Goal: Task Accomplishment & Management: Use online tool/utility

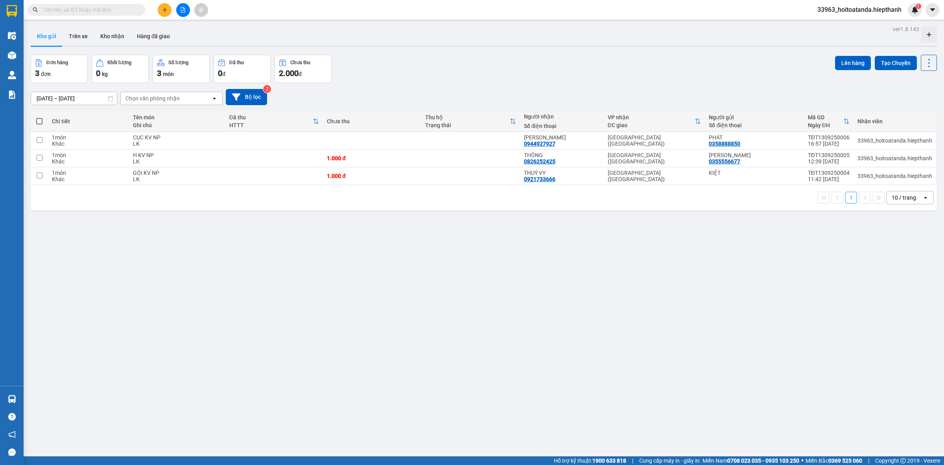
click at [454, 265] on div "ver 1.8.143 Kho gửi Trên xe Kho nhận Hàng đã giao Đơn hàng 3 đơn Khối lượng 0 k…" at bounding box center [484, 256] width 913 height 465
click at [869, 158] on button at bounding box center [874, 158] width 11 height 14
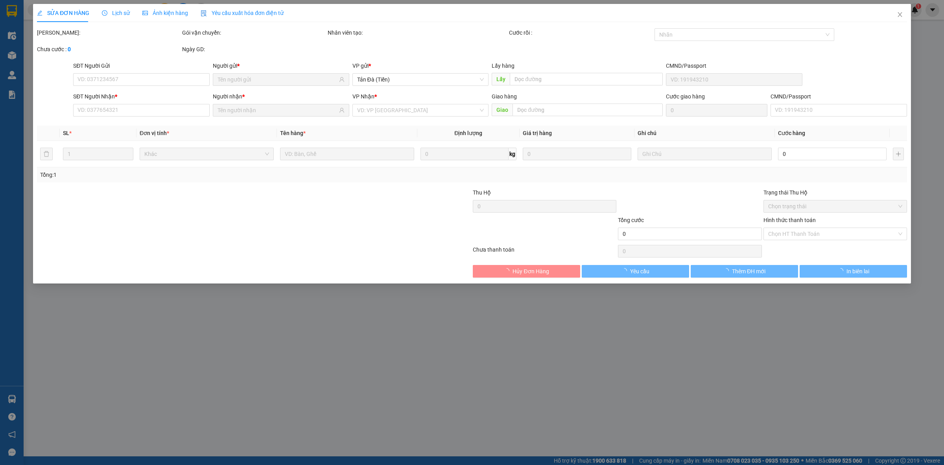
type input "0355556677"
type input "0826252425"
type input "1.000"
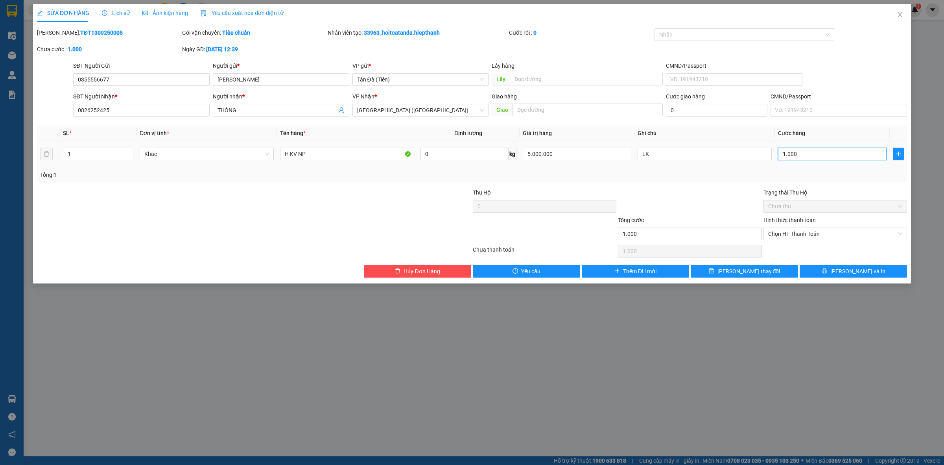
click at [801, 150] on input "1.000" at bounding box center [832, 154] width 109 height 13
type input "0\"
type input "0"
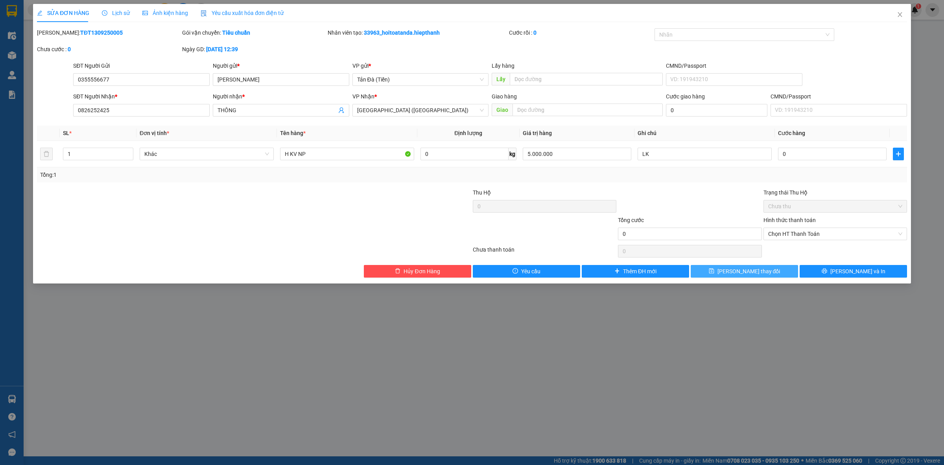
click at [761, 267] on button "[PERSON_NAME] thay đổi" at bounding box center [744, 271] width 107 height 13
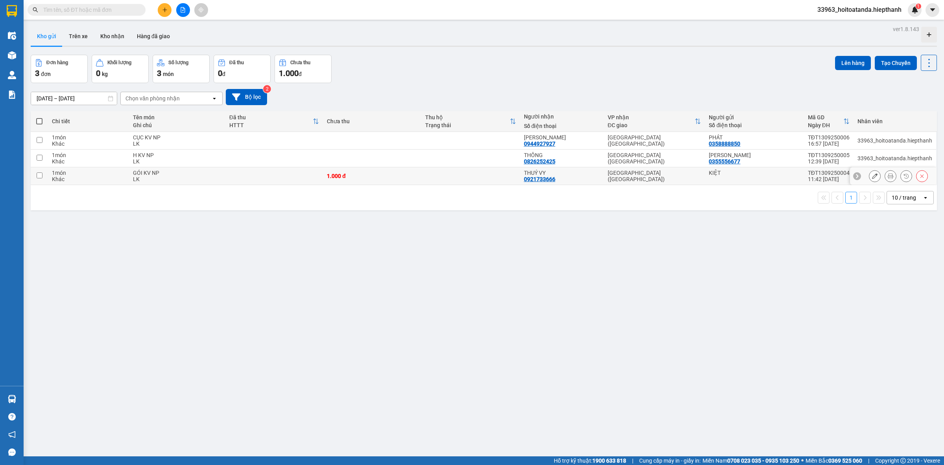
click at [872, 174] on icon at bounding box center [875, 176] width 6 height 6
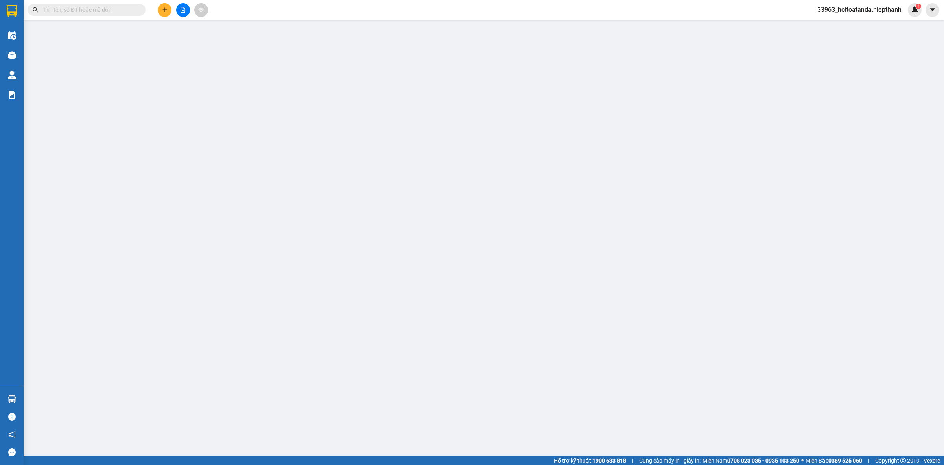
type input "0921733666"
type input "1.000"
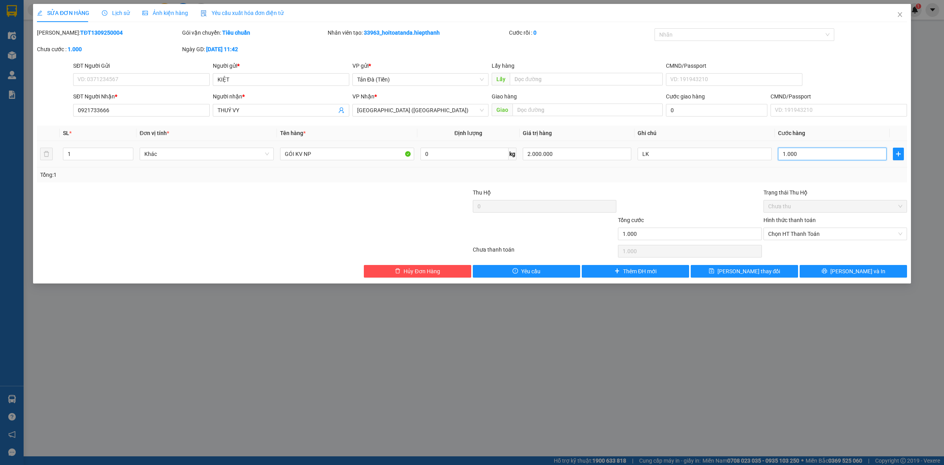
click at [798, 155] on input "1.000" at bounding box center [832, 154] width 109 height 13
type input "0"
click at [742, 272] on span "Lưu thay đổi" at bounding box center [749, 271] width 63 height 9
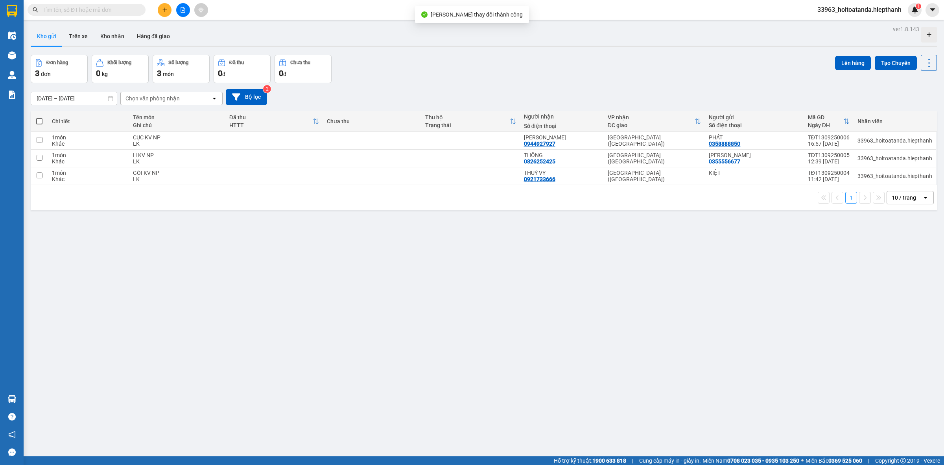
click at [513, 266] on div "ver 1.8.143 Kho gửi Trên xe Kho nhận Hàng đã giao Đơn hàng 3 đơn Khối lượng 0 k…" at bounding box center [484, 256] width 913 height 465
click at [460, 231] on div "ver 1.8.143 Kho gửi Trên xe Kho nhận Hàng đã giao Đơn hàng 3 đơn Khối lượng 0 k…" at bounding box center [484, 256] width 913 height 465
click at [87, 9] on input "text" at bounding box center [89, 10] width 93 height 9
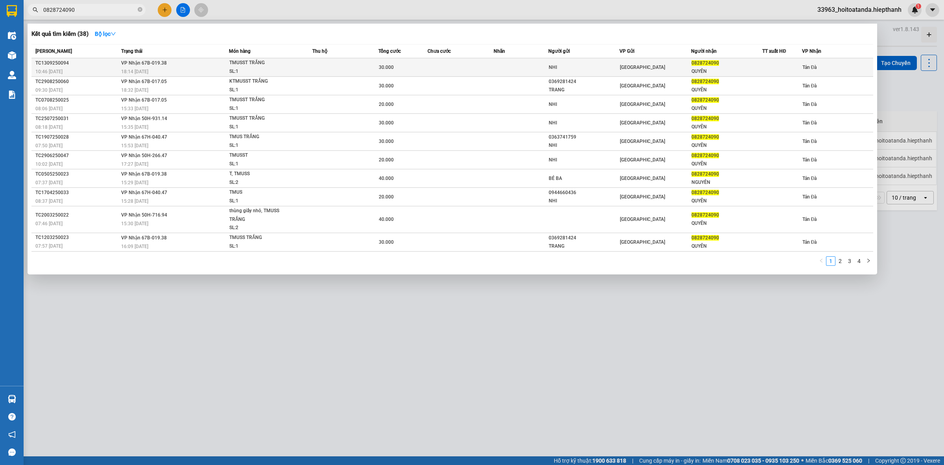
type input "0828724090"
click at [158, 72] on div "18:14 [DATE]" at bounding box center [174, 71] width 107 height 9
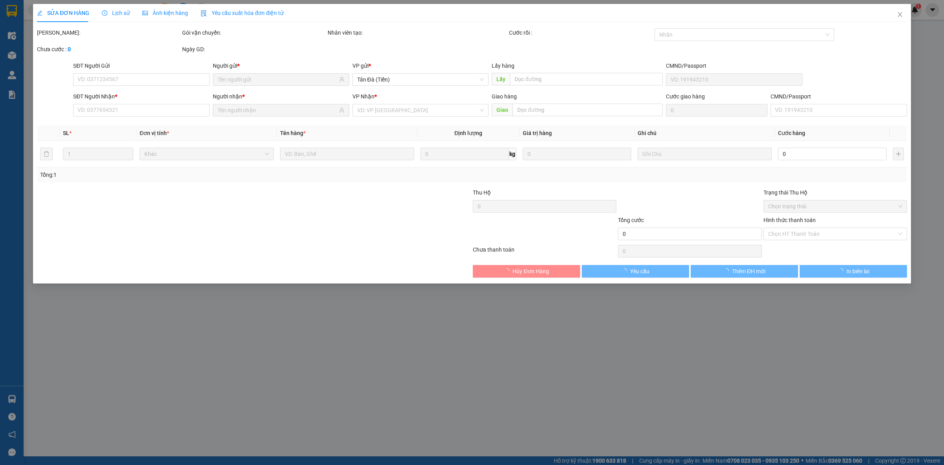
type input "NHI"
type input "0828724090"
type input "QUYÊN"
type input "30.000"
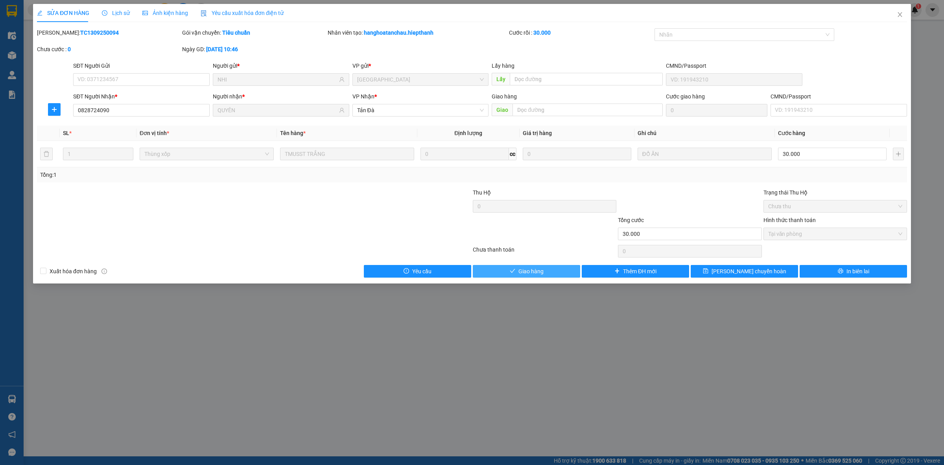
click at [531, 278] on div "SỬA ĐƠN HÀNG Lịch sử Ảnh kiện hàng Yêu cầu xuất hóa đơn điện tử Total Paid Fee …" at bounding box center [472, 143] width 878 height 279
click at [535, 276] on button "Giao hàng" at bounding box center [526, 271] width 107 height 13
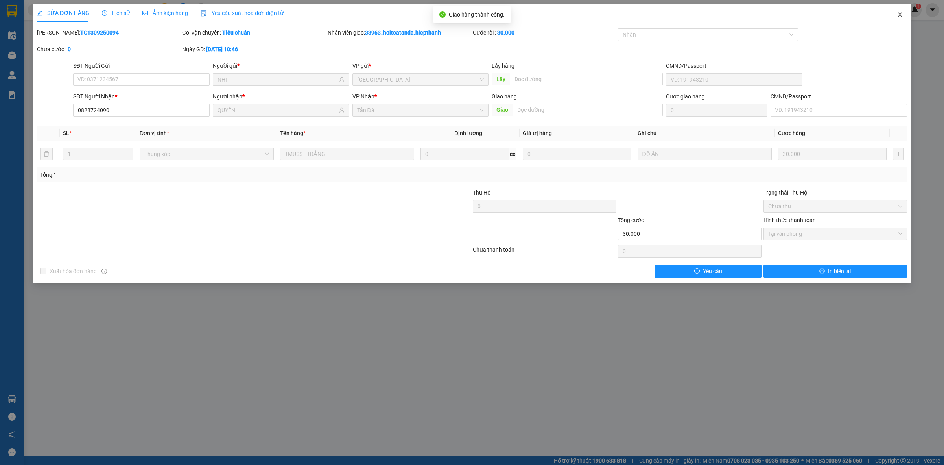
click at [901, 15] on icon "close" at bounding box center [900, 14] width 6 height 6
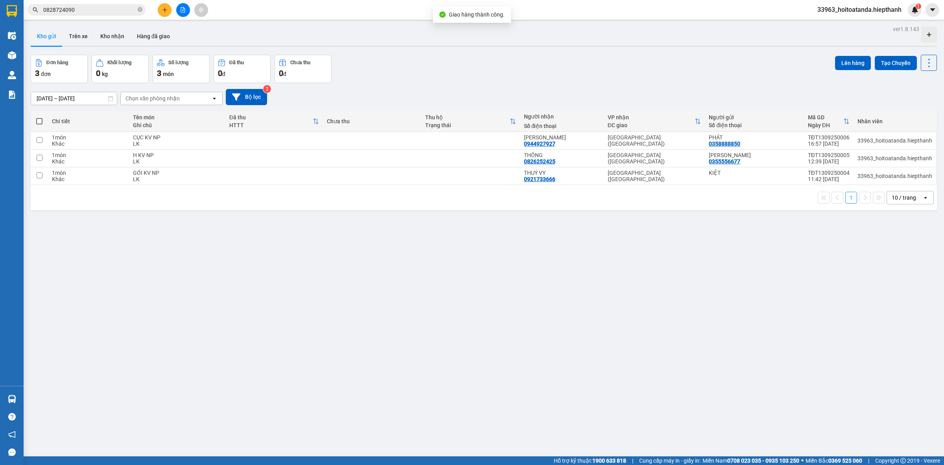
click at [398, 70] on div "Đơn hàng 3 đơn Khối lượng 0 kg Số lượng 3 món Đã thu 0 đ Chưa thu 0 đ Lên hàng …" at bounding box center [484, 69] width 906 height 28
click at [86, 13] on input "0828724090" at bounding box center [89, 10] width 93 height 9
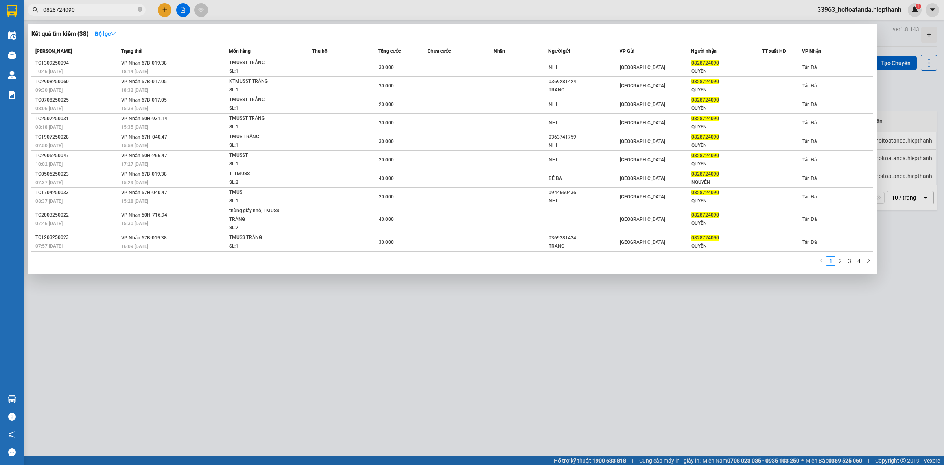
click at [86, 13] on input "0828724090" at bounding box center [89, 10] width 93 height 9
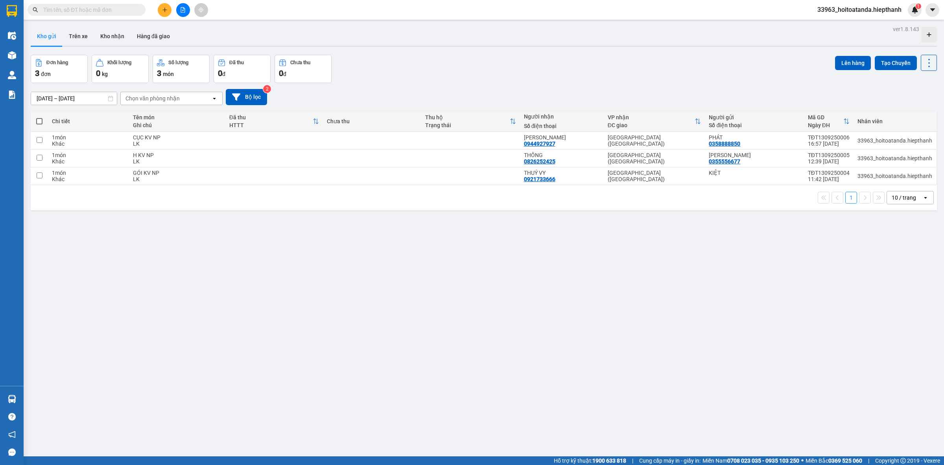
click at [86, 13] on input "text" at bounding box center [89, 10] width 93 height 9
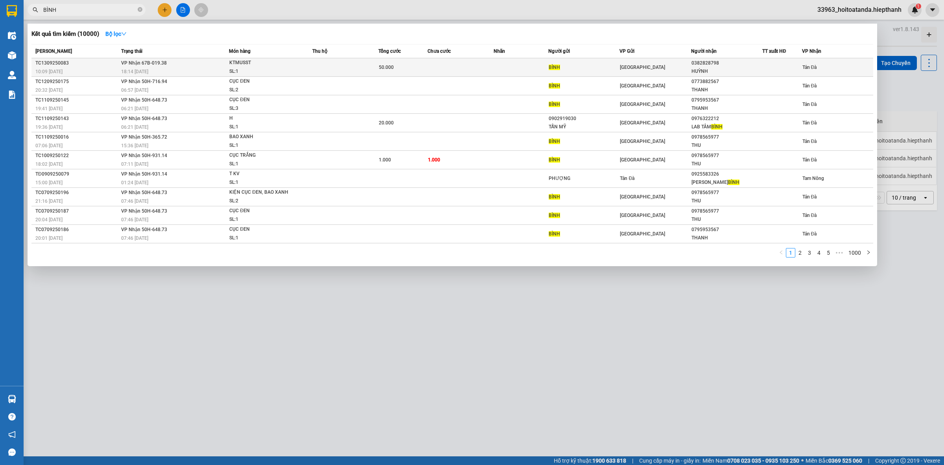
type input "BÌNH"
click at [408, 70] on div "50.000" at bounding box center [403, 67] width 49 height 9
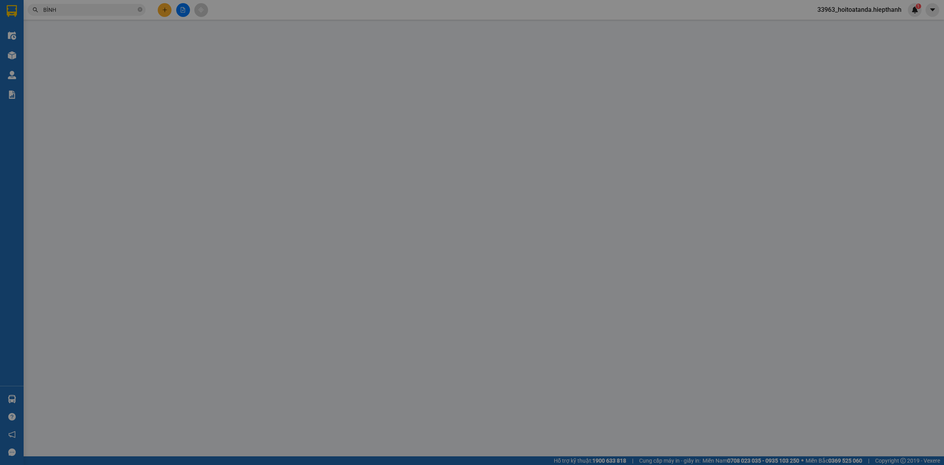
type input "BÌNH"
type input "0382828798"
type input "HUỲNH"
type input "50.000"
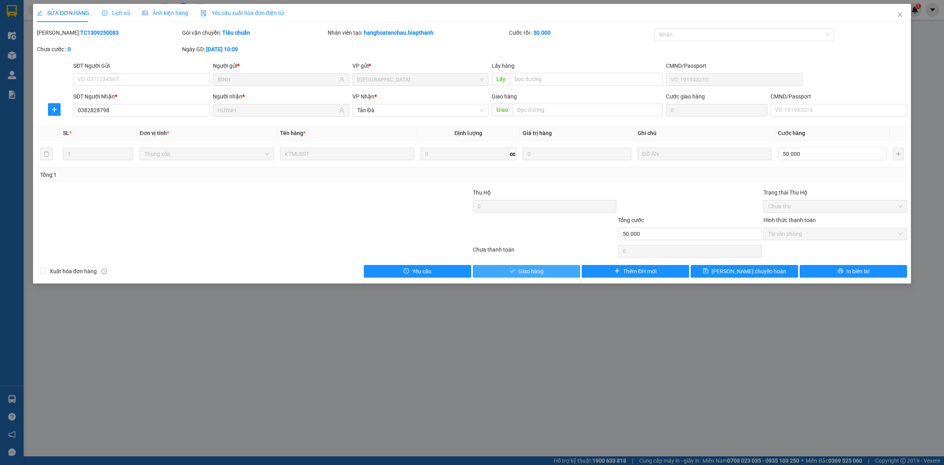
click at [537, 274] on span "Giao hàng" at bounding box center [531, 271] width 25 height 9
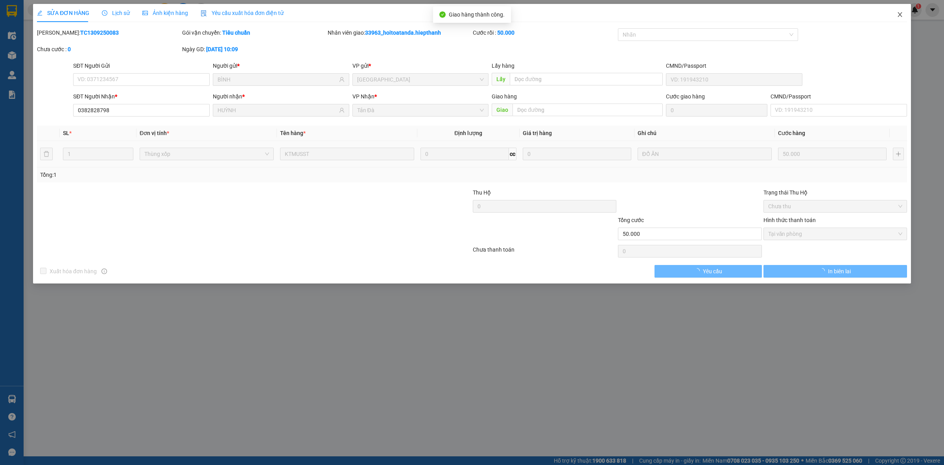
click at [896, 14] on span "Close" at bounding box center [900, 15] width 22 height 22
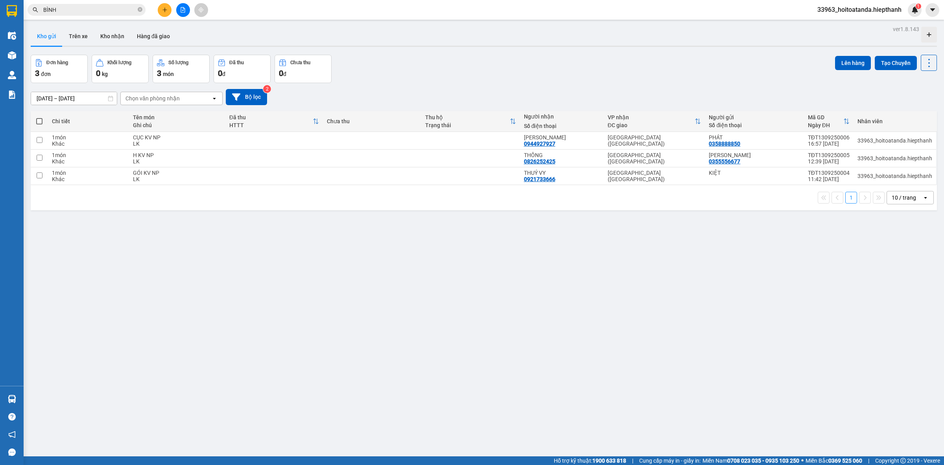
click at [166, 9] on icon "plus" at bounding box center [165, 10] width 6 height 6
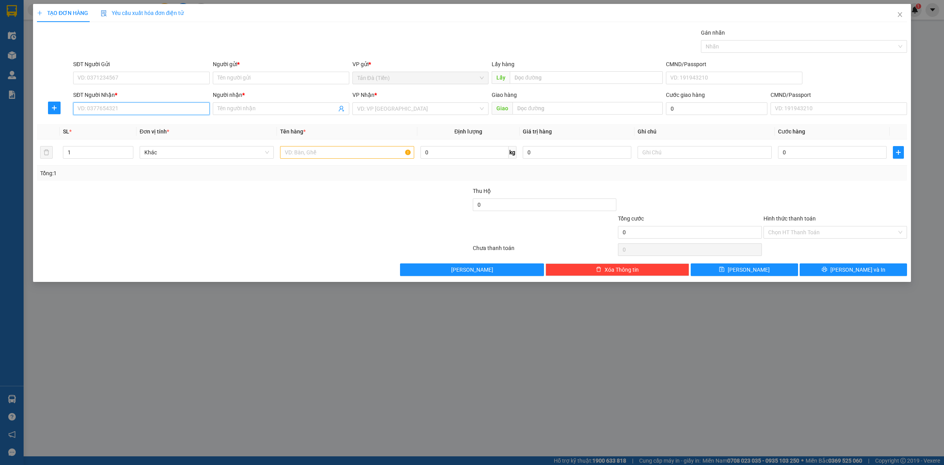
click at [143, 110] on input "SĐT Người Nhận *" at bounding box center [141, 108] width 137 height 13
click at [140, 109] on input "SĐT Người Nhận *" at bounding box center [141, 108] width 137 height 13
click at [144, 113] on input "SĐT Người Nhận *" at bounding box center [141, 108] width 137 height 13
click at [331, 149] on input "text" at bounding box center [347, 152] width 134 height 13
type input "T"
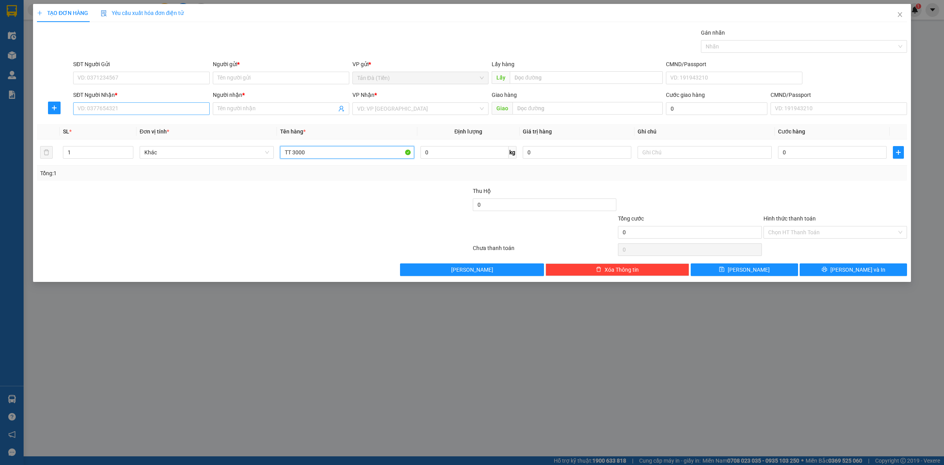
type input "TT 3000"
click at [130, 111] on input "SĐT Người Nhận *" at bounding box center [141, 108] width 137 height 13
type input "0779942421"
click at [140, 127] on div "0779942421 - MỸ" at bounding box center [141, 124] width 127 height 9
type input "MỸ"
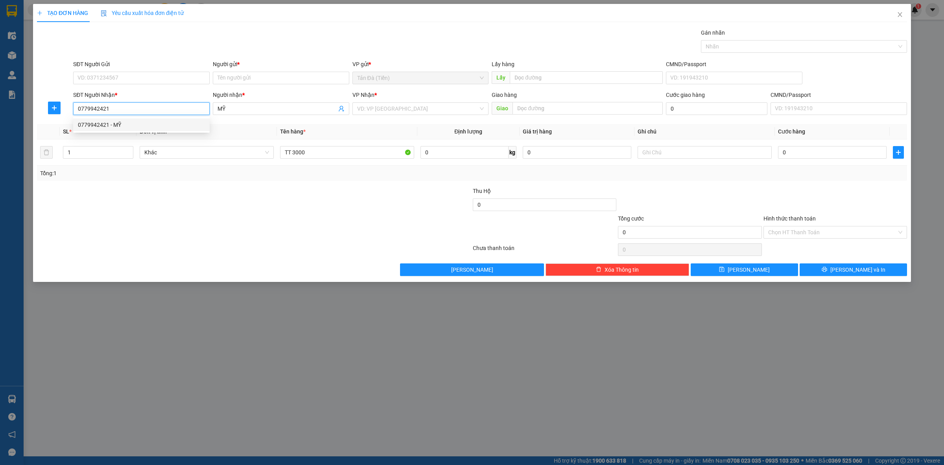
type input "0779942421"
drag, startPoint x: 209, startPoint y: 196, endPoint x: 199, endPoint y: 180, distance: 18.6
click at [208, 193] on div at bounding box center [181, 200] width 291 height 28
click at [150, 74] on input "SĐT Người Gửi" at bounding box center [141, 78] width 137 height 13
click at [135, 121] on div "0123654799 - LÀNH" at bounding box center [141, 119] width 127 height 9
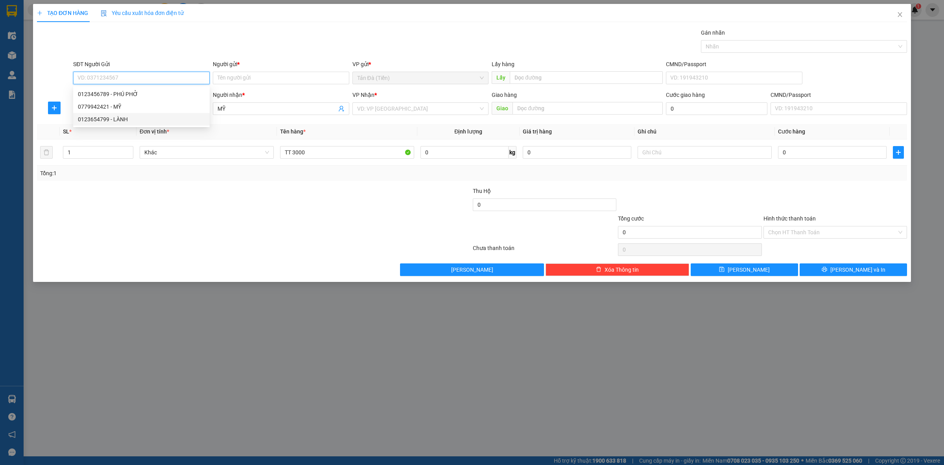
type input "0123654799"
type input "LÀNH"
click at [237, 205] on div at bounding box center [181, 200] width 291 height 28
click at [228, 199] on div at bounding box center [181, 200] width 291 height 28
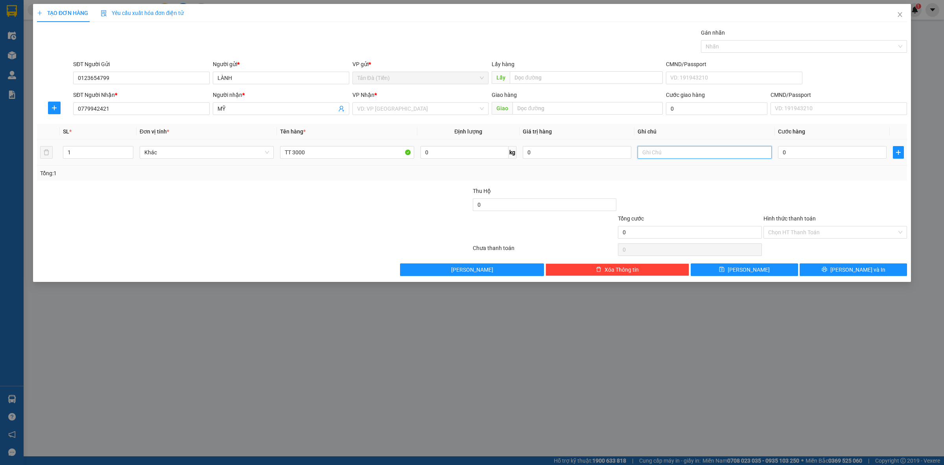
click at [714, 152] on input "text" at bounding box center [705, 152] width 134 height 13
click at [815, 151] on input "0" at bounding box center [832, 152] width 109 height 13
type input "5"
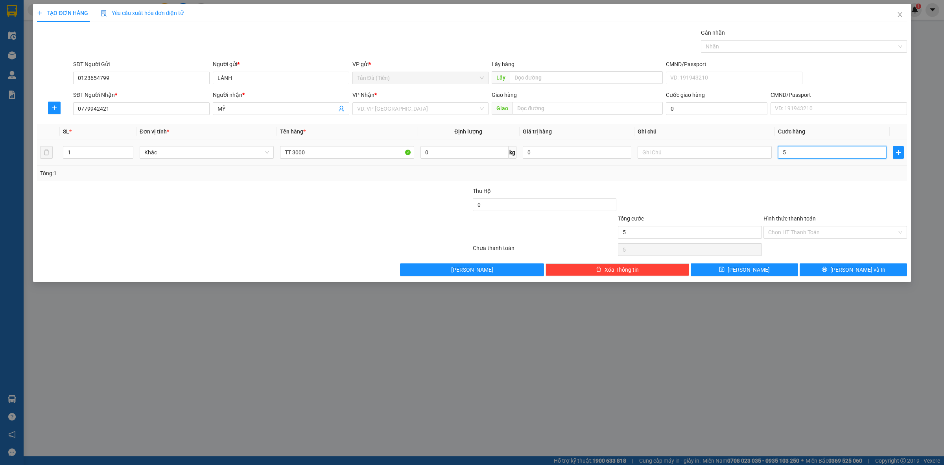
type input "50"
type input "50.000"
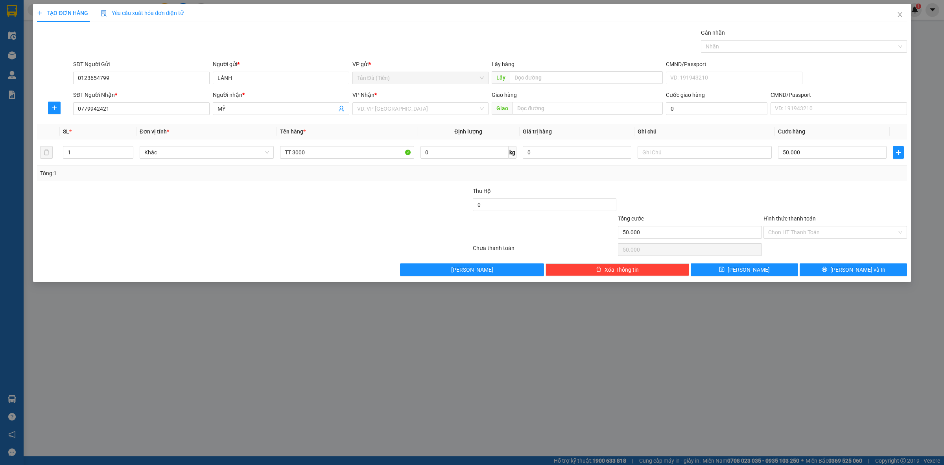
drag, startPoint x: 803, startPoint y: 182, endPoint x: 797, endPoint y: 181, distance: 6.0
click at [802, 182] on div "Transit Pickup Surcharge Ids Transit Deliver Surcharge Ids Transit Deliver Surc…" at bounding box center [472, 151] width 870 height 247
click at [804, 234] on input "Hình thức thanh toán" at bounding box center [832, 232] width 129 height 12
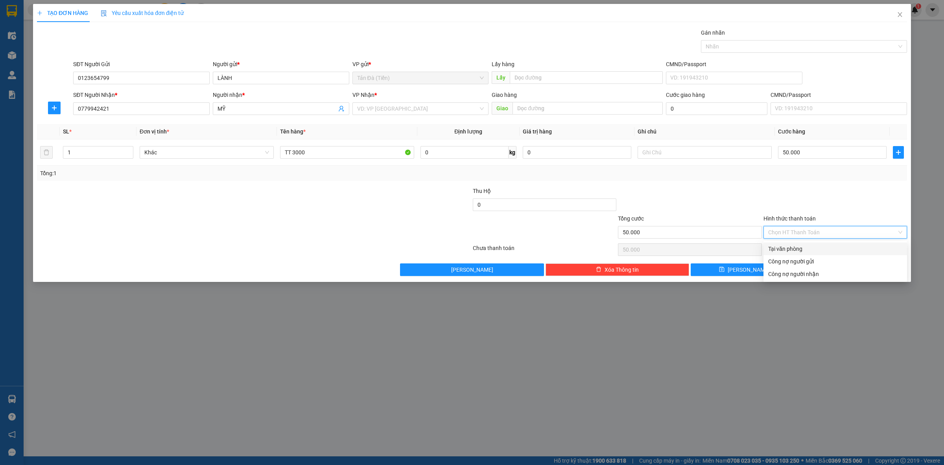
click at [797, 251] on div "Tại văn phòng" at bounding box center [835, 248] width 134 height 9
type input "0"
click at [740, 203] on div at bounding box center [689, 200] width 145 height 28
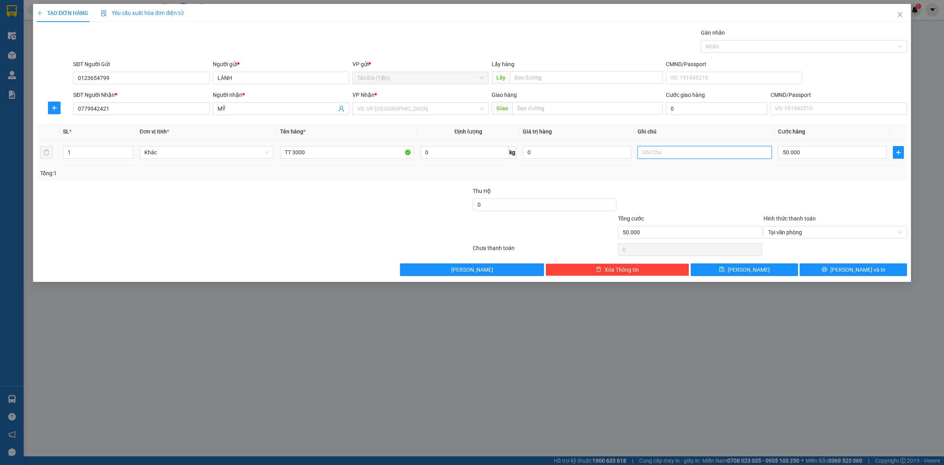
click at [677, 153] on input "text" at bounding box center [705, 152] width 134 height 13
click at [679, 155] on input "text" at bounding box center [705, 152] width 134 height 13
click at [834, 269] on button "[PERSON_NAME] và In" at bounding box center [853, 269] width 107 height 13
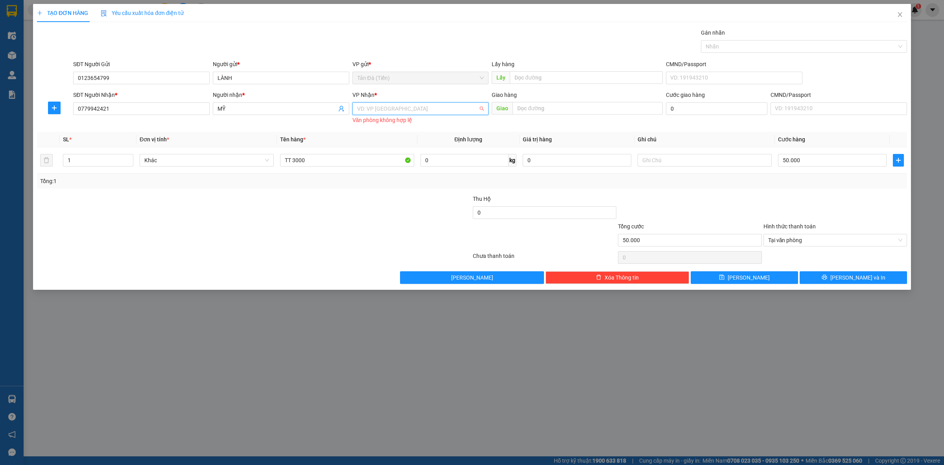
drag, startPoint x: 369, startPoint y: 109, endPoint x: 416, endPoint y: 192, distance: 95.4
click at [369, 109] on input "search" at bounding box center [418, 109] width 122 height 12
click at [377, 175] on div "[GEOGRAPHIC_DATA] ([GEOGRAPHIC_DATA])" at bounding box center [420, 175] width 127 height 9
drag, startPoint x: 290, startPoint y: 209, endPoint x: 194, endPoint y: 181, distance: 100.1
click at [280, 208] on div at bounding box center [181, 208] width 291 height 28
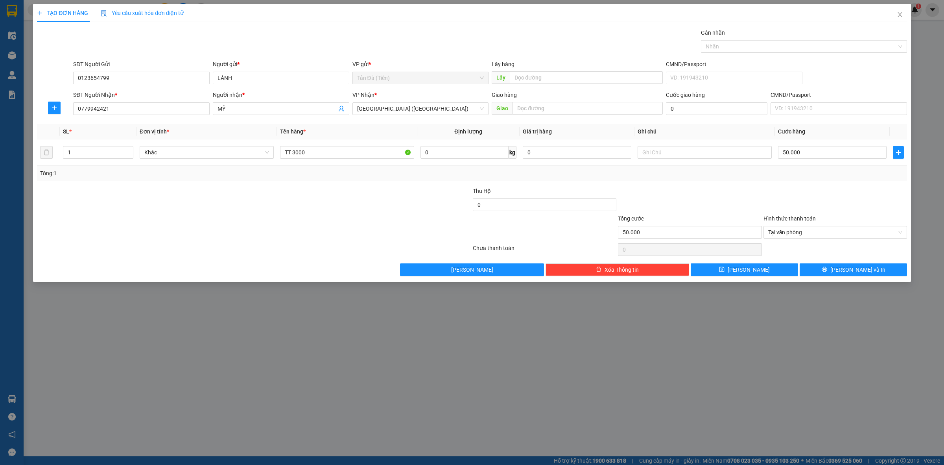
click at [742, 184] on div "Transit Pickup Surcharge Ids Transit Deliver Surcharge Ids Transit Deliver Surc…" at bounding box center [472, 151] width 870 height 247
click at [825, 158] on input "50.000" at bounding box center [832, 152] width 109 height 13
type input "3"
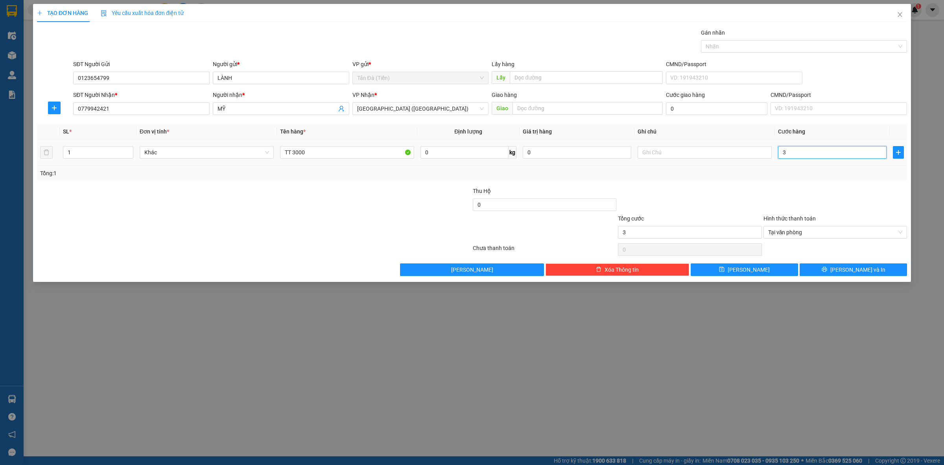
type input "30"
type input "30.000"
drag, startPoint x: 720, startPoint y: 209, endPoint x: 720, endPoint y: 205, distance: 4.3
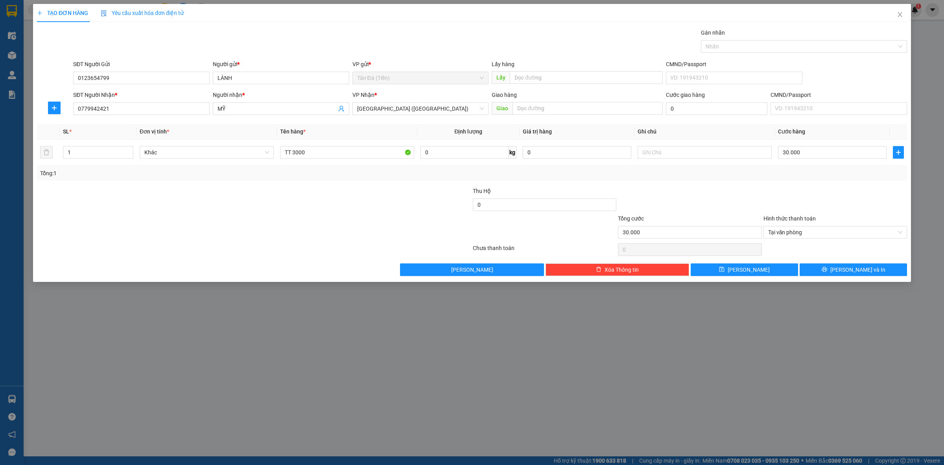
click at [720, 209] on div at bounding box center [689, 200] width 145 height 28
click at [866, 274] on span "[PERSON_NAME] và In" at bounding box center [858, 269] width 55 height 9
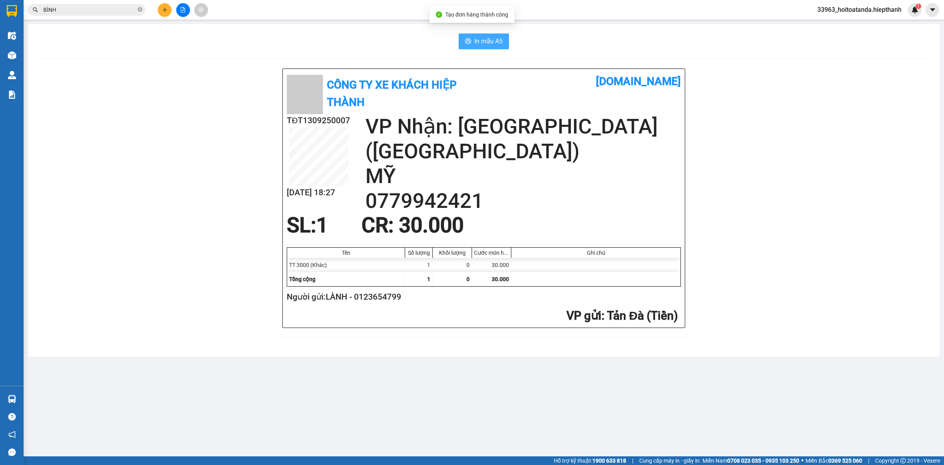
click at [488, 36] on span "In mẫu A5" at bounding box center [488, 41] width 28 height 10
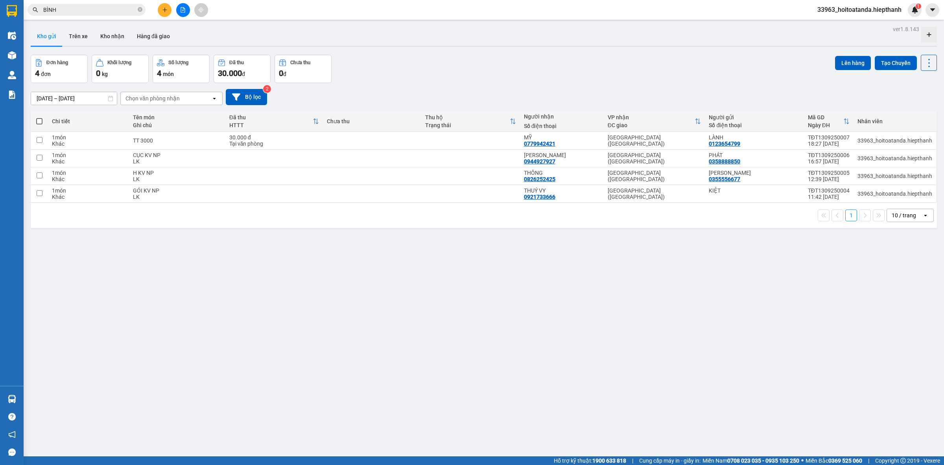
click at [525, 266] on div "ver 1.8.143 Kho gửi Trên xe Kho nhận Hàng đã giao Đơn hàng 4 đơn Khối lượng 0 k…" at bounding box center [484, 256] width 913 height 465
drag, startPoint x: 185, startPoint y: 9, endPoint x: 174, endPoint y: 20, distance: 15.9
click at [185, 9] on icon "file-add" at bounding box center [183, 10] width 6 height 6
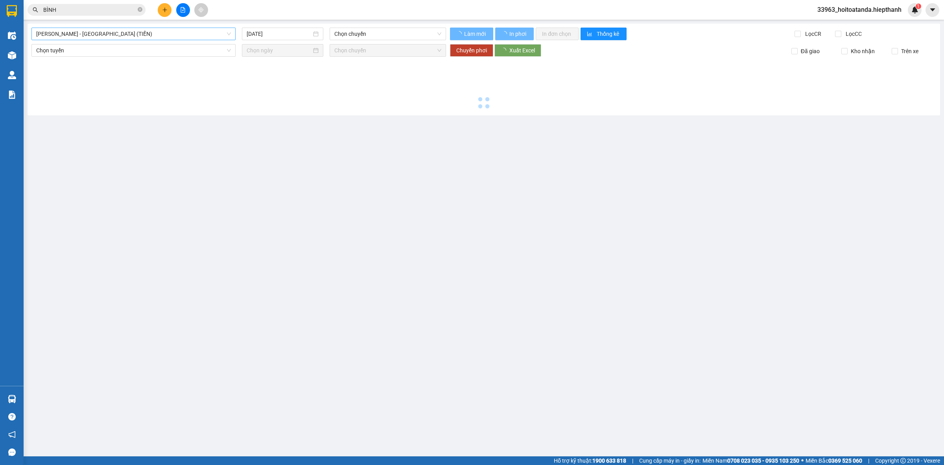
click at [82, 36] on span "[PERSON_NAME] - [GEOGRAPHIC_DATA] (TIỀN)" at bounding box center [133, 34] width 195 height 12
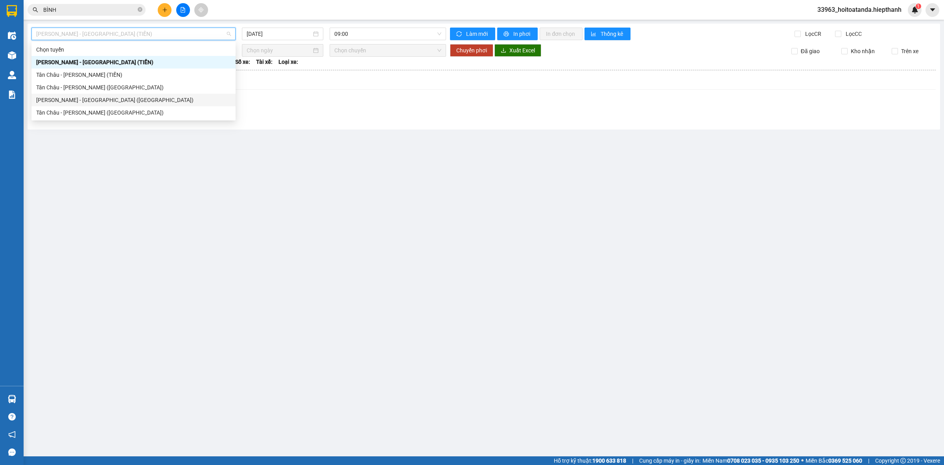
click at [67, 100] on div "[PERSON_NAME] - [GEOGRAPHIC_DATA] ([GEOGRAPHIC_DATA])" at bounding box center [133, 100] width 195 height 9
type input "[DATE]"
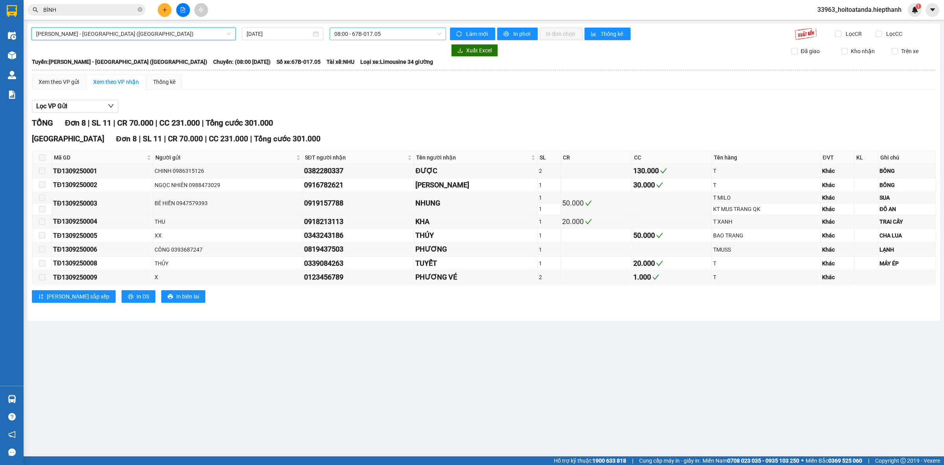
click at [343, 34] on span "08:00 - 67B-017.05" at bounding box center [387, 34] width 107 height 12
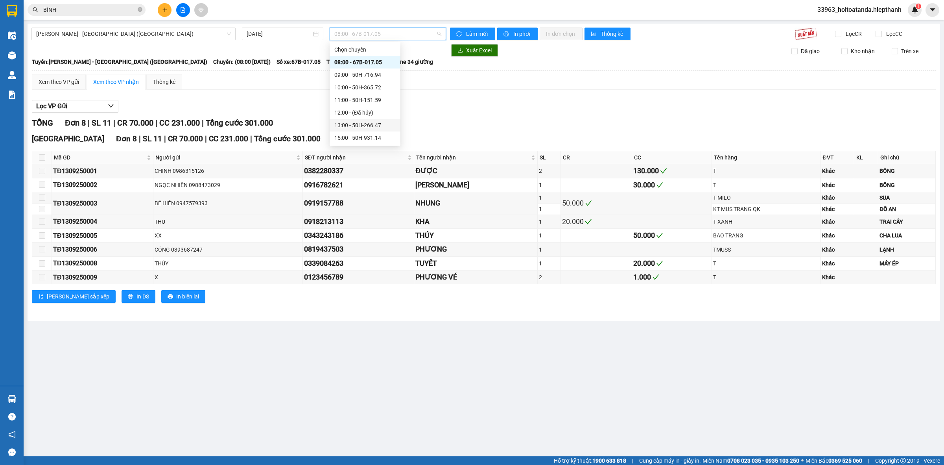
scroll to position [49, 0]
click at [349, 116] on div "19:00 - 67H-040.47" at bounding box center [364, 113] width 61 height 9
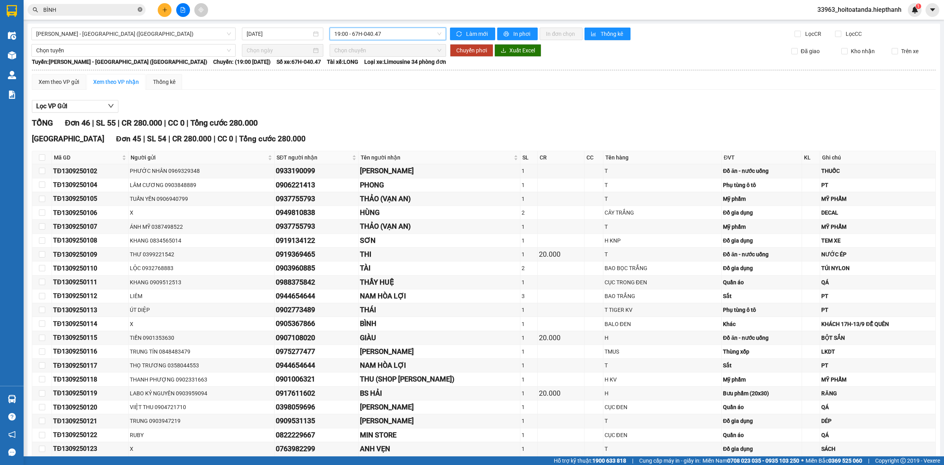
click at [140, 8] on icon "close-circle" at bounding box center [140, 9] width 5 height 5
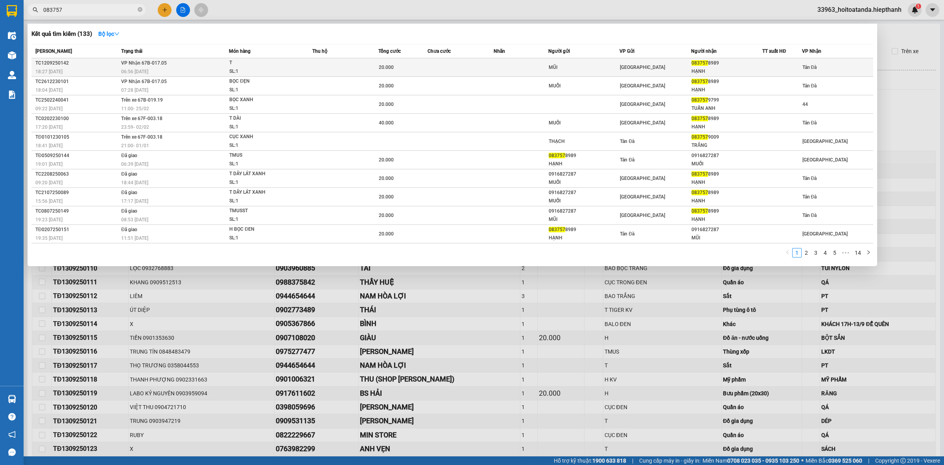
type input "083757"
click at [570, 64] on div "MŨI" at bounding box center [584, 67] width 70 height 8
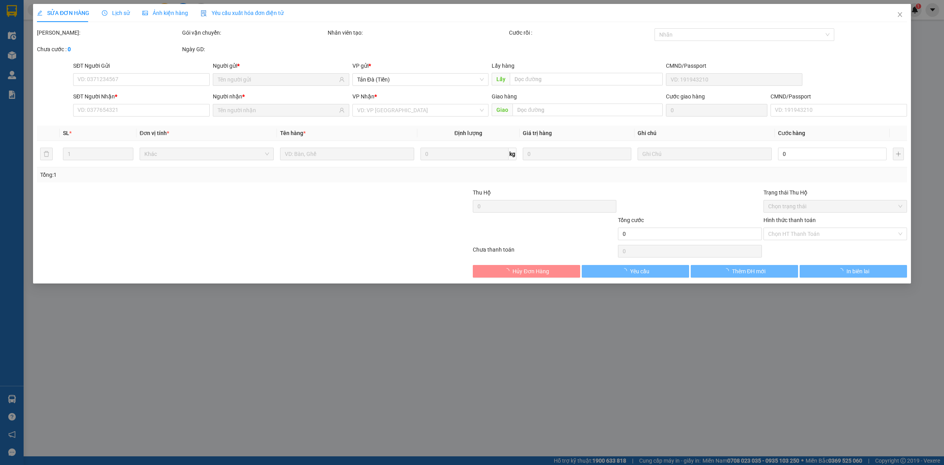
type input "MŨI"
type input "0837578989"
type input "HẠNH"
type input "20.000"
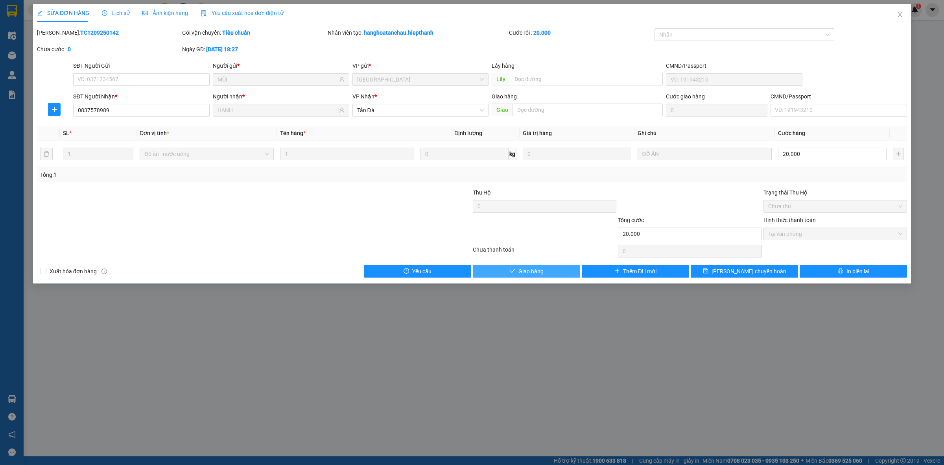
click at [524, 270] on span "Giao hàng" at bounding box center [531, 271] width 25 height 9
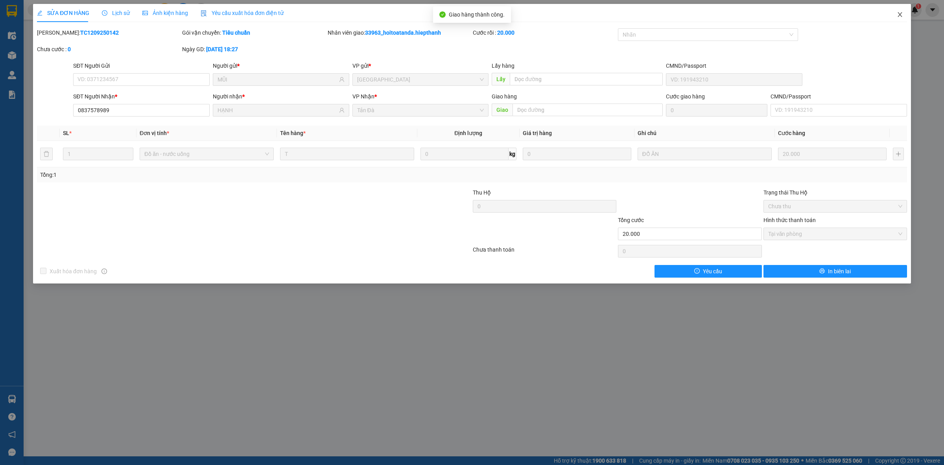
click at [898, 15] on icon "close" at bounding box center [900, 14] width 6 height 6
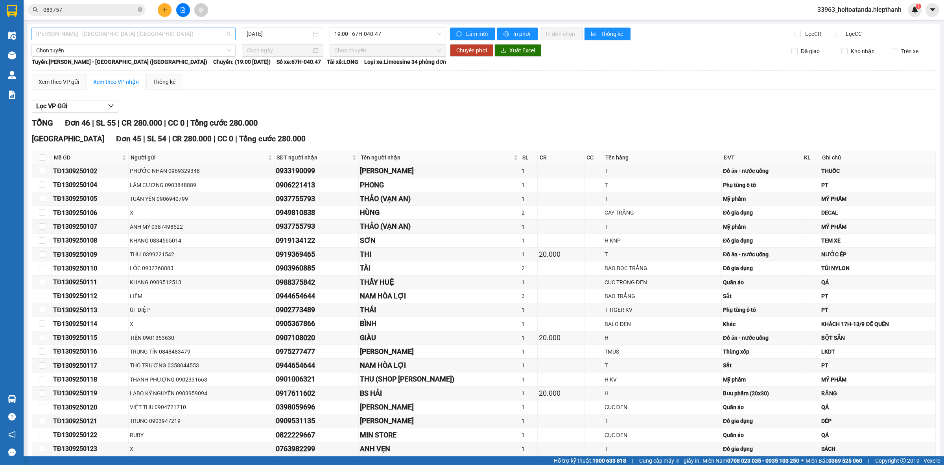
click at [103, 30] on span "[PERSON_NAME] - [GEOGRAPHIC_DATA] ([GEOGRAPHIC_DATA])" at bounding box center [133, 34] width 195 height 12
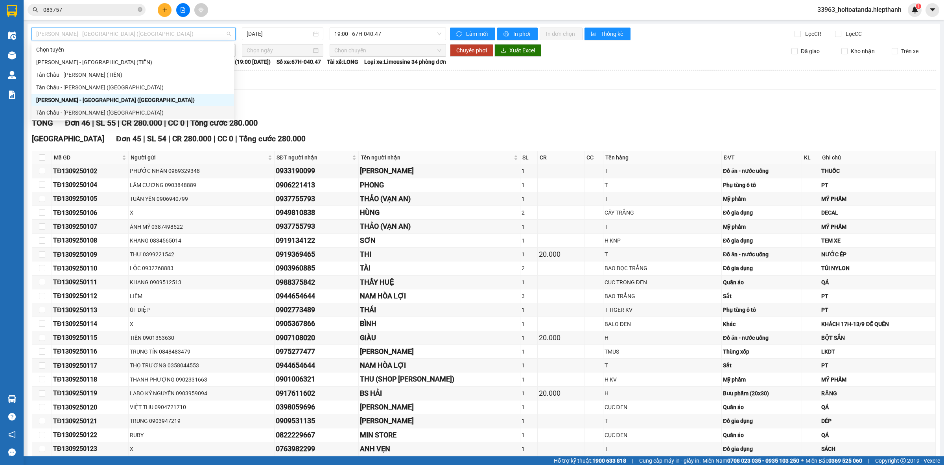
drag, startPoint x: 77, startPoint y: 111, endPoint x: 194, endPoint y: 128, distance: 117.7
click at [77, 111] on div "Tân Châu - [PERSON_NAME] ([GEOGRAPHIC_DATA])" at bounding box center [132, 112] width 193 height 9
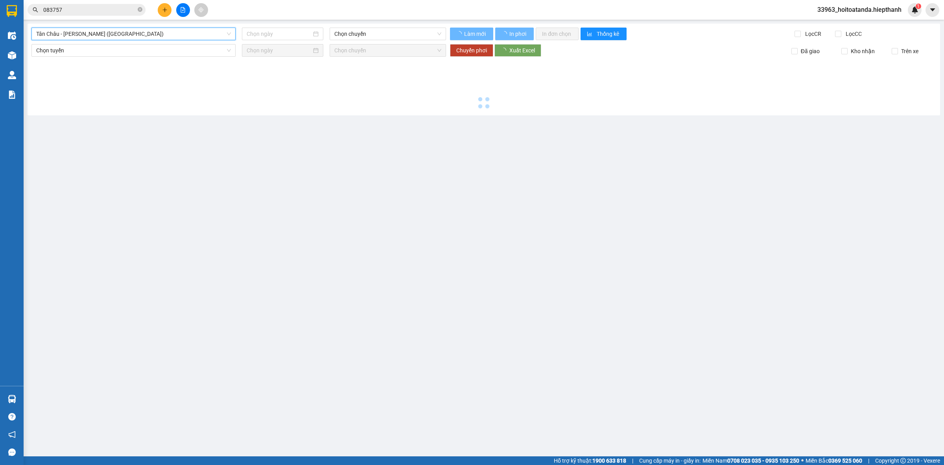
type input "[DATE]"
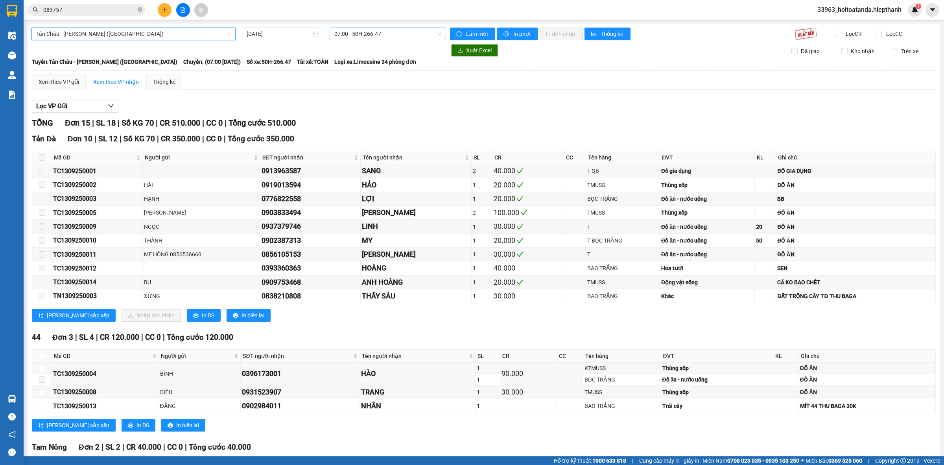
click at [343, 31] on span "07:00 - 50H-266.47" at bounding box center [387, 34] width 107 height 12
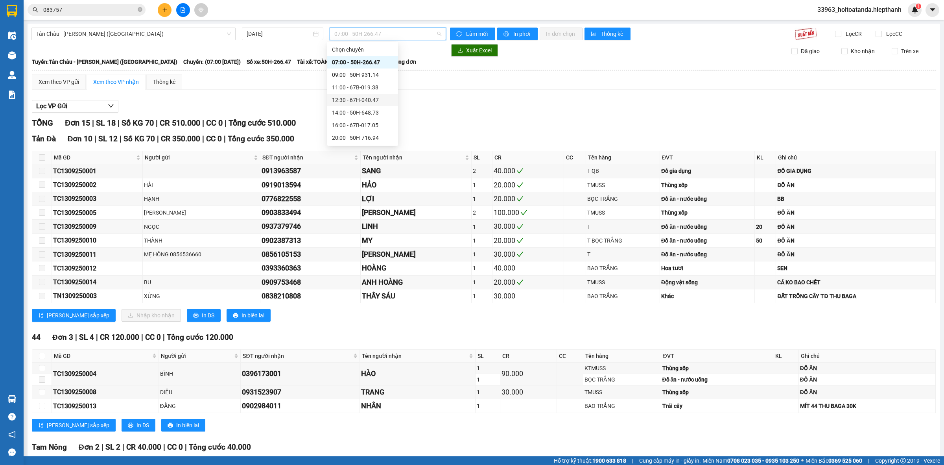
click at [340, 99] on div "12:30 - 67H-040.47" at bounding box center [362, 100] width 61 height 9
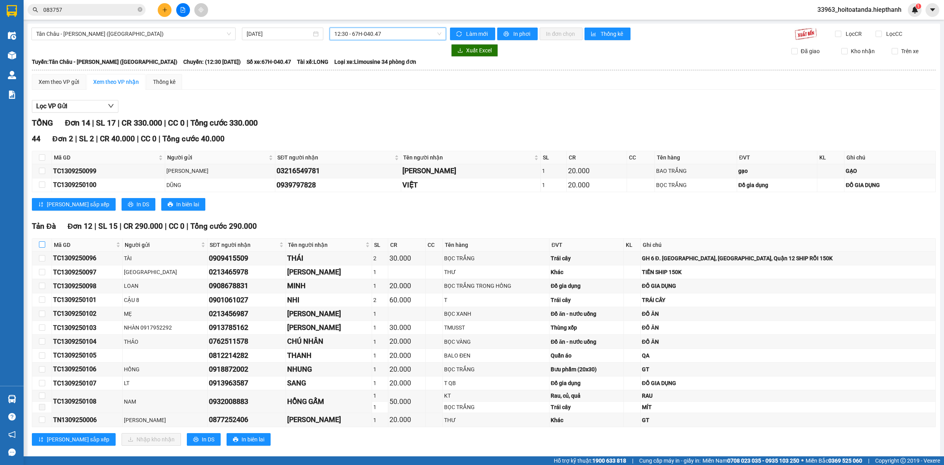
click at [42, 247] on input "checkbox" at bounding box center [42, 244] width 6 height 6
checkbox input "true"
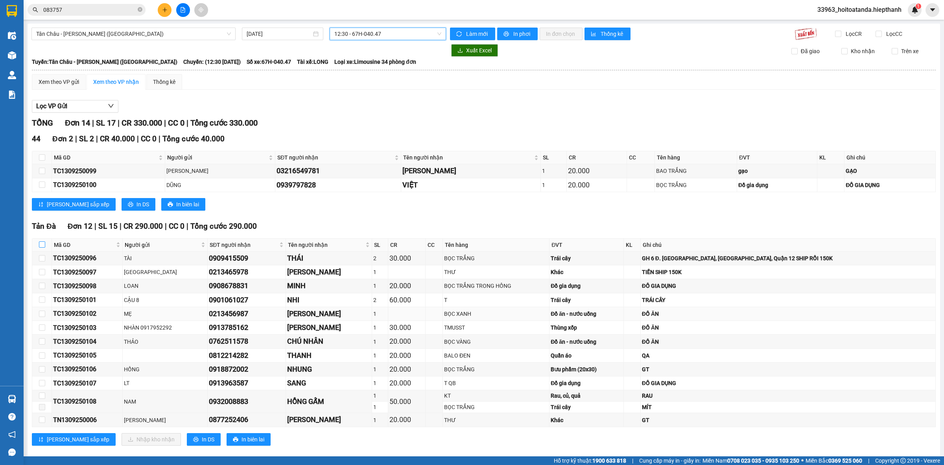
checkbox input "true"
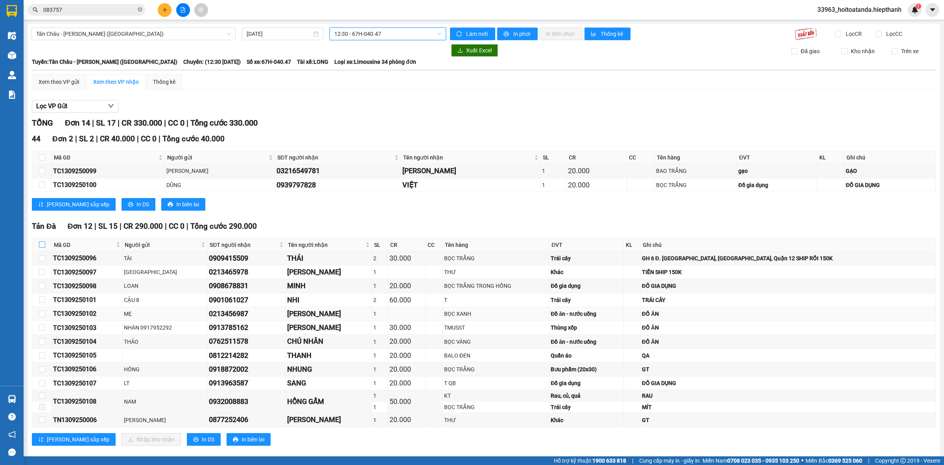
checkbox input "true"
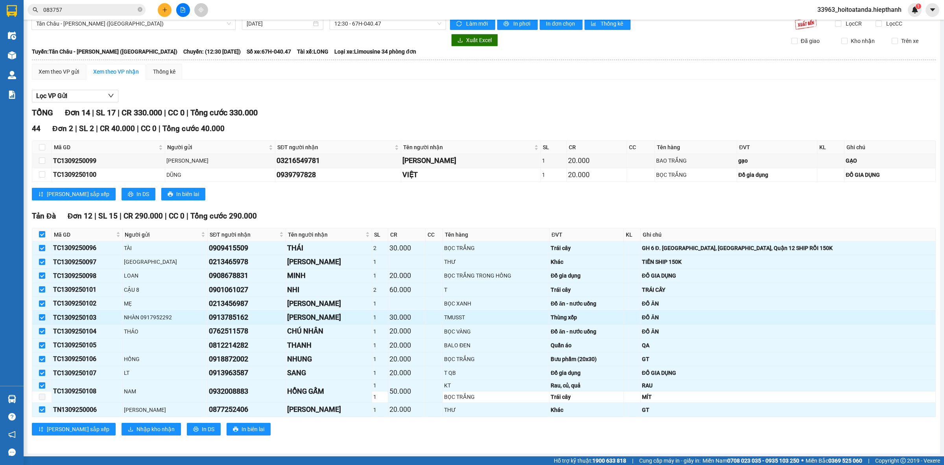
scroll to position [14, 0]
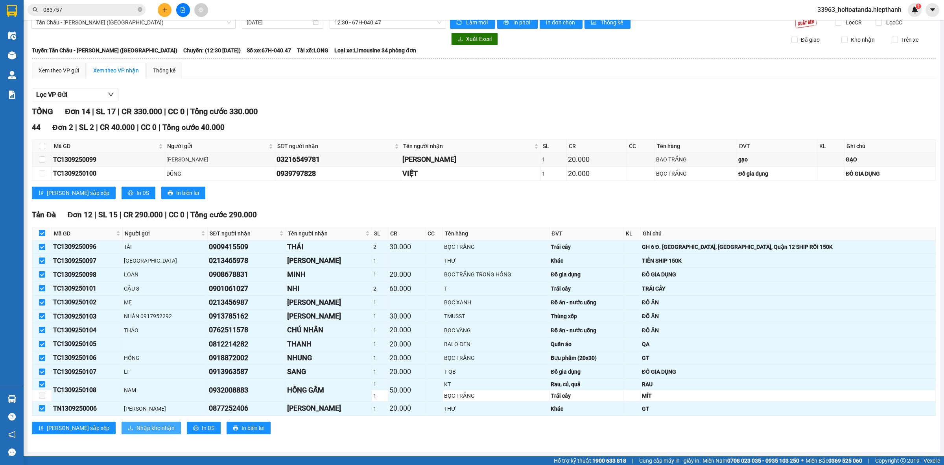
drag, startPoint x: 119, startPoint y: 425, endPoint x: 273, endPoint y: 425, distance: 153.4
click at [137, 426] on span "Nhập kho nhận" at bounding box center [156, 427] width 38 height 9
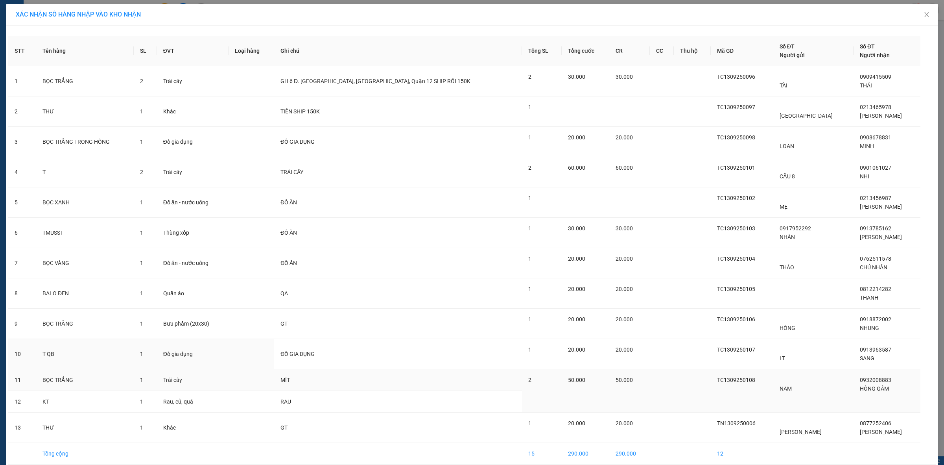
scroll to position [37, 0]
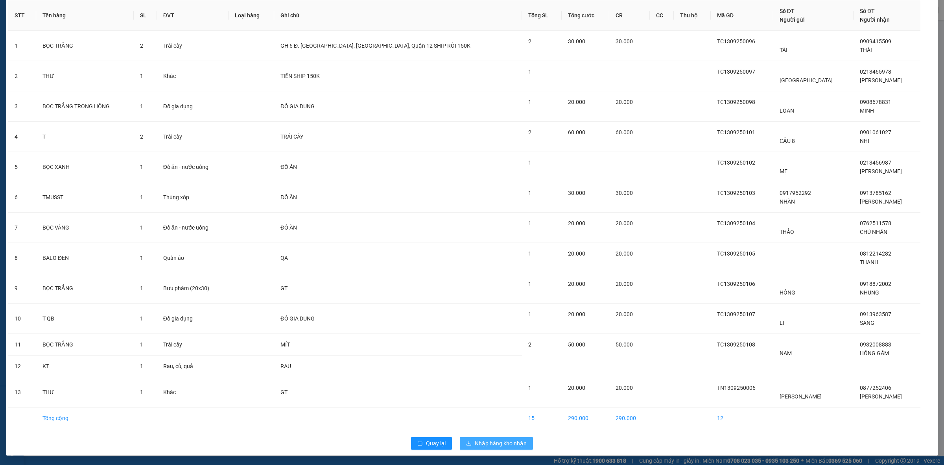
click at [484, 443] on span "Nhập hàng kho nhận" at bounding box center [501, 443] width 52 height 9
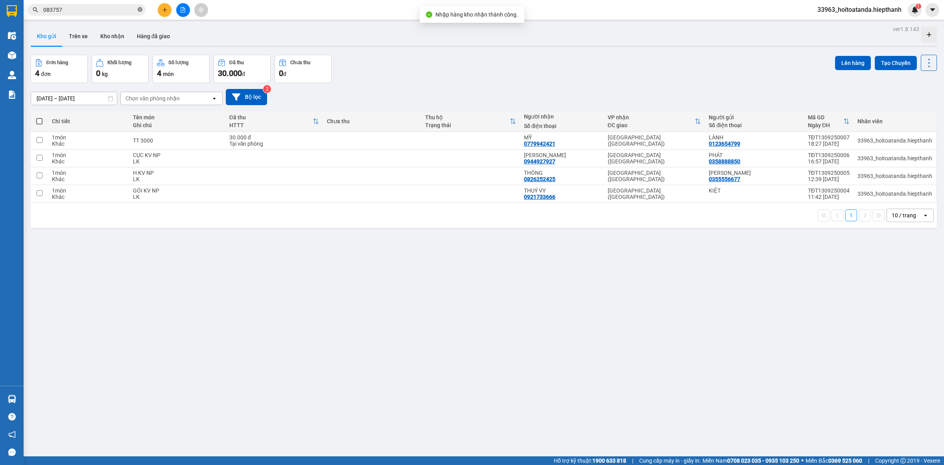
click at [140, 9] on icon "close-circle" at bounding box center [140, 9] width 5 height 5
click at [168, 9] on button at bounding box center [165, 10] width 14 height 14
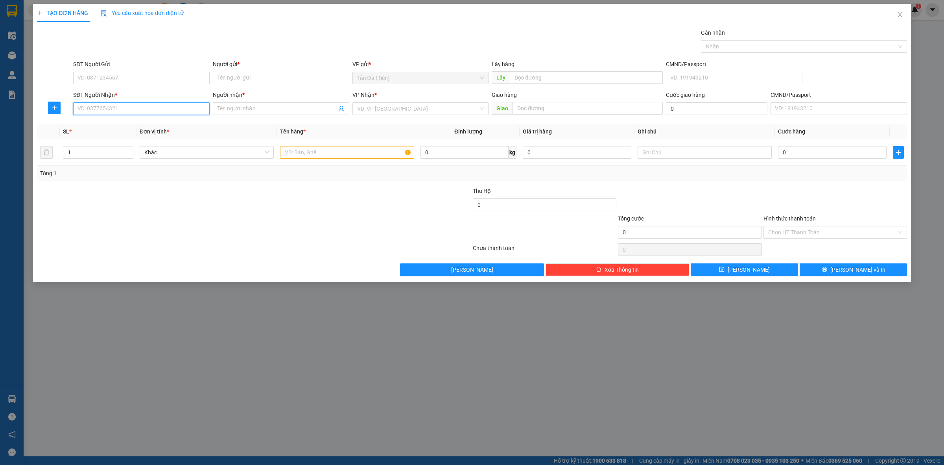
click at [111, 110] on input "SĐT Người Nhận *" at bounding box center [141, 108] width 137 height 13
click at [120, 110] on input "SĐT Người Nhận *" at bounding box center [141, 108] width 137 height 13
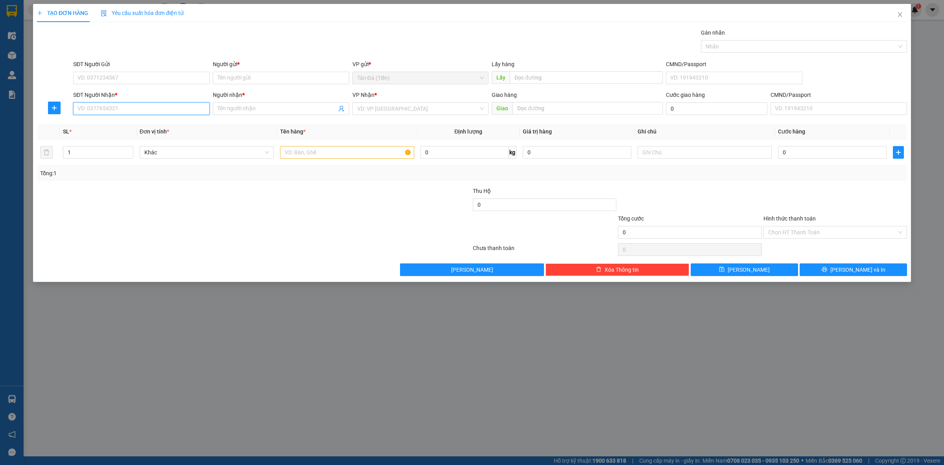
click at [120, 110] on input "SĐT Người Nhận *" at bounding box center [141, 108] width 137 height 13
click at [127, 113] on input "SĐT Người Nhận *" at bounding box center [141, 108] width 137 height 13
drag, startPoint x: 127, startPoint y: 123, endPoint x: 137, endPoint y: 121, distance: 9.6
click at [129, 122] on div "0965255552 - HOÀNG" at bounding box center [141, 124] width 127 height 9
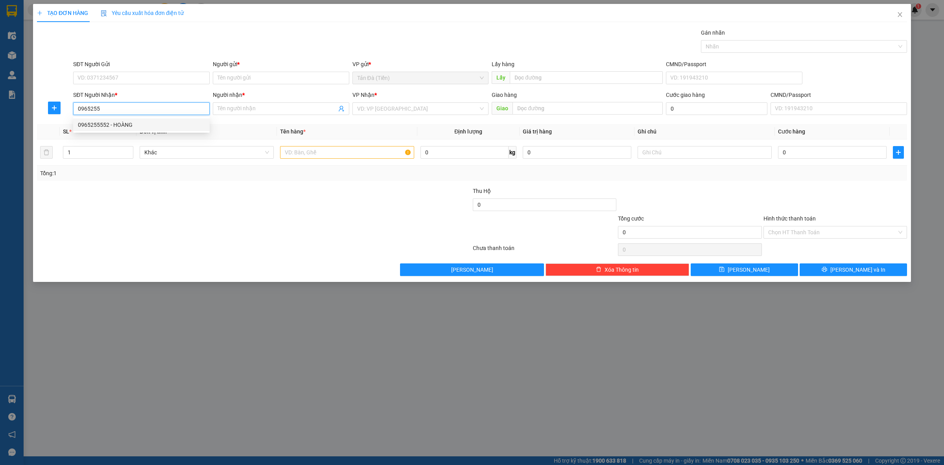
type input "0965255552"
type input "HOÀNG"
type input "0965255552"
click at [132, 79] on input "SĐT Người Gửi" at bounding box center [141, 78] width 137 height 13
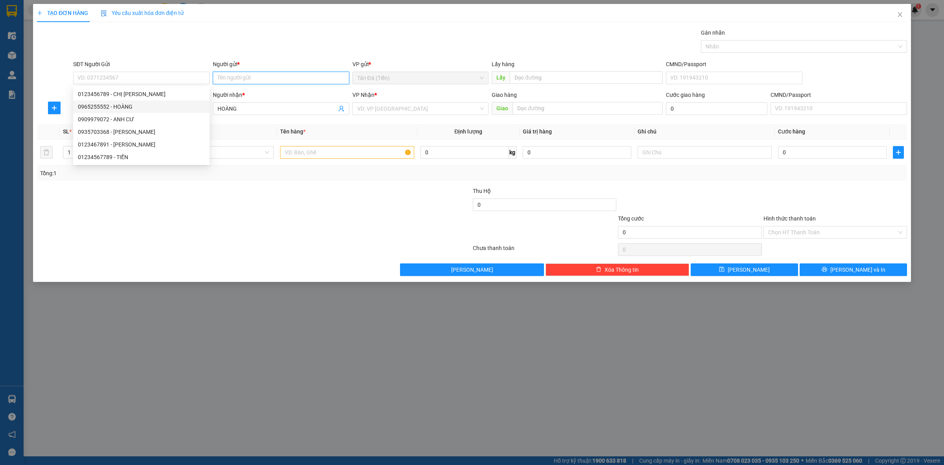
click at [244, 77] on input "Người gửi *" at bounding box center [281, 78] width 137 height 13
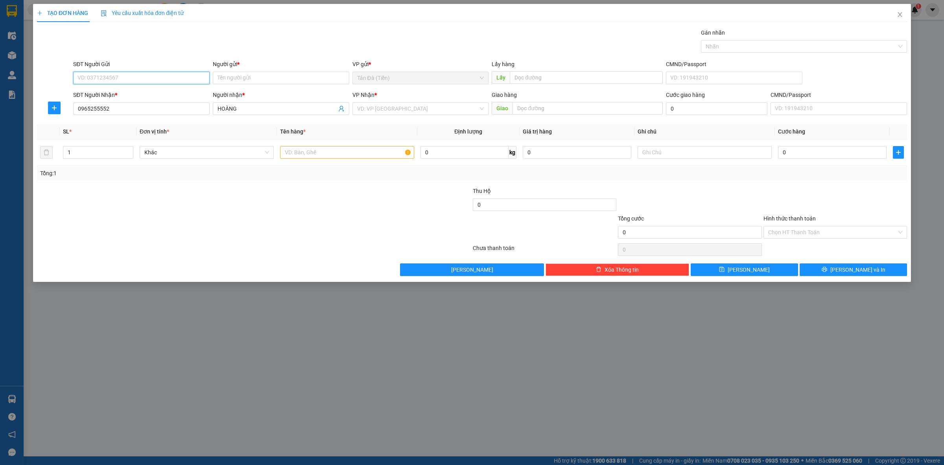
click at [136, 75] on input "SĐT Người Gửi" at bounding box center [141, 78] width 137 height 13
click at [121, 93] on div "0903068386 - NHI" at bounding box center [141, 94] width 127 height 9
type input "0903068386"
type input "NHI"
type input "0903068386"
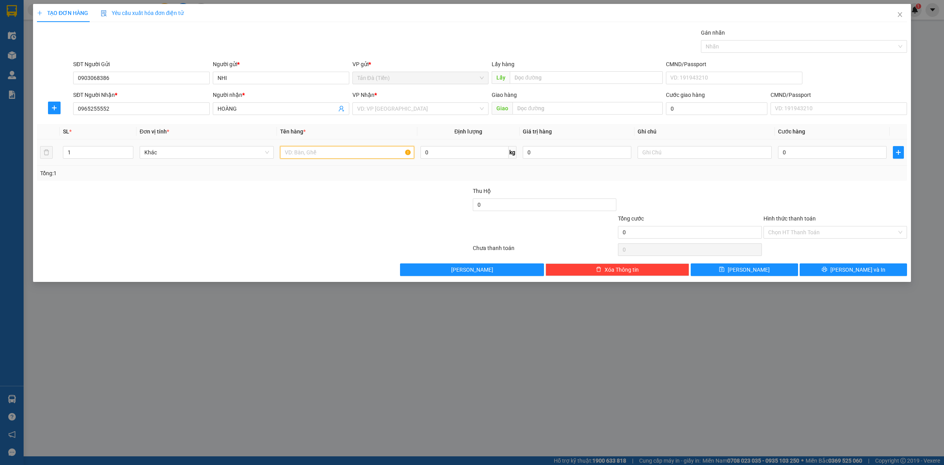
click at [304, 152] on input "text" at bounding box center [347, 152] width 134 height 13
type input "H"
click at [675, 146] on input "text" at bounding box center [705, 152] width 134 height 13
type input "D"
type input "ĐỒ NGHỀ"
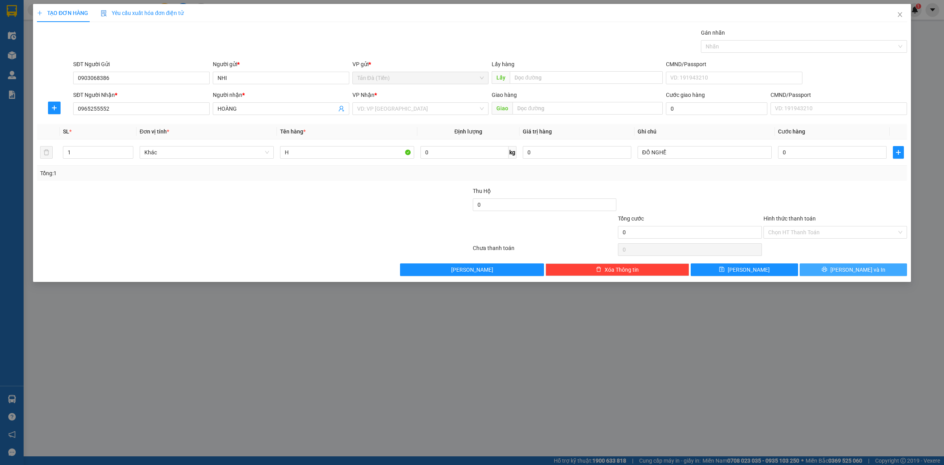
click at [860, 268] on span "[PERSON_NAME] và In" at bounding box center [858, 269] width 55 height 9
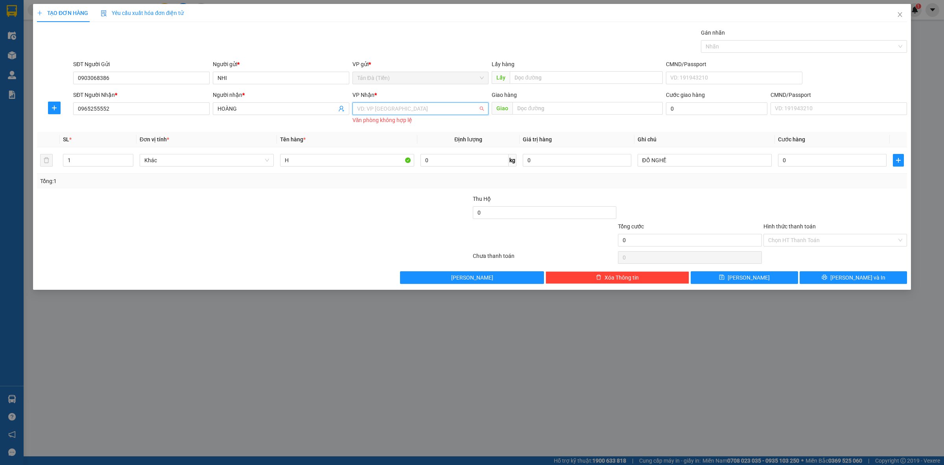
click at [391, 107] on input "search" at bounding box center [418, 109] width 122 height 12
drag, startPoint x: 375, startPoint y: 163, endPoint x: 481, endPoint y: 162, distance: 106.6
click at [375, 163] on div "[GEOGRAPHIC_DATA]" at bounding box center [420, 162] width 127 height 9
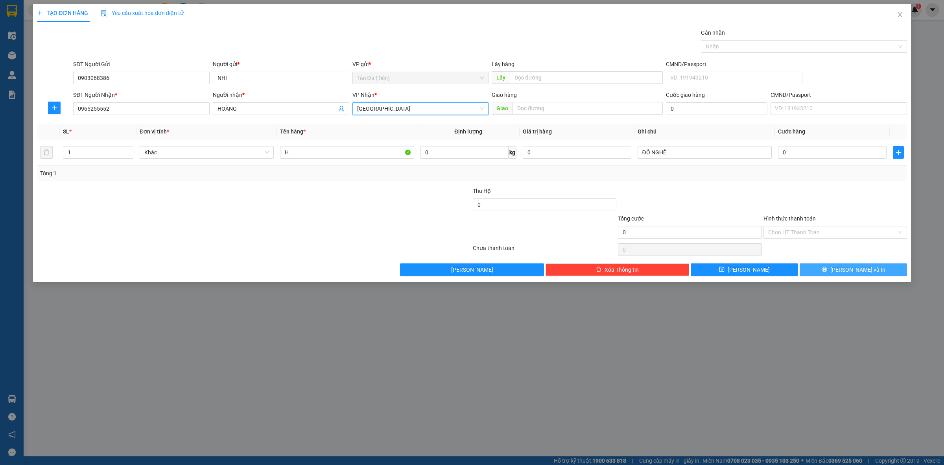
click at [856, 266] on span "[PERSON_NAME] và In" at bounding box center [858, 269] width 55 height 9
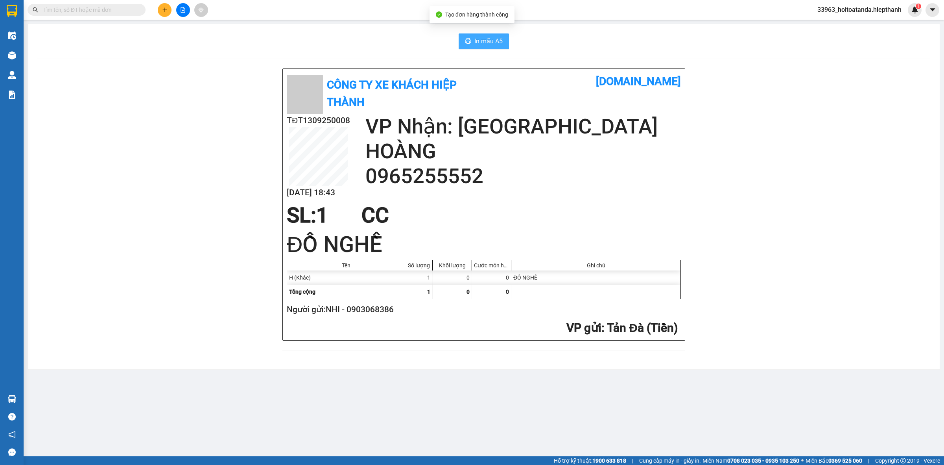
click at [488, 39] on span "In mẫu A5" at bounding box center [488, 41] width 28 height 10
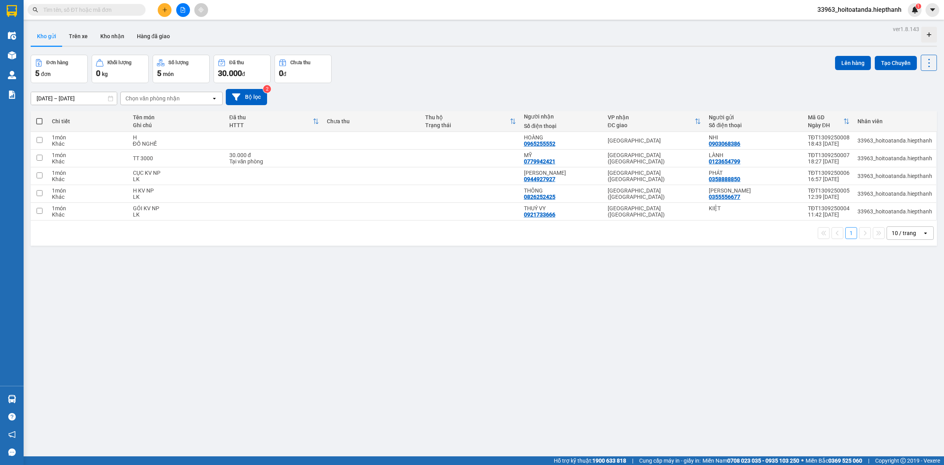
click at [346, 32] on div "Kho gửi Trên xe Kho nhận Hàng đã giao" at bounding box center [484, 37] width 906 height 21
click at [166, 10] on icon "plus" at bounding box center [164, 9] width 4 height 0
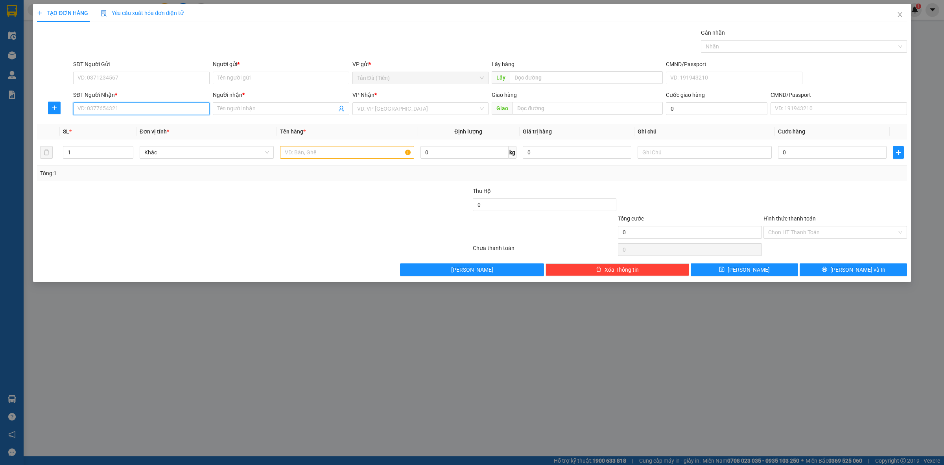
click at [109, 111] on input "SĐT Người Nhận *" at bounding box center [141, 108] width 137 height 13
click at [111, 114] on input "SĐT Người Nhận *" at bounding box center [141, 108] width 137 height 13
drag, startPoint x: 125, startPoint y: 126, endPoint x: 264, endPoint y: 133, distance: 138.7
click at [130, 126] on div "0985670932 - BẢO ANH" at bounding box center [141, 124] width 127 height 9
type input "0985670932"
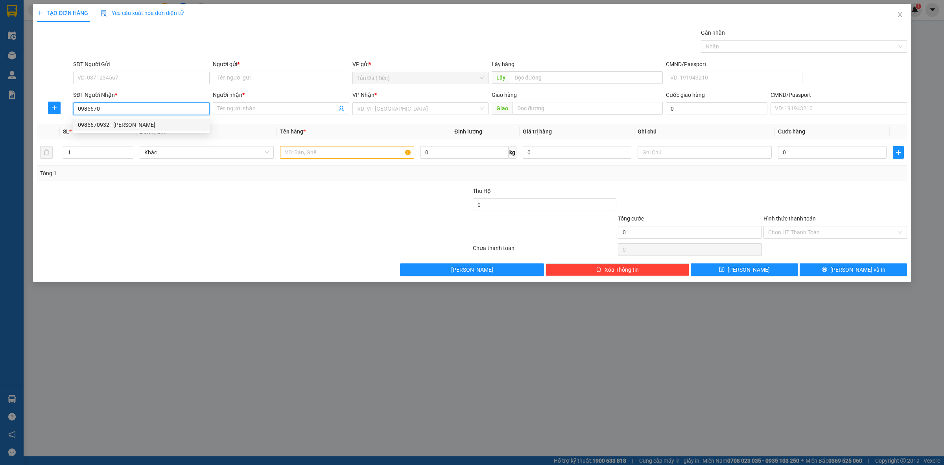
type input "BẢO ANH"
type input "0985670932"
click at [147, 74] on input "SĐT Người Gửi" at bounding box center [141, 78] width 137 height 13
click at [138, 98] on div "0973618917 - LỢI" at bounding box center [141, 94] width 127 height 9
type input "0973618917"
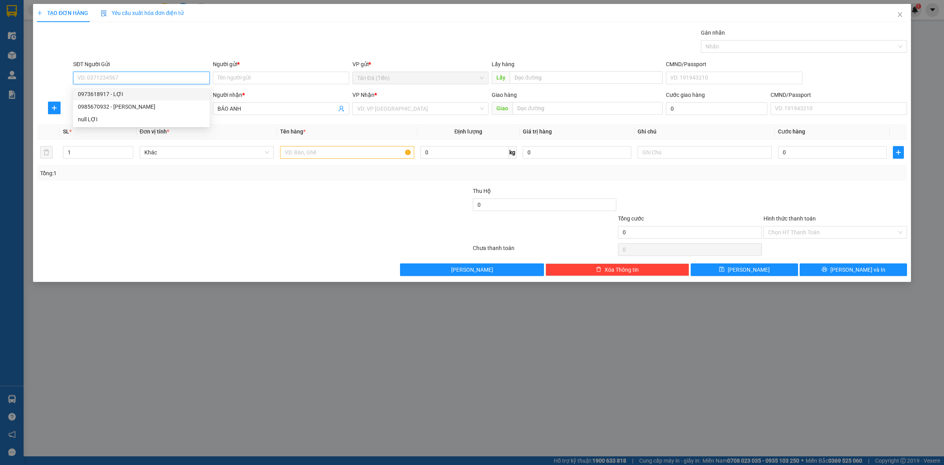
type input "LỢI"
click at [391, 111] on input "search" at bounding box center [418, 109] width 122 height 12
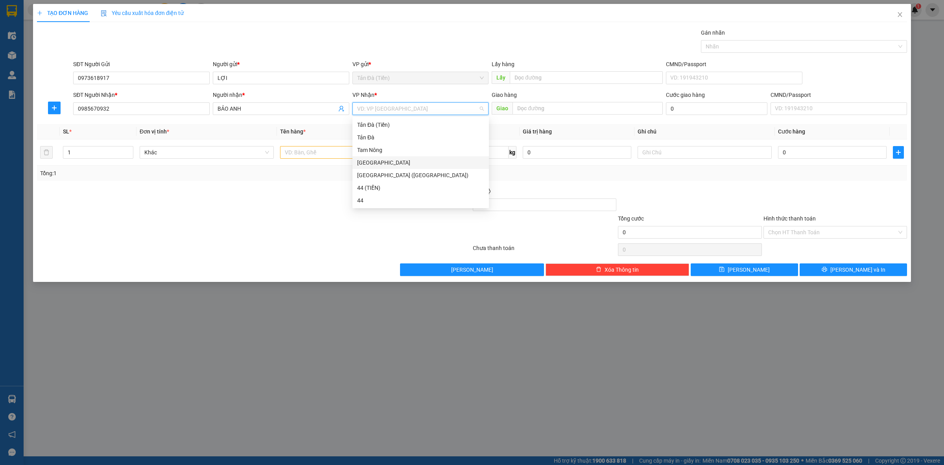
click at [371, 161] on div "[GEOGRAPHIC_DATA]" at bounding box center [420, 162] width 127 height 9
click at [307, 147] on div at bounding box center [347, 152] width 134 height 16
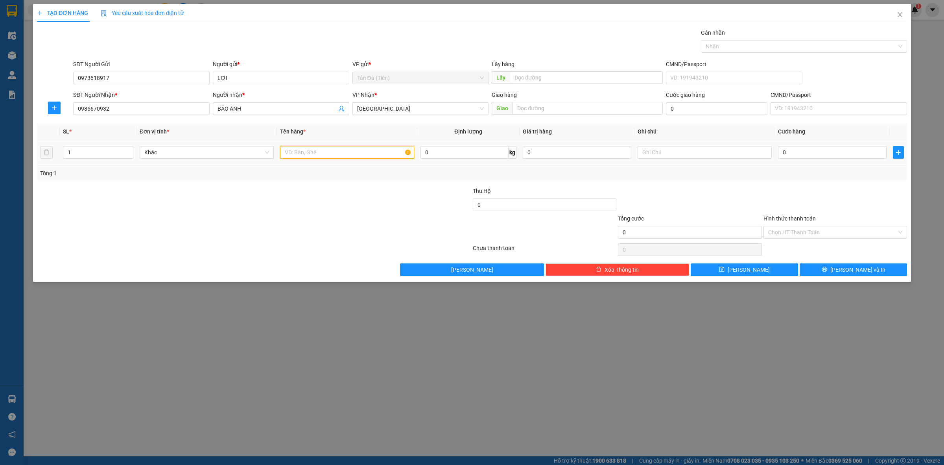
click at [317, 156] on input "text" at bounding box center [347, 152] width 134 height 13
type input "BỌC TRẮNG"
click at [899, 14] on icon "close" at bounding box center [900, 14] width 6 height 6
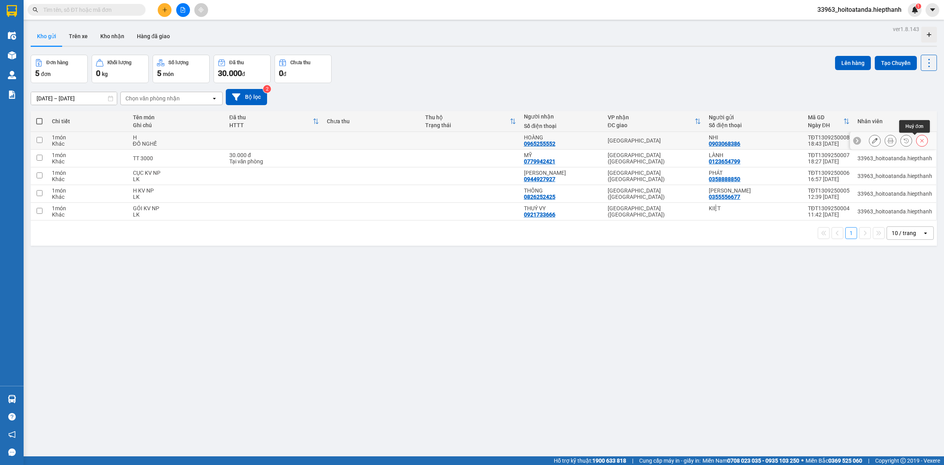
click at [919, 138] on icon at bounding box center [922, 141] width 6 height 6
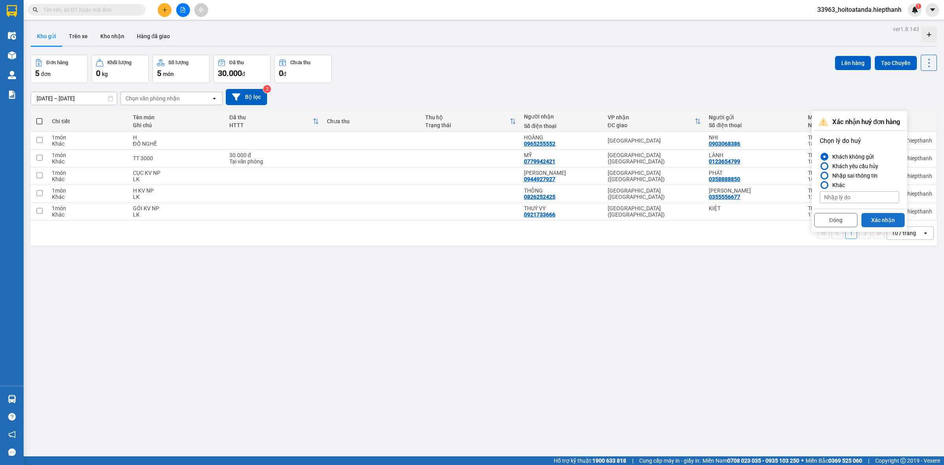
click at [884, 219] on button "Xác nhận" at bounding box center [883, 220] width 43 height 14
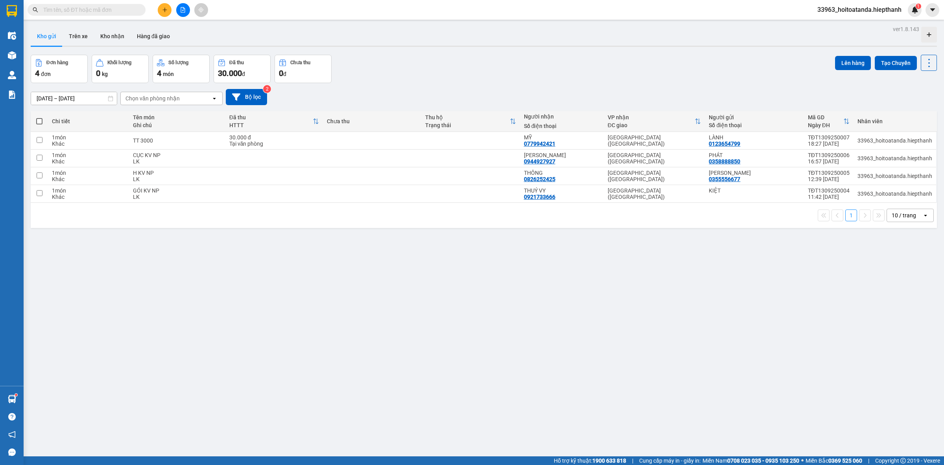
click at [139, 11] on span at bounding box center [140, 10] width 5 height 9
click at [125, 7] on input "text" at bounding box center [89, 10] width 93 height 9
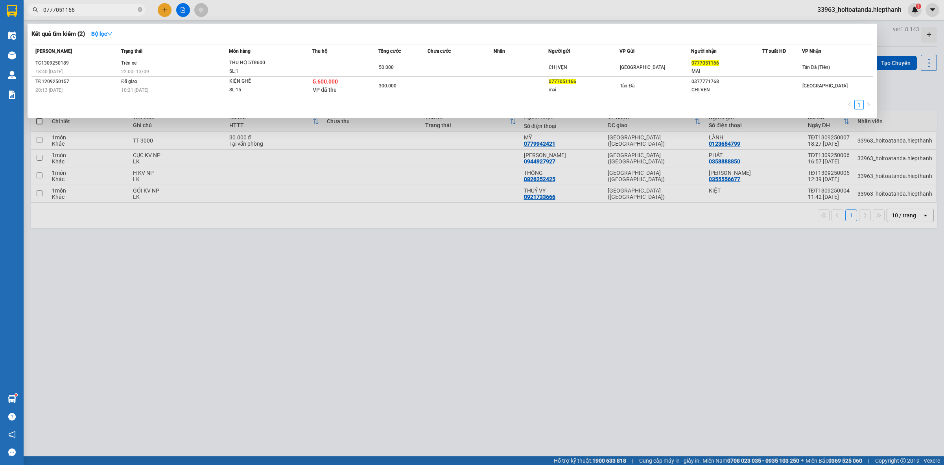
type input "0777051166"
click at [184, 15] on div at bounding box center [472, 232] width 944 height 465
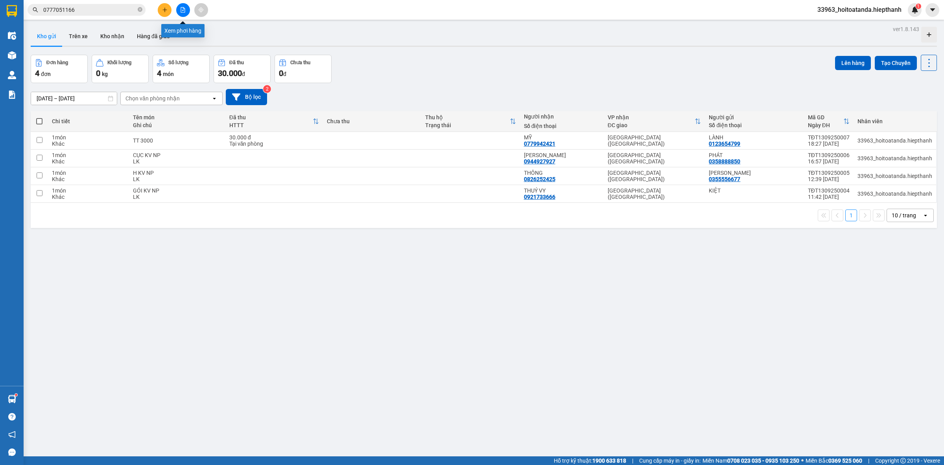
click at [184, 15] on button at bounding box center [183, 10] width 14 height 14
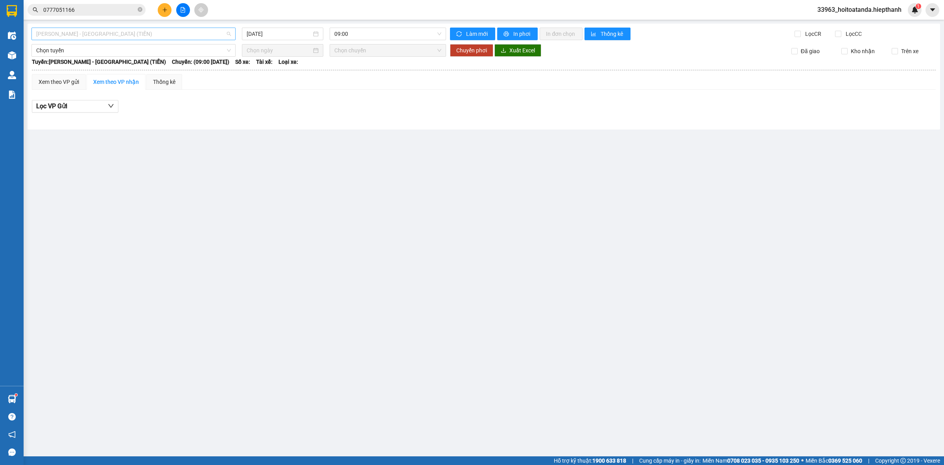
click at [129, 36] on span "[PERSON_NAME] - [GEOGRAPHIC_DATA] (TIỀN)" at bounding box center [133, 34] width 195 height 12
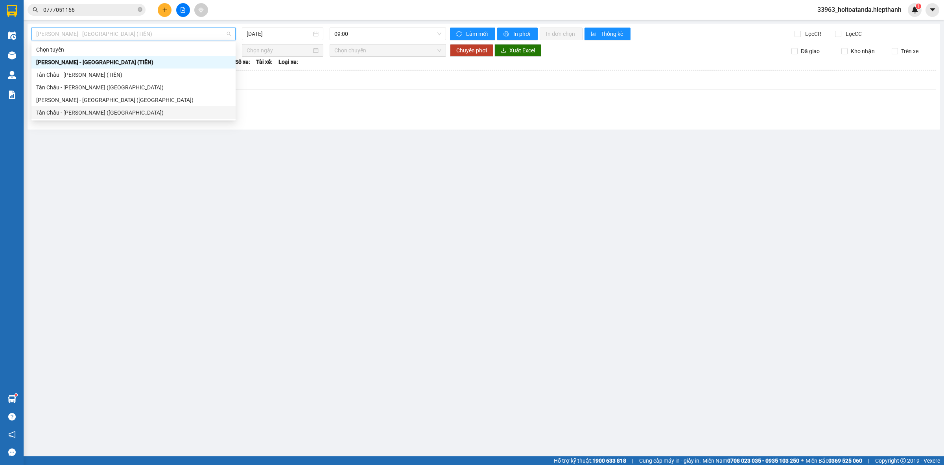
click at [119, 107] on div "Tân Châu - [PERSON_NAME] ([GEOGRAPHIC_DATA])" at bounding box center [133, 112] width 204 height 13
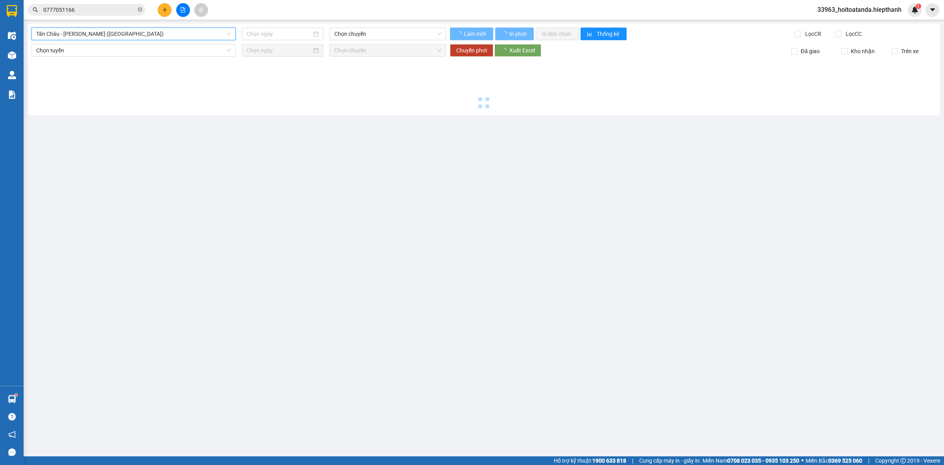
type input "[DATE]"
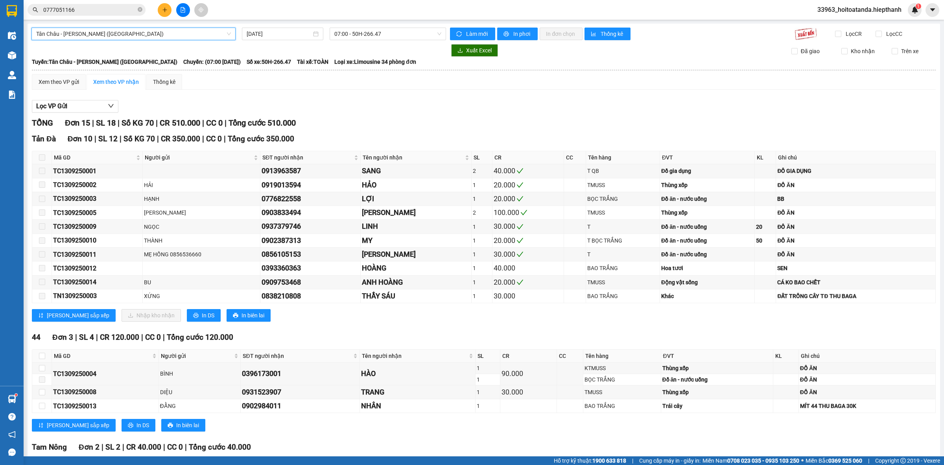
click at [129, 34] on span "Tân Châu - [PERSON_NAME] ([GEOGRAPHIC_DATA])" at bounding box center [133, 34] width 195 height 12
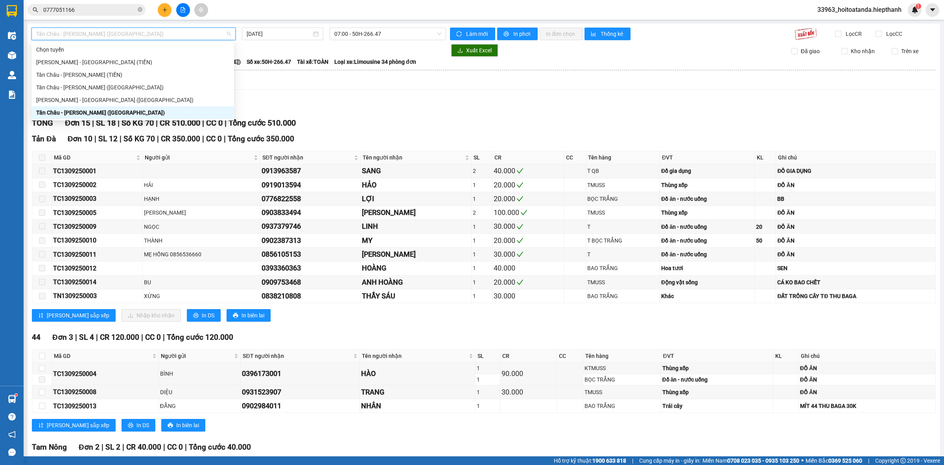
click at [121, 100] on div "[PERSON_NAME] - [GEOGRAPHIC_DATA] ([GEOGRAPHIC_DATA])" at bounding box center [132, 100] width 193 height 9
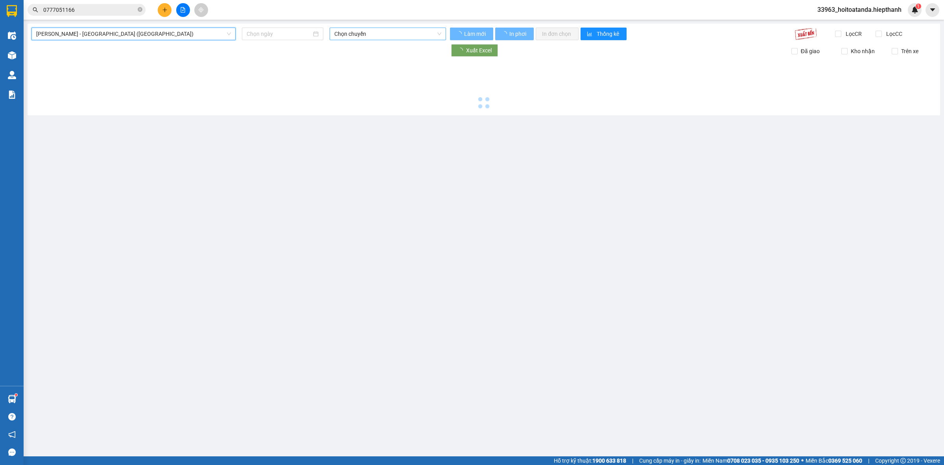
type input "[DATE]"
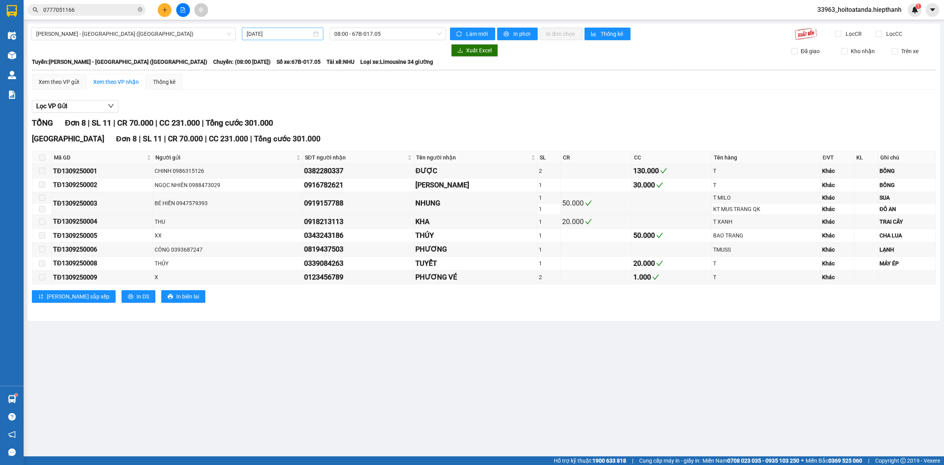
click at [281, 29] on div "[DATE]" at bounding box center [282, 34] width 81 height 13
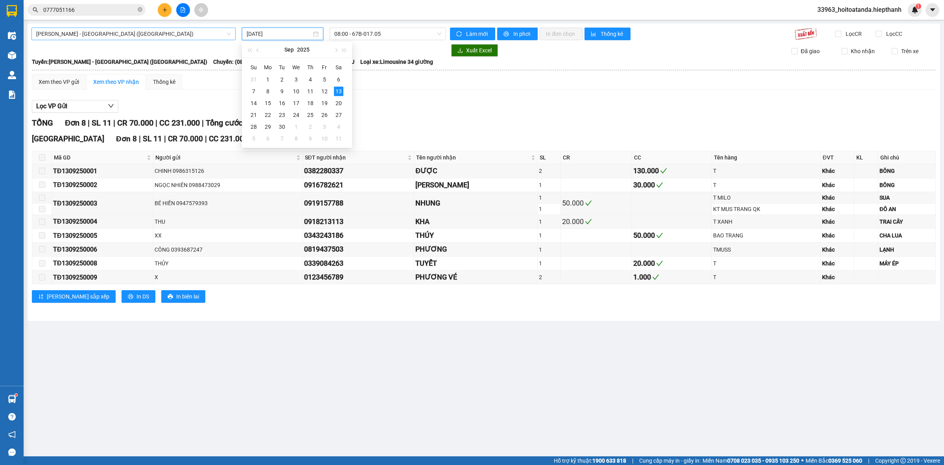
click at [161, 30] on span "[PERSON_NAME] - [GEOGRAPHIC_DATA] ([GEOGRAPHIC_DATA])" at bounding box center [133, 34] width 195 height 12
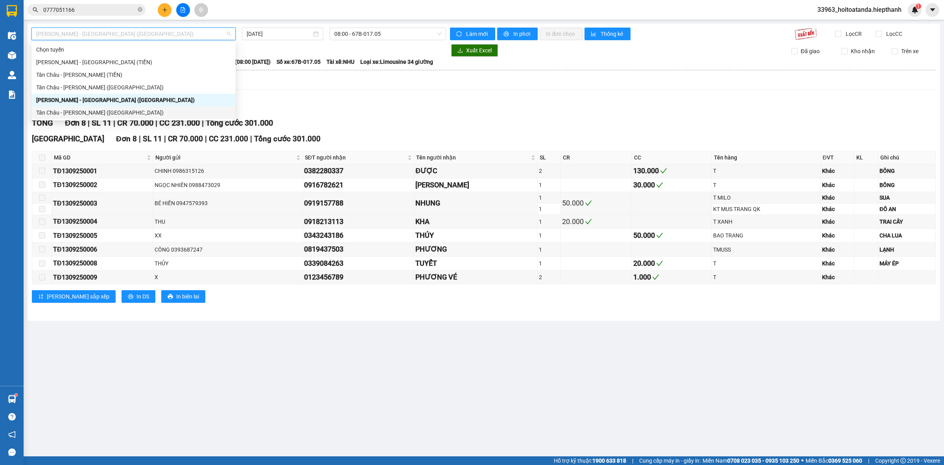
click at [102, 113] on div "Tân Châu - [PERSON_NAME] ([GEOGRAPHIC_DATA])" at bounding box center [133, 112] width 195 height 9
type input "[DATE]"
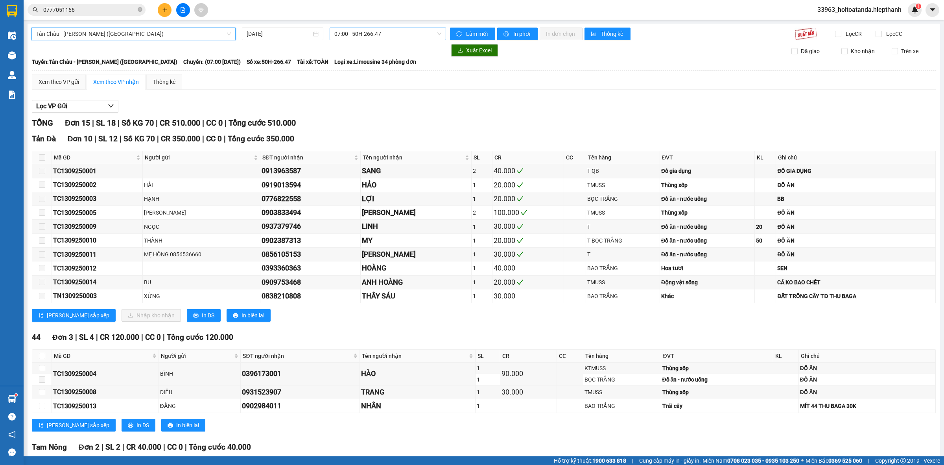
drag, startPoint x: 272, startPoint y: 34, endPoint x: 398, endPoint y: 32, distance: 126.3
click at [272, 33] on input "[DATE]" at bounding box center [279, 34] width 65 height 9
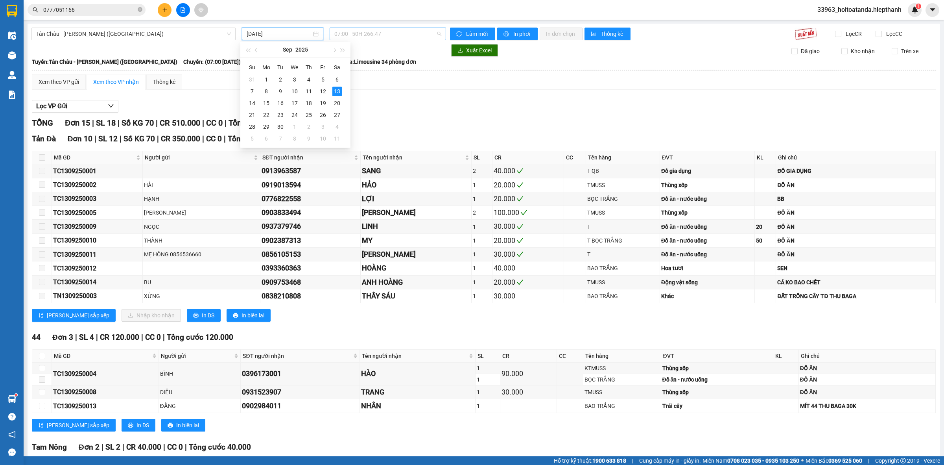
click at [398, 32] on span "07:00 - 50H-266.47" at bounding box center [387, 34] width 107 height 12
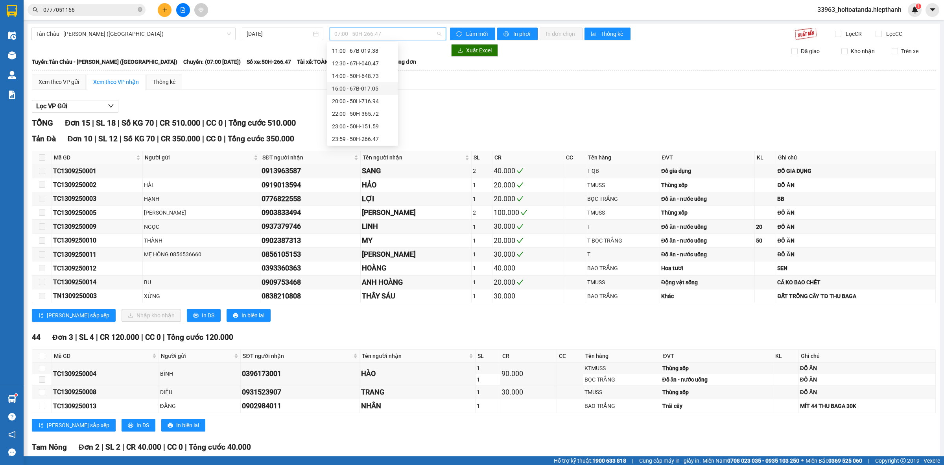
scroll to position [38, 0]
click at [353, 136] on div "23:59 - 50H-266.47" at bounding box center [362, 137] width 61 height 9
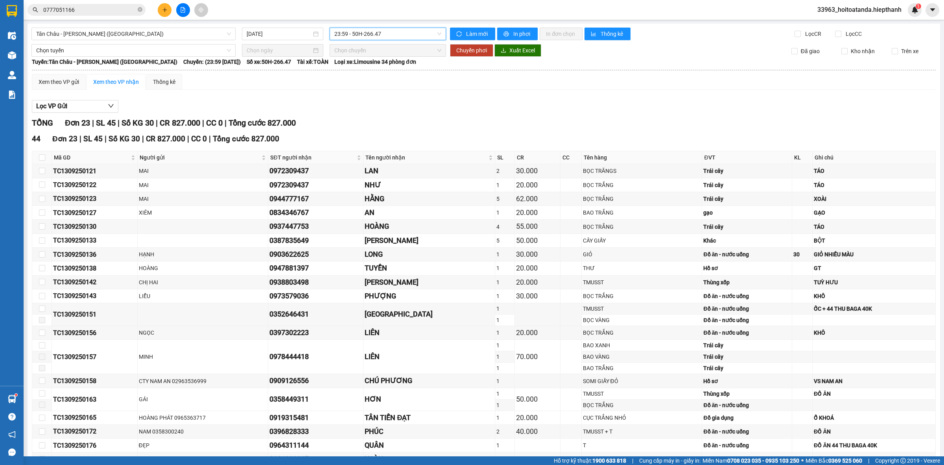
click at [395, 38] on span "23:59 - 50H-266.47" at bounding box center [387, 34] width 107 height 12
click at [355, 99] on div "20:00 - 50H-716.94" at bounding box center [362, 100] width 61 height 9
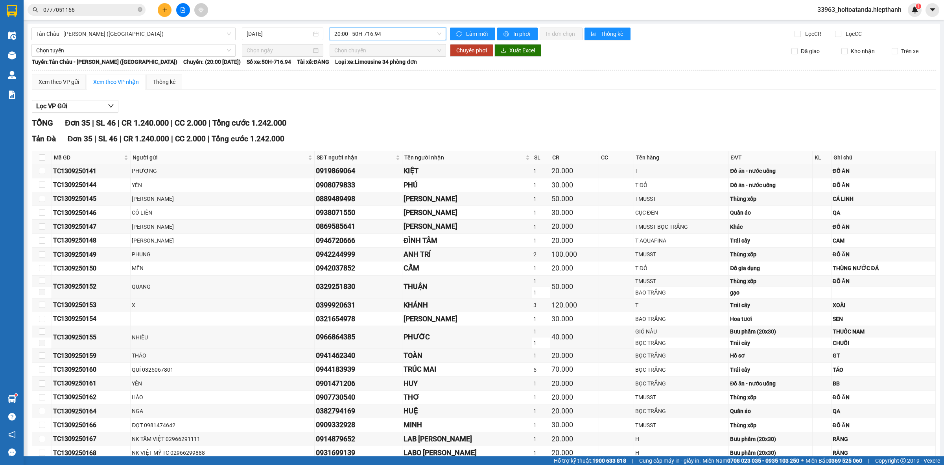
click at [389, 100] on div "Lọc VP Gửi" at bounding box center [484, 106] width 904 height 13
click at [369, 33] on span "20:00 - 50H-716.94" at bounding box center [387, 34] width 107 height 12
click at [354, 107] on div "22:00 - 50H-365.72" at bounding box center [362, 112] width 71 height 13
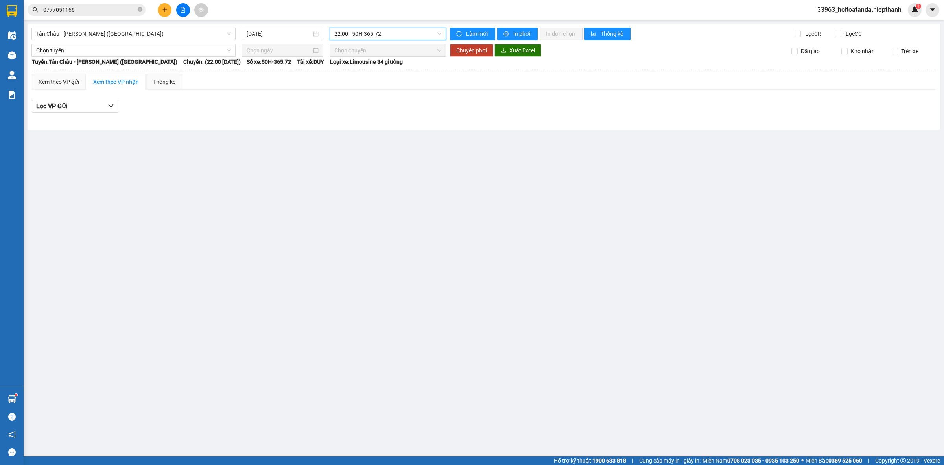
click at [360, 32] on span "22:00 - 50H-365.72" at bounding box center [387, 34] width 107 height 12
click at [168, 41] on div "Tân Châu - Hồ Chí Minh (Giường) 13/09/2025 22:00 - 50H-365.72 Làm mới In phơi I…" at bounding box center [484, 77] width 913 height 106
click at [164, 38] on span "Tân Châu - [PERSON_NAME] ([GEOGRAPHIC_DATA])" at bounding box center [133, 34] width 195 height 12
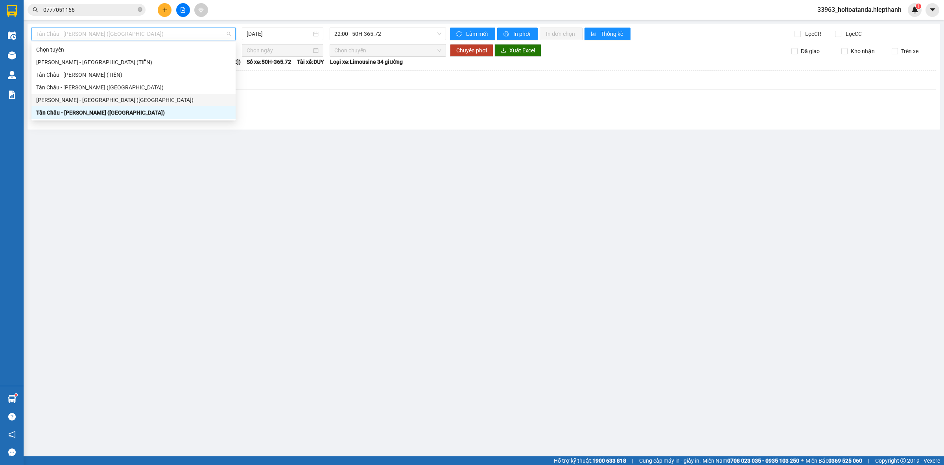
click at [126, 103] on div "[PERSON_NAME] - [GEOGRAPHIC_DATA] ([GEOGRAPHIC_DATA])" at bounding box center [133, 100] width 195 height 9
type input "[DATE]"
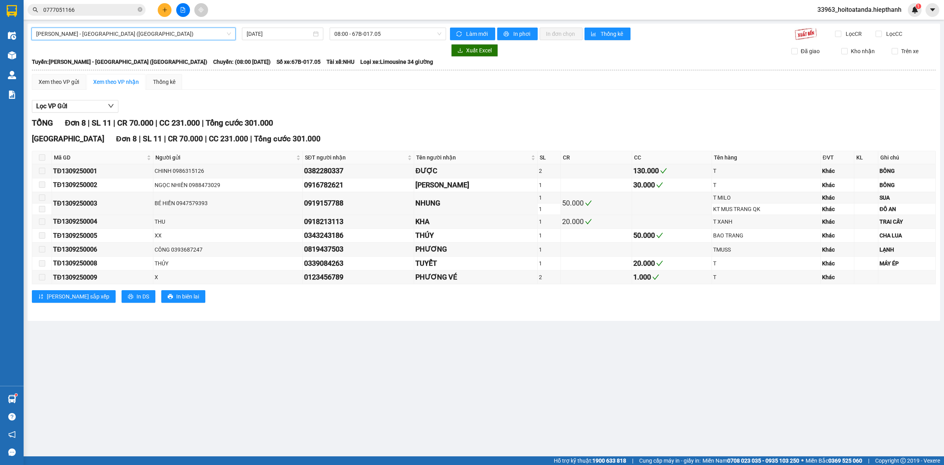
click at [104, 33] on span "[PERSON_NAME] - [GEOGRAPHIC_DATA] ([GEOGRAPHIC_DATA])" at bounding box center [133, 34] width 195 height 12
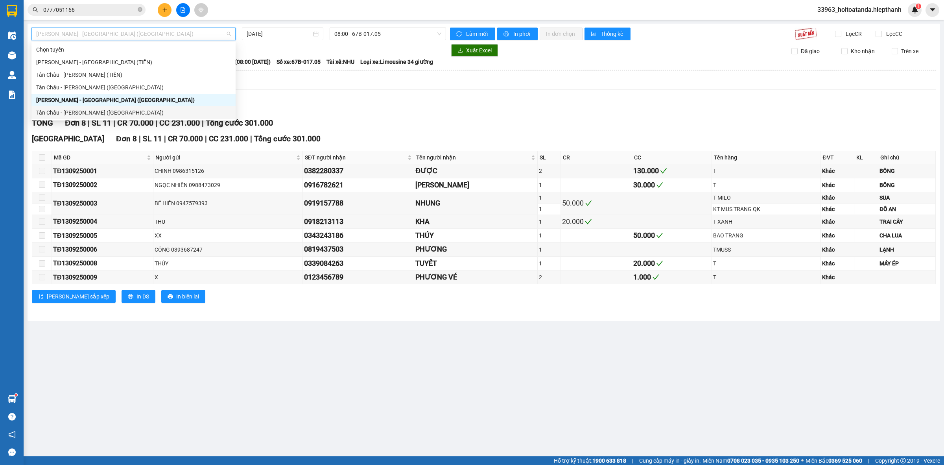
click at [71, 113] on div "Tân Châu - [PERSON_NAME] ([GEOGRAPHIC_DATA])" at bounding box center [133, 112] width 195 height 9
type input "[DATE]"
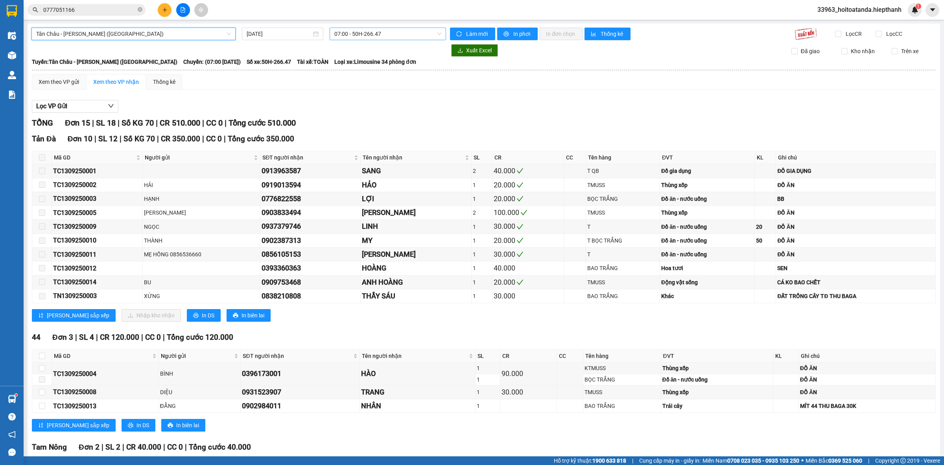
click at [410, 33] on span "07:00 - 50H-266.47" at bounding box center [387, 34] width 107 height 12
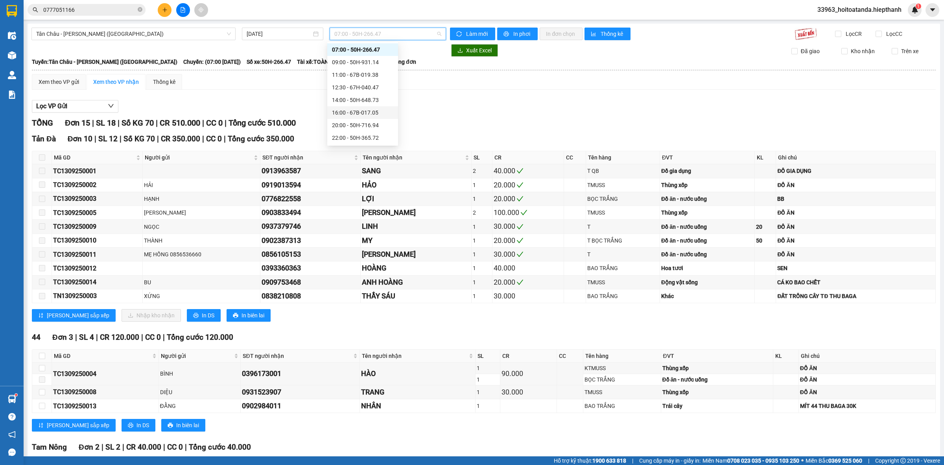
drag, startPoint x: 359, startPoint y: 127, endPoint x: 368, endPoint y: 113, distance: 16.5
click at [368, 113] on div "Chọn chuyến 07:00 - 50H-266.47 09:00 - 50H-931.14 11:00 - 67B-019.38 12:30 - 67…" at bounding box center [362, 100] width 71 height 138
click at [368, 113] on div "16:00 - 67B-017.05" at bounding box center [362, 112] width 61 height 9
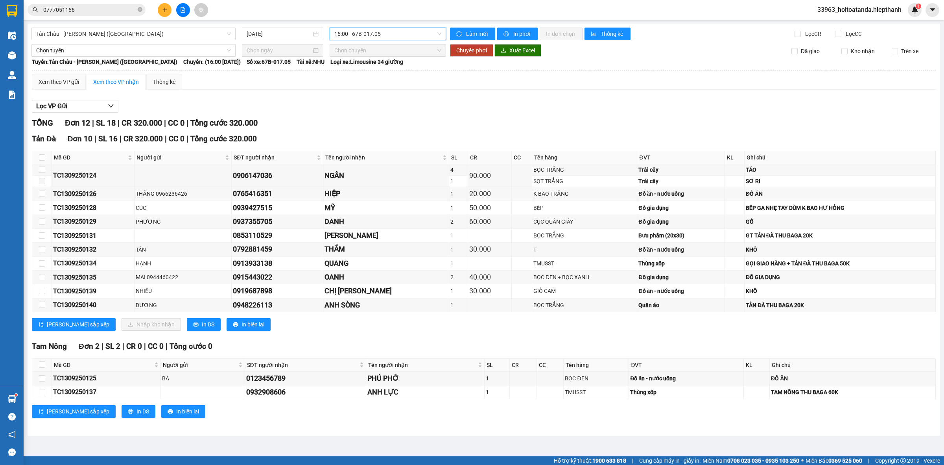
click at [376, 31] on span "16:00 - 67B-017.05" at bounding box center [387, 34] width 107 height 12
click at [366, 102] on div "14:00 - 50H-648.73" at bounding box center [364, 100] width 61 height 9
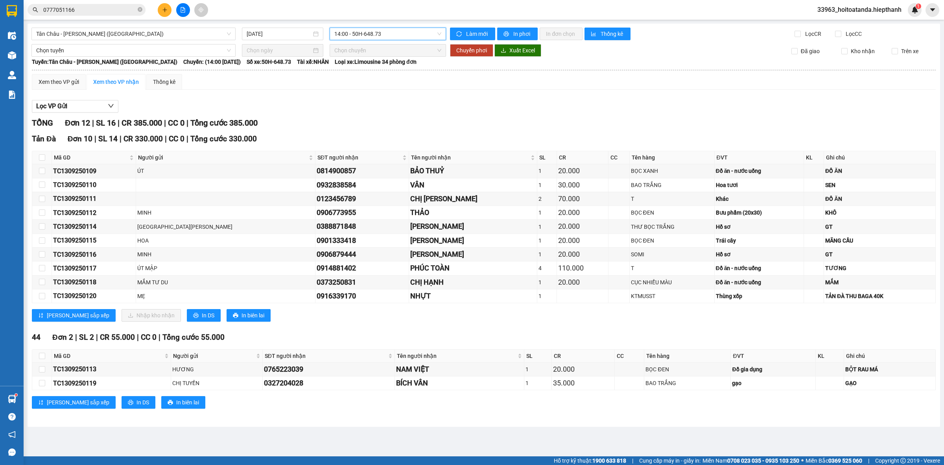
click at [372, 32] on span "14:00 - 50H-648.73" at bounding box center [387, 34] width 107 height 12
click at [365, 94] on div "14:00 - 50H-648.73" at bounding box center [365, 100] width 71 height 13
click at [356, 38] on span "14:00 - 50H-648.73" at bounding box center [387, 34] width 107 height 12
click at [358, 86] on div "12:30 - 67H-040.47" at bounding box center [364, 87] width 61 height 9
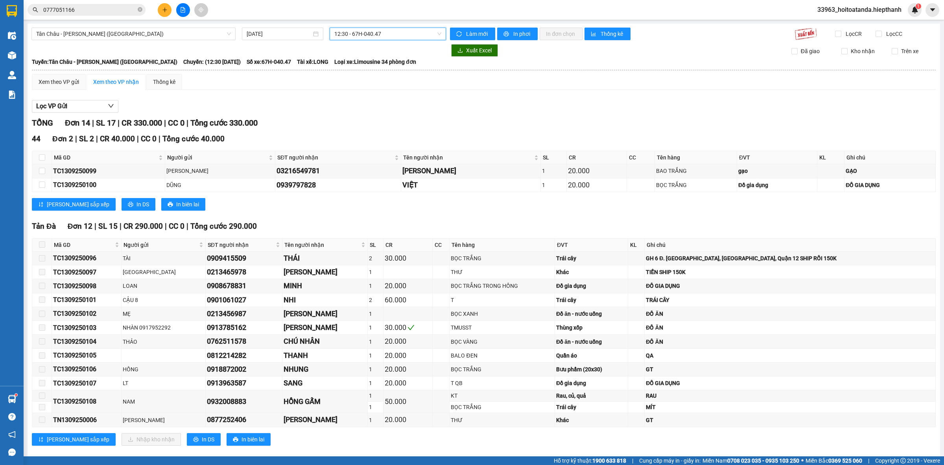
click at [380, 37] on span "12:30 - 67H-040.47" at bounding box center [387, 34] width 107 height 12
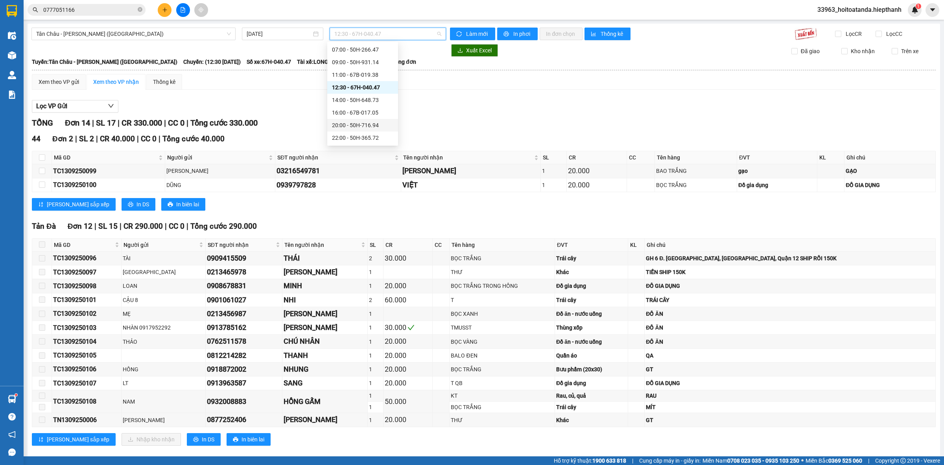
click at [368, 127] on div "20:00 - 50H-716.94" at bounding box center [362, 125] width 61 height 9
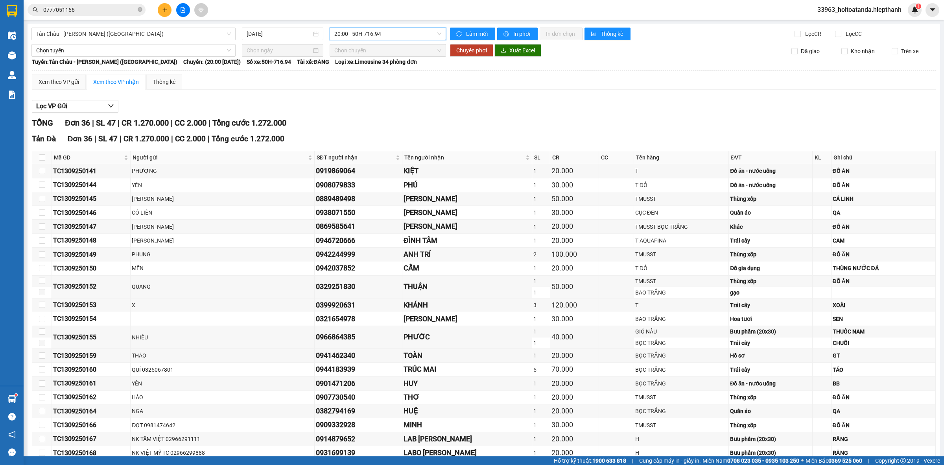
click at [371, 40] on div "Tân Châu - Hồ Chí Minh (Giường) 13/09/2025 20:00 20:00 - 50H-716.94 Làm mới In …" at bounding box center [484, 371] width 913 height 695
click at [372, 34] on span "20:00 - 50H-716.94" at bounding box center [387, 34] width 107 height 12
click at [351, 136] on div "22:00 - 50H-365.72" at bounding box center [362, 137] width 61 height 9
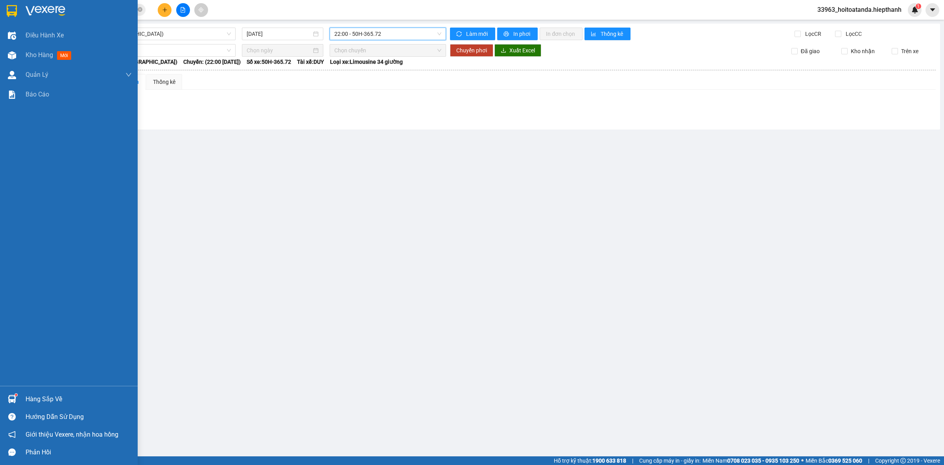
click at [28, 14] on img at bounding box center [46, 11] width 40 height 12
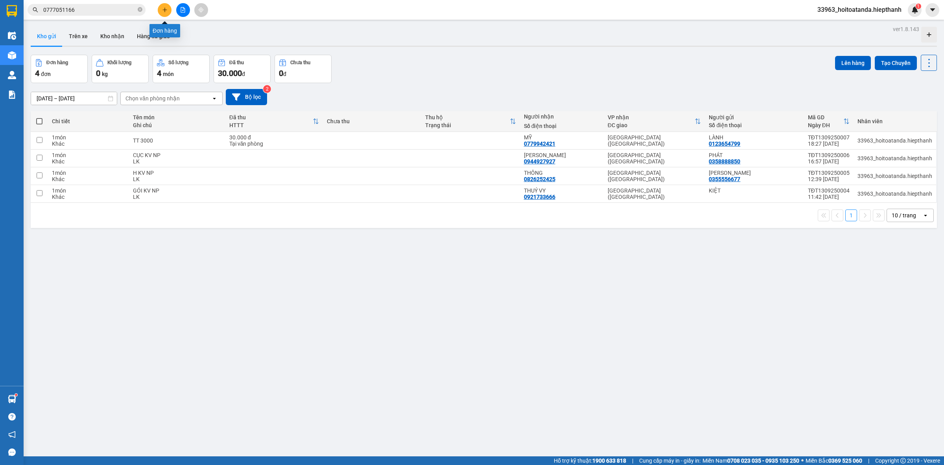
click at [168, 10] on button at bounding box center [165, 10] width 14 height 14
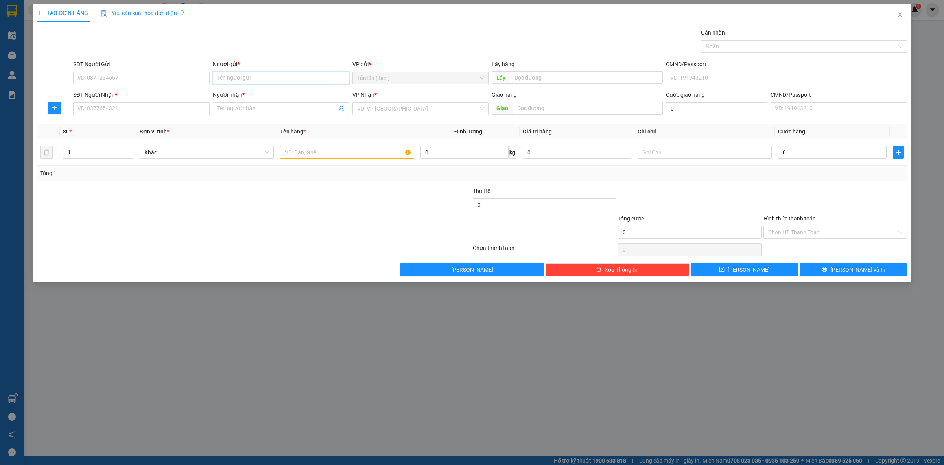
click at [257, 81] on input "Người gửi *" at bounding box center [281, 78] width 137 height 13
type input "T"
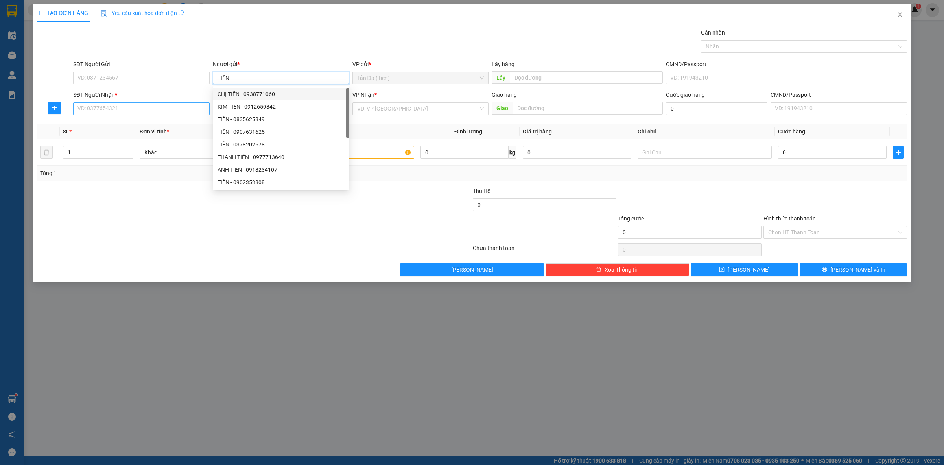
type input "TIỀN"
click at [103, 105] on input "SĐT Người Nhận *" at bounding box center [141, 108] width 137 height 13
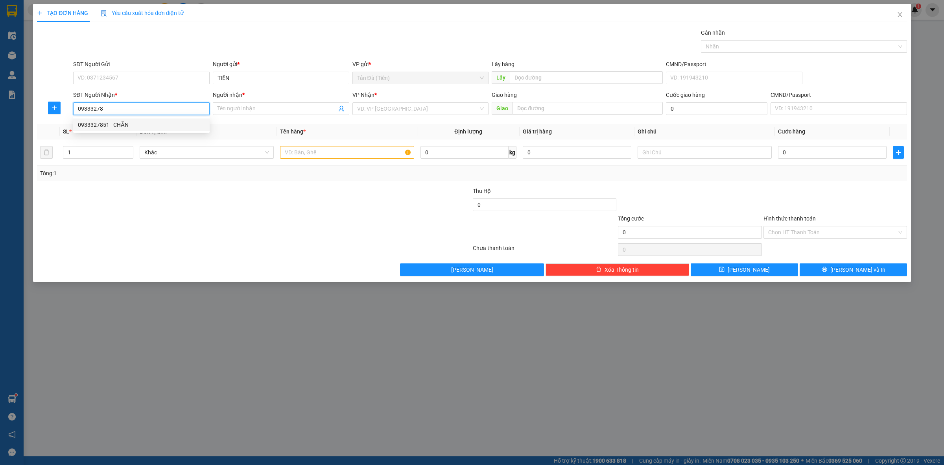
drag, startPoint x: 124, startPoint y: 122, endPoint x: 140, endPoint y: 122, distance: 16.1
click at [124, 122] on div "0933327851 - CHẴN" at bounding box center [141, 124] width 127 height 9
type input "0933327851"
type input "CHẴN"
type input "0933327851"
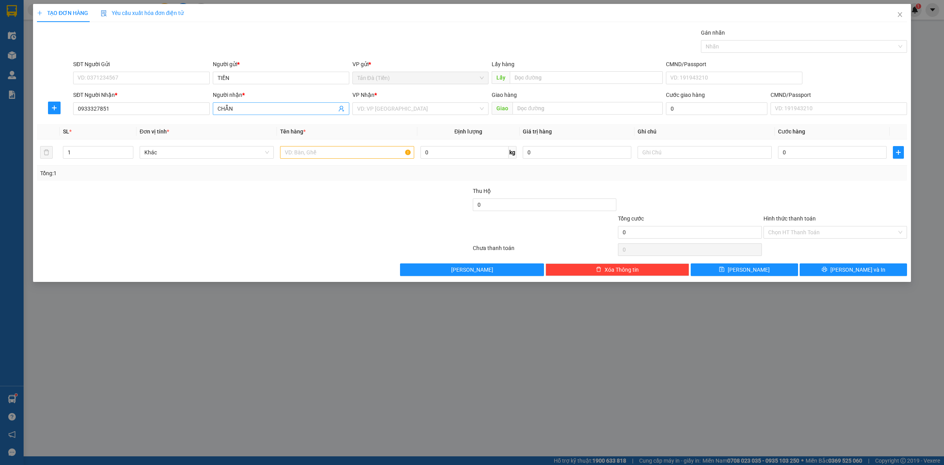
click at [286, 109] on input "CHẴN" at bounding box center [277, 108] width 119 height 9
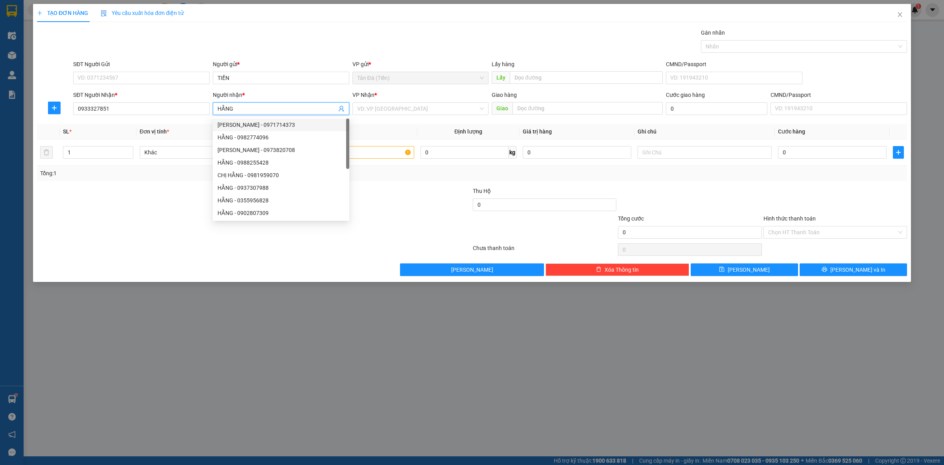
type input "HẰNG"
click at [422, 116] on div "VP Nhận * VD: VP Sài Gòn" at bounding box center [421, 104] width 137 height 28
click at [418, 110] on input "search" at bounding box center [418, 109] width 122 height 12
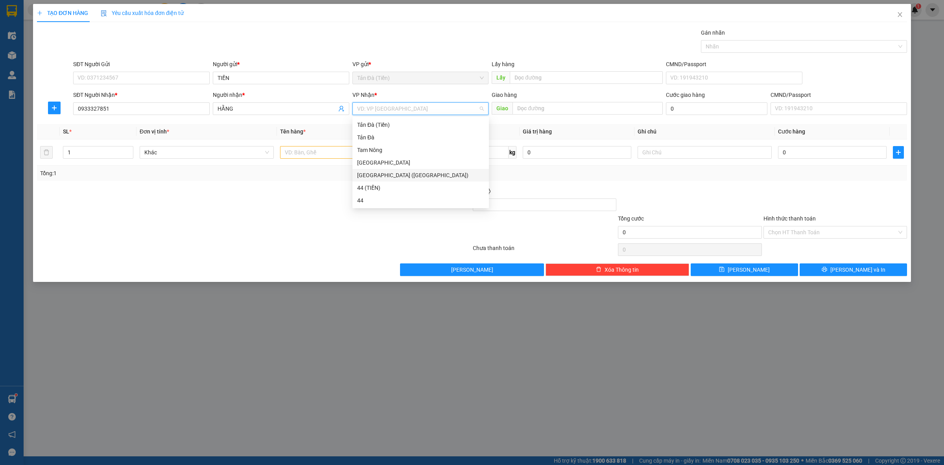
click at [389, 172] on div "[GEOGRAPHIC_DATA] ([GEOGRAPHIC_DATA])" at bounding box center [420, 175] width 127 height 9
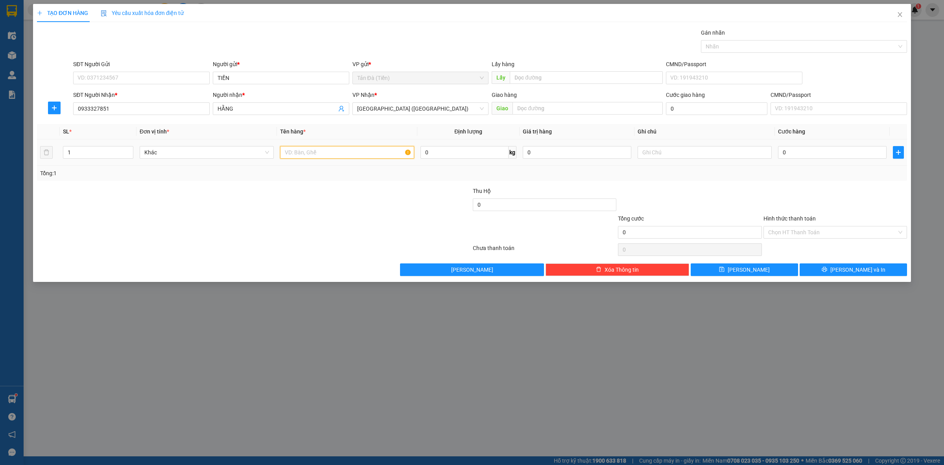
click at [337, 154] on input "text" at bounding box center [347, 152] width 134 height 13
type input "TT 5 TRIỆU"
click at [725, 270] on icon "save" at bounding box center [722, 269] width 5 height 5
click at [893, 14] on span "Close" at bounding box center [900, 15] width 22 height 22
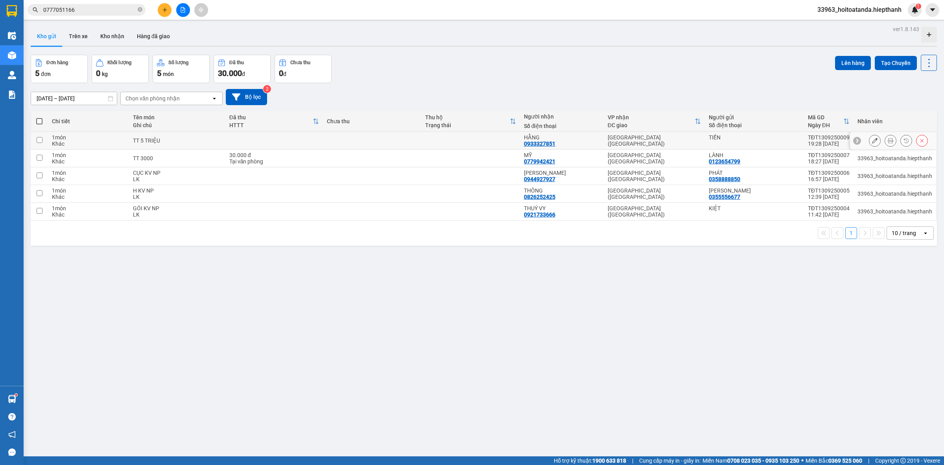
click at [872, 142] on icon at bounding box center [875, 141] width 6 height 6
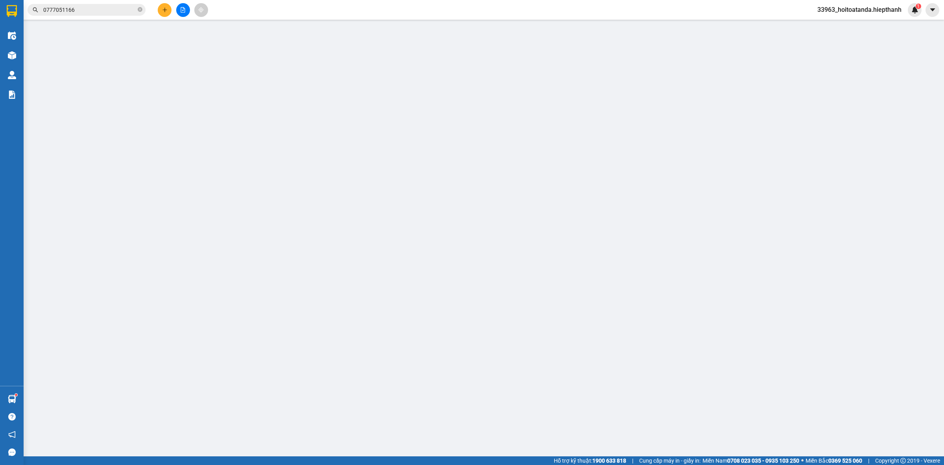
type input "0933327851"
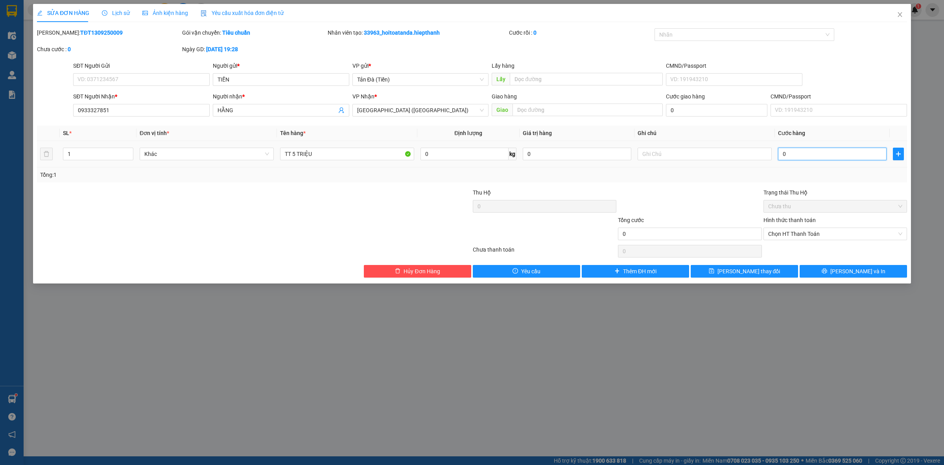
click at [807, 154] on input "0" at bounding box center [832, 154] width 109 height 13
type input "5"
type input "50"
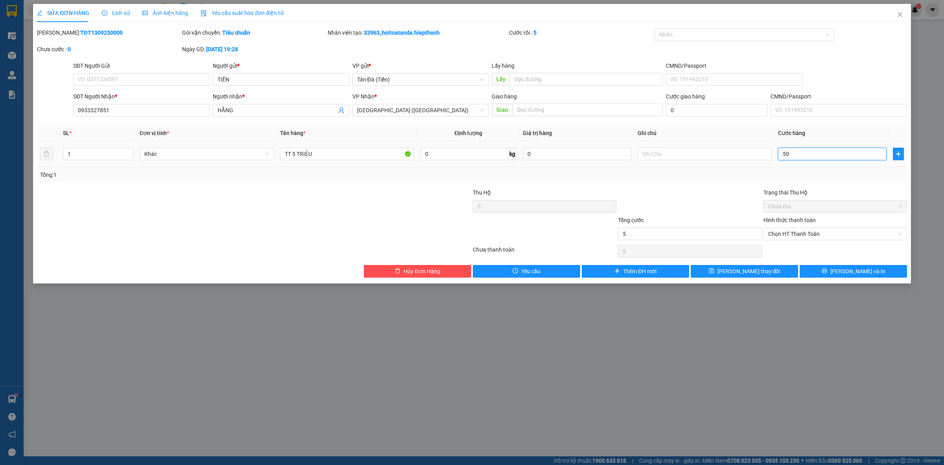
type input "50"
type input "50.000"
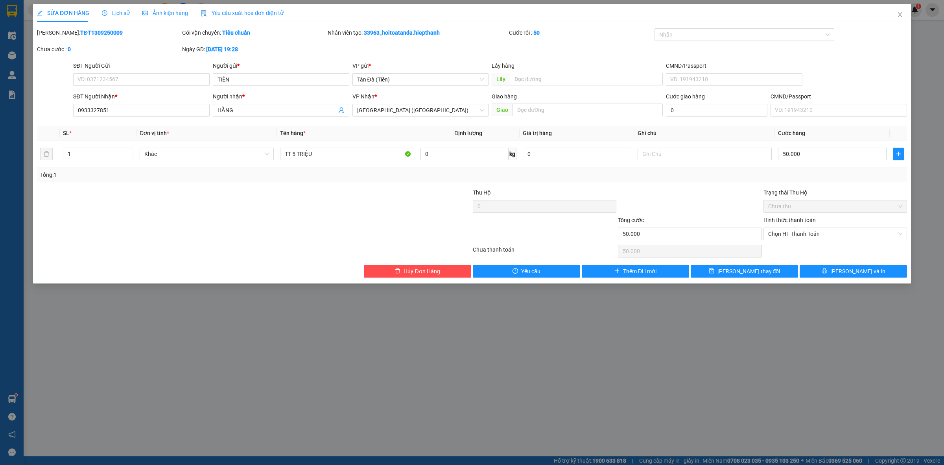
drag, startPoint x: 687, startPoint y: 192, endPoint x: 837, endPoint y: 227, distance: 154.4
click at [687, 192] on div at bounding box center [689, 202] width 145 height 28
click at [801, 237] on span "Chọn HT Thanh Toán" at bounding box center [835, 234] width 134 height 12
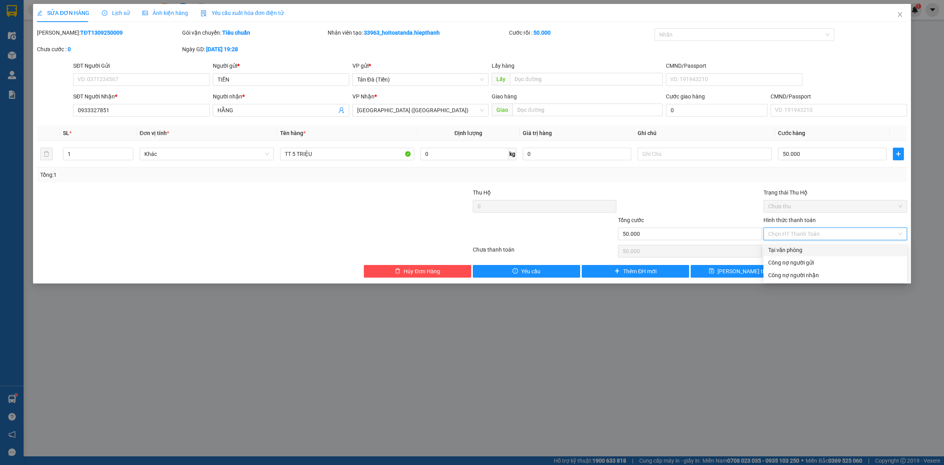
click at [799, 248] on div "Tại văn phòng" at bounding box center [835, 249] width 134 height 9
type input "0"
click at [752, 269] on span "Lưu thay đổi" at bounding box center [749, 271] width 63 height 9
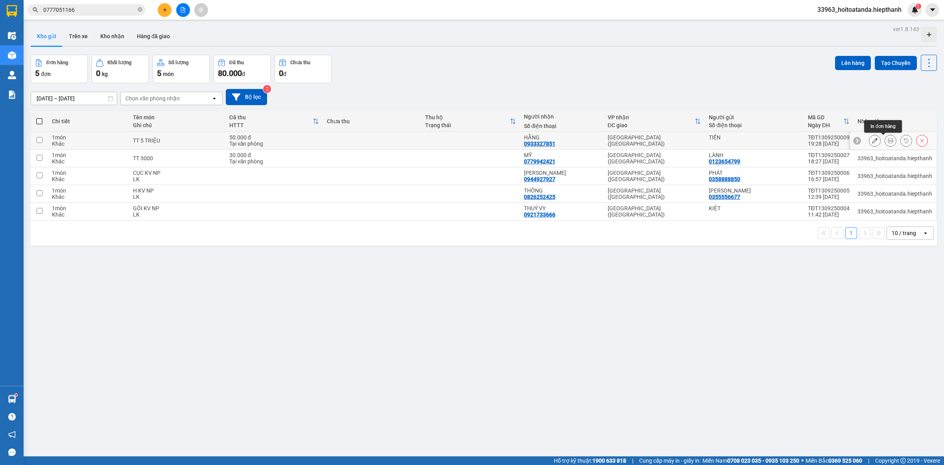
drag, startPoint x: 870, startPoint y: 140, endPoint x: 881, endPoint y: 138, distance: 11.5
click at [881, 138] on div at bounding box center [898, 141] width 59 height 12
click at [888, 138] on icon at bounding box center [891, 141] width 6 height 6
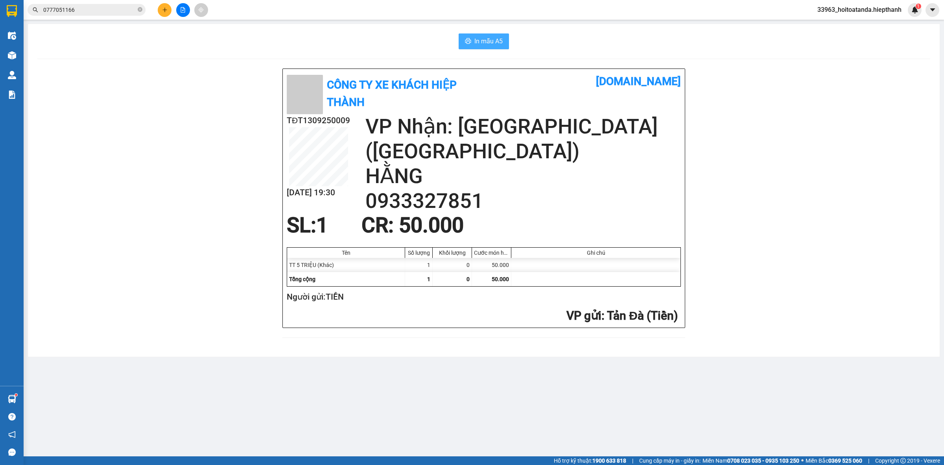
click at [487, 42] on span "In mẫu A5" at bounding box center [488, 41] width 28 height 10
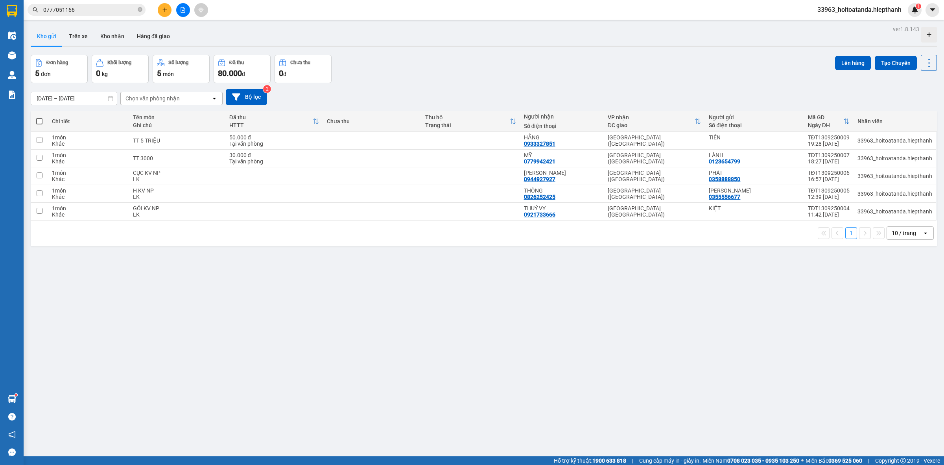
click at [500, 62] on div "Đơn hàng 5 đơn Khối lượng 0 kg Số lượng 5 món Đã thu 80.000 đ Chưa thu 0 đ Lên …" at bounding box center [484, 69] width 906 height 28
click at [102, 5] on span "0777051166" at bounding box center [87, 10] width 118 height 12
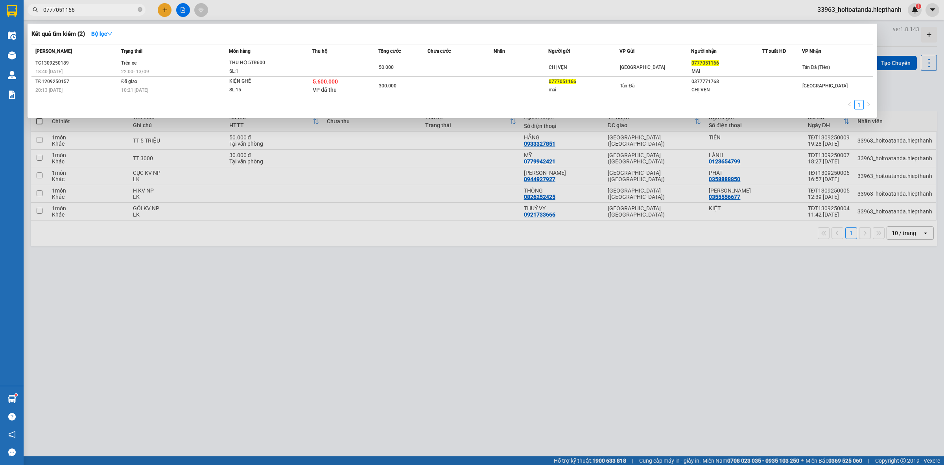
click at [102, 8] on input "0777051166" at bounding box center [89, 10] width 93 height 9
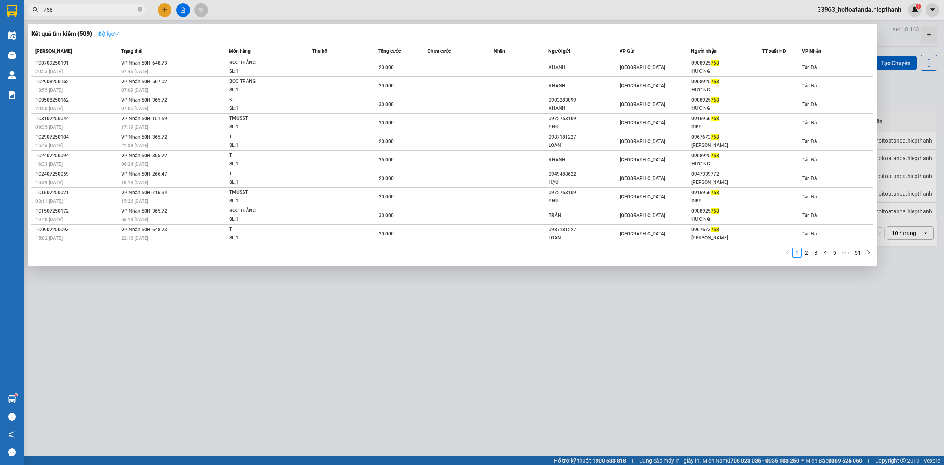
type input "758"
click at [118, 31] on icon "down" at bounding box center [117, 34] width 6 height 6
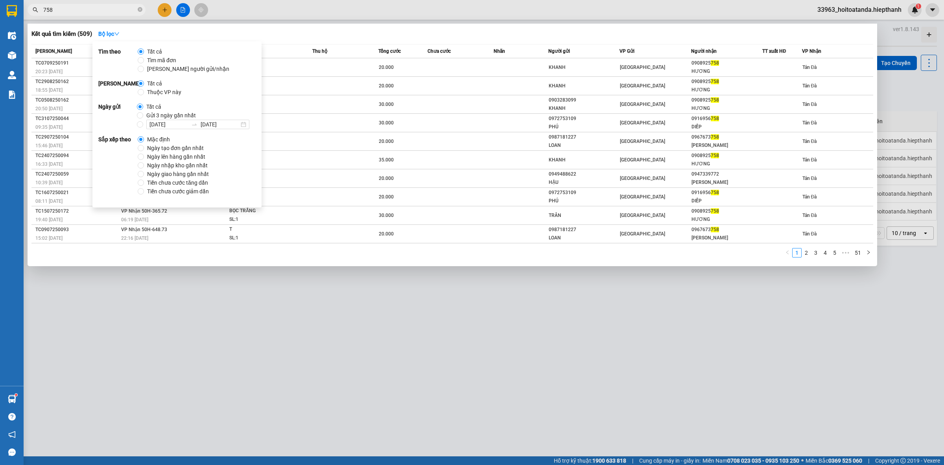
click at [186, 113] on span "Gửi 3 ngày gần nhất" at bounding box center [171, 115] width 56 height 9
click at [143, 113] on input "Gửi 3 ngày gần nhất" at bounding box center [140, 115] width 6 height 6
radio input "true"
radio input "false"
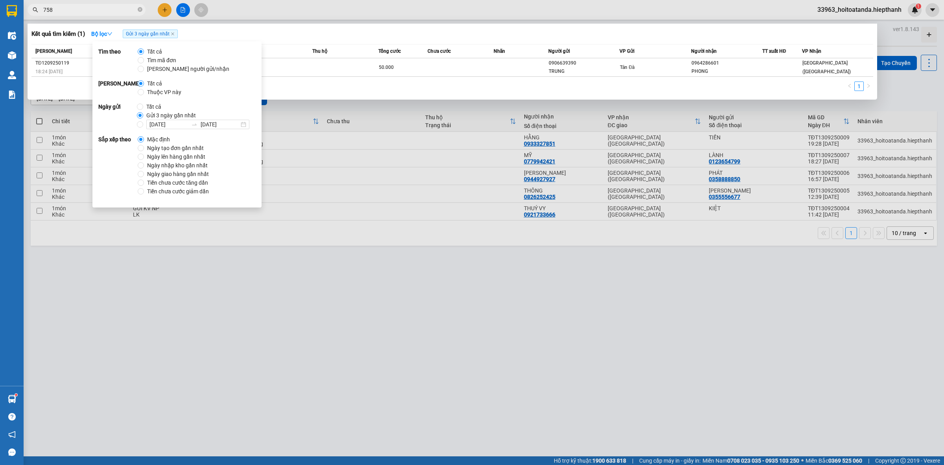
click at [279, 32] on div "Kết quả tìm kiếm ( 1 ) Bộ lọc Gửi 3 ngày gần nhất" at bounding box center [452, 34] width 842 height 13
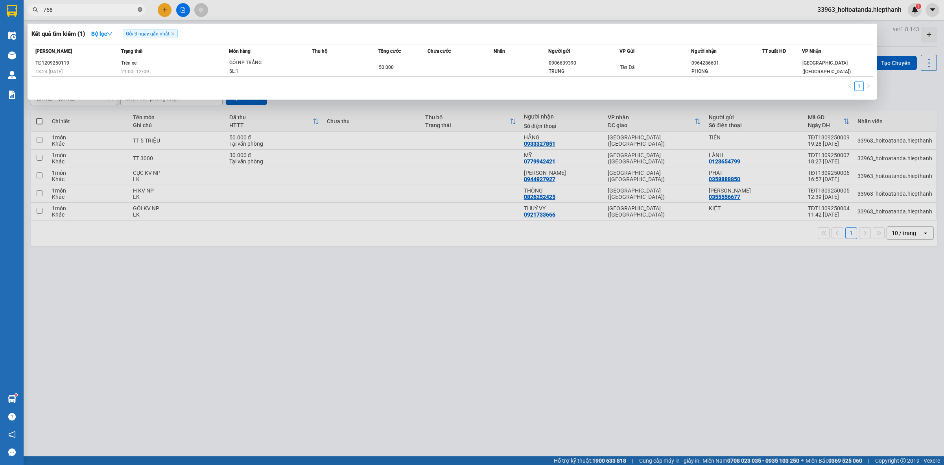
click at [140, 13] on span at bounding box center [140, 9] width 5 height 7
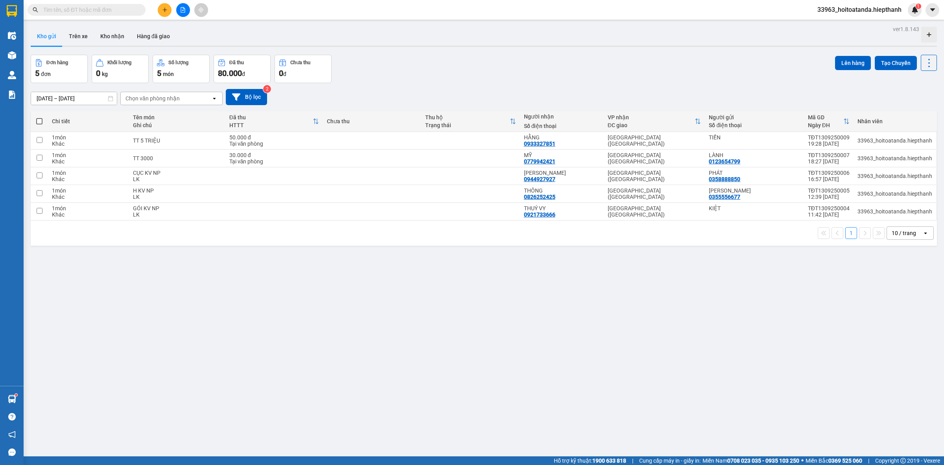
click at [125, 10] on input "text" at bounding box center [89, 10] width 93 height 9
click at [459, 87] on div "[DATE] – [DATE] Press the down arrow key to interact with the calendar and sele…" at bounding box center [484, 97] width 906 height 28
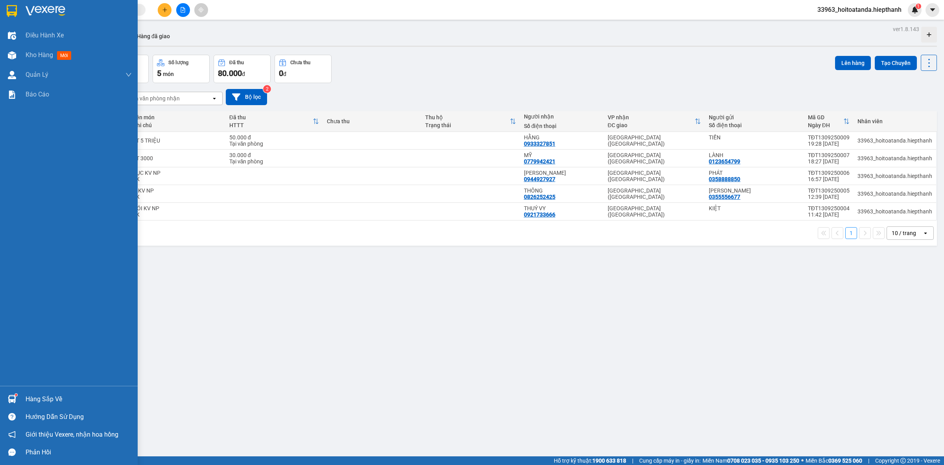
click at [55, 12] on img at bounding box center [46, 11] width 40 height 12
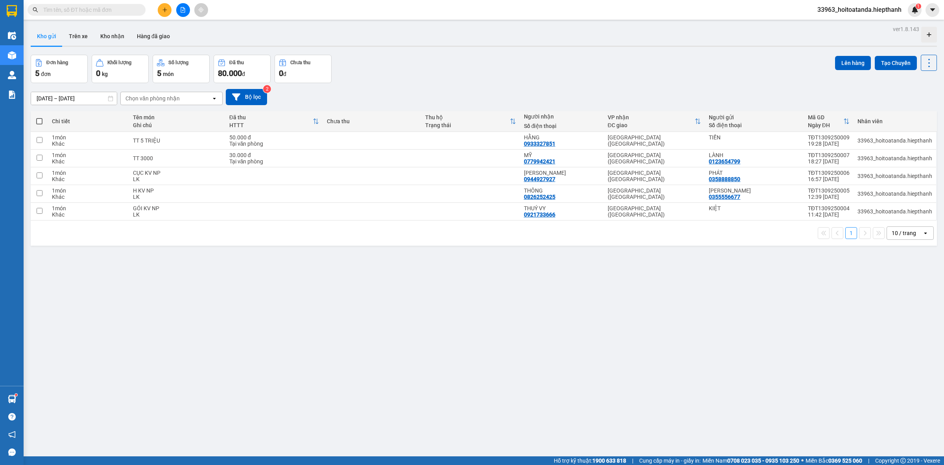
drag, startPoint x: 408, startPoint y: 93, endPoint x: 313, endPoint y: 16, distance: 122.2
click at [407, 90] on div "[DATE] – [DATE] Press the down arrow key to interact with the calendar and sele…" at bounding box center [484, 97] width 906 height 16
click at [429, 103] on div "[DATE] – [DATE] Press the down arrow key to interact with the calendar and sele…" at bounding box center [484, 97] width 906 height 16
click at [184, 15] on button at bounding box center [183, 10] width 14 height 14
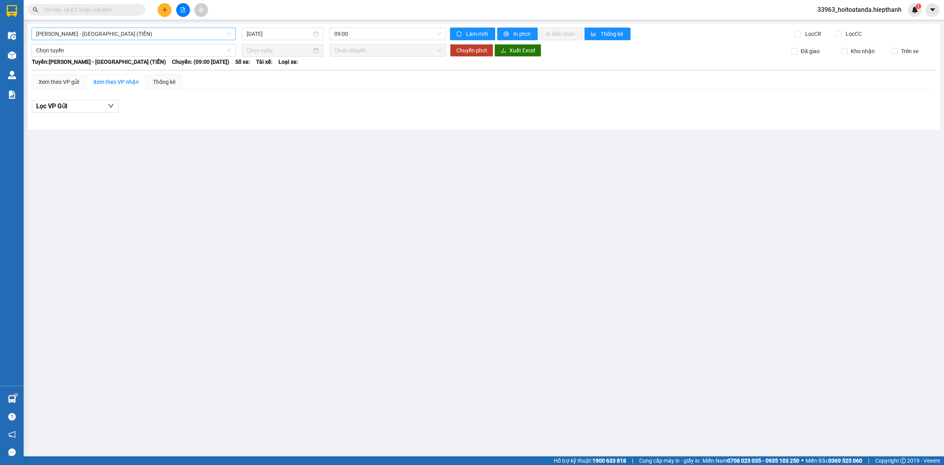
click at [206, 30] on span "[PERSON_NAME] - [GEOGRAPHIC_DATA] (TIỀN)" at bounding box center [133, 34] width 195 height 12
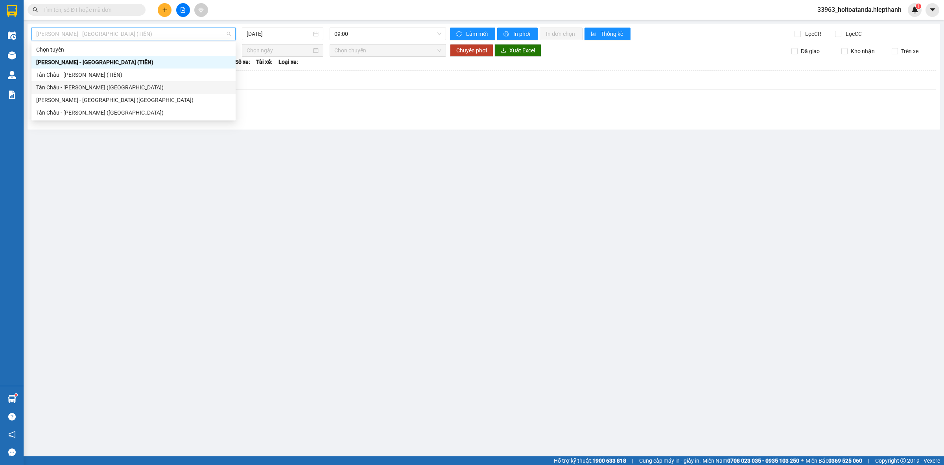
drag, startPoint x: 125, startPoint y: 71, endPoint x: 294, endPoint y: 120, distance: 176.6
click at [294, 120] on body "Kết quả tìm kiếm ( 1 ) Bộ lọc Gửi 3 ngày gần nhất Mã ĐH Trạng thái Món hàng Thu…" at bounding box center [472, 232] width 944 height 465
click at [139, 74] on div "Tân Châu - [PERSON_NAME] (TIỀN)" at bounding box center [133, 74] width 195 height 9
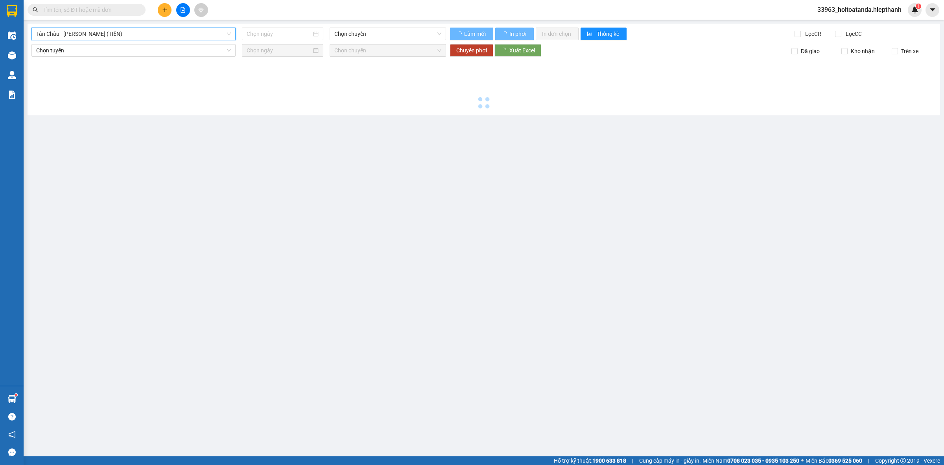
type input "[DATE]"
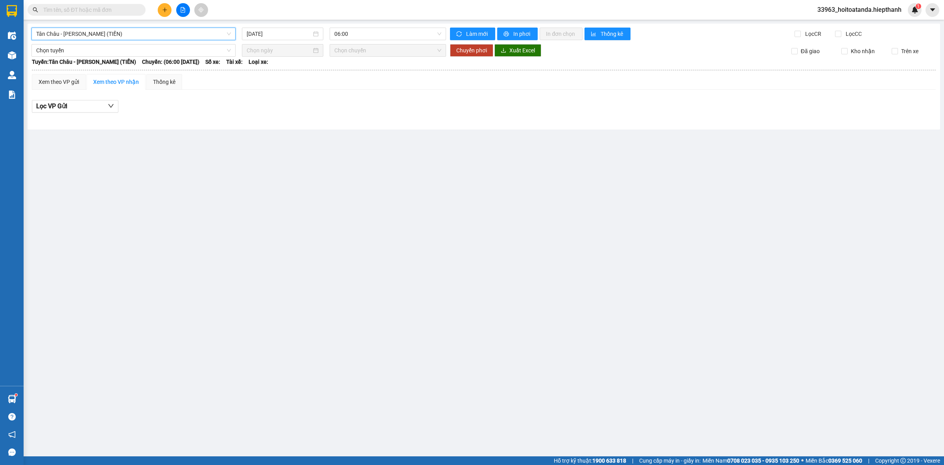
drag, startPoint x: 273, startPoint y: 33, endPoint x: 422, endPoint y: 50, distance: 149.3
click at [274, 33] on input "[DATE]" at bounding box center [279, 34] width 65 height 9
click at [393, 39] on span "06:00" at bounding box center [387, 34] width 107 height 12
click at [373, 125] on div "22:00" at bounding box center [364, 125] width 61 height 9
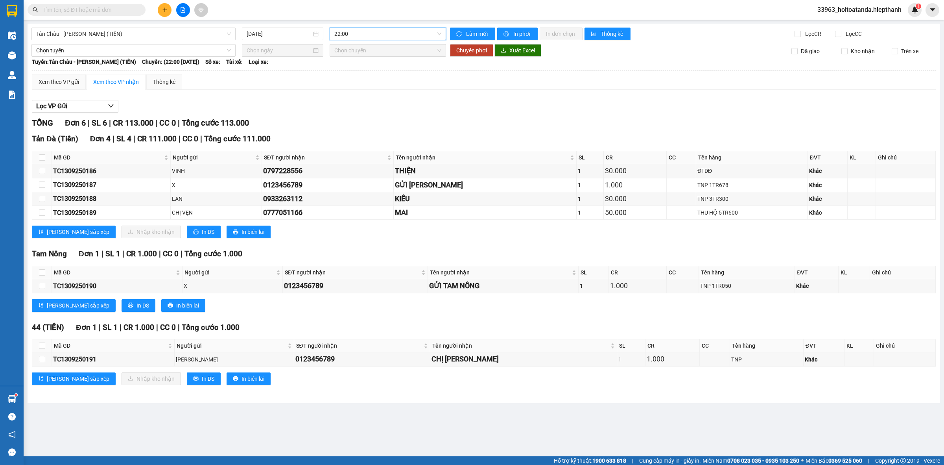
click at [376, 39] on span "22:00" at bounding box center [387, 34] width 107 height 12
drag, startPoint x: 503, startPoint y: 120, endPoint x: 490, endPoint y: 137, distance: 21.0
click at [502, 121] on div "TỔNG Đơn 6 | SL 6 | CR 113.000 | CC 0 | Tổng cước 113.000" at bounding box center [484, 123] width 904 height 12
click at [368, 39] on span "22:00" at bounding box center [387, 34] width 107 height 12
click at [362, 113] on div "20:00" at bounding box center [364, 112] width 61 height 9
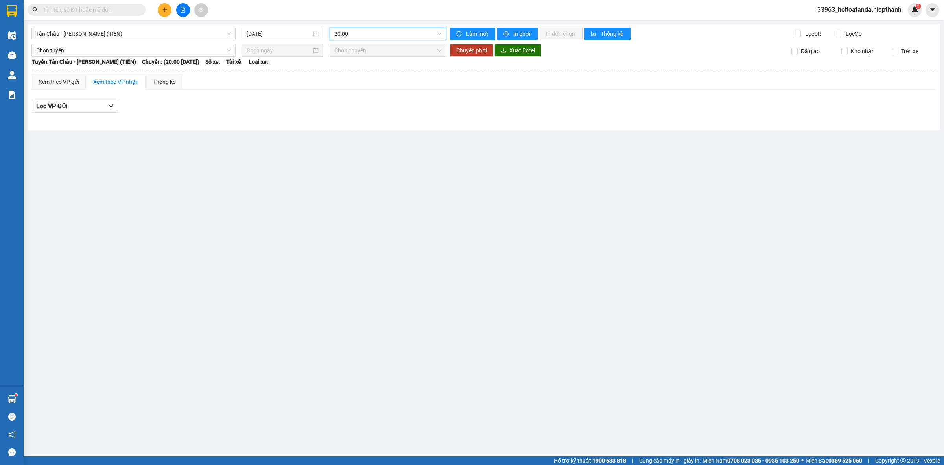
click at [384, 33] on span "20:00" at bounding box center [387, 34] width 107 height 12
click at [359, 122] on div "22:00" at bounding box center [364, 125] width 61 height 9
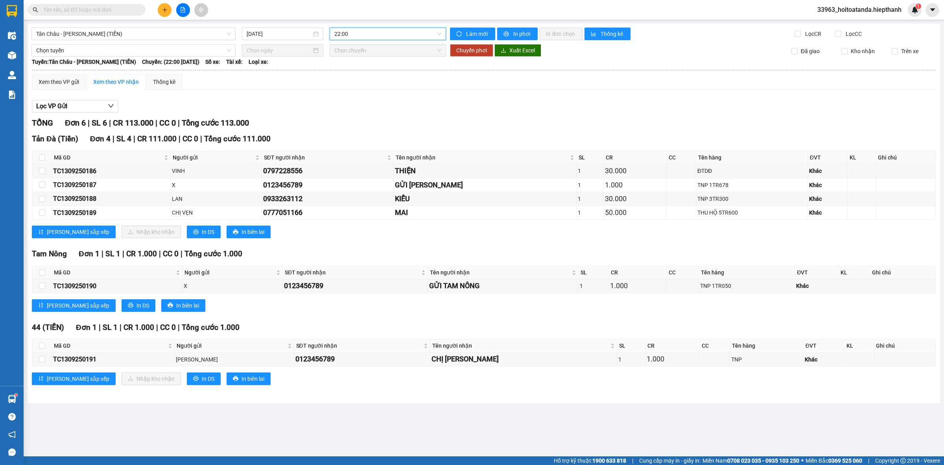
click at [361, 131] on div "TỔNG Đơn 6 | SL 6 | CR 113.000 | CC 0 | Tổng cước 113.000 Tản Đà (Tiền) Đơn …" at bounding box center [484, 256] width 904 height 278
drag, startPoint x: 270, startPoint y: 20, endPoint x: 261, endPoint y: 30, distance: 12.8
click at [268, 22] on main "Tân Châu - Hồ Chí Minh (TIỀN) 13/09/2025 22:00 Làm mới In phơi In đơn chọn Thốn…" at bounding box center [472, 228] width 944 height 456
click at [261, 30] on input "[DATE]" at bounding box center [279, 34] width 65 height 9
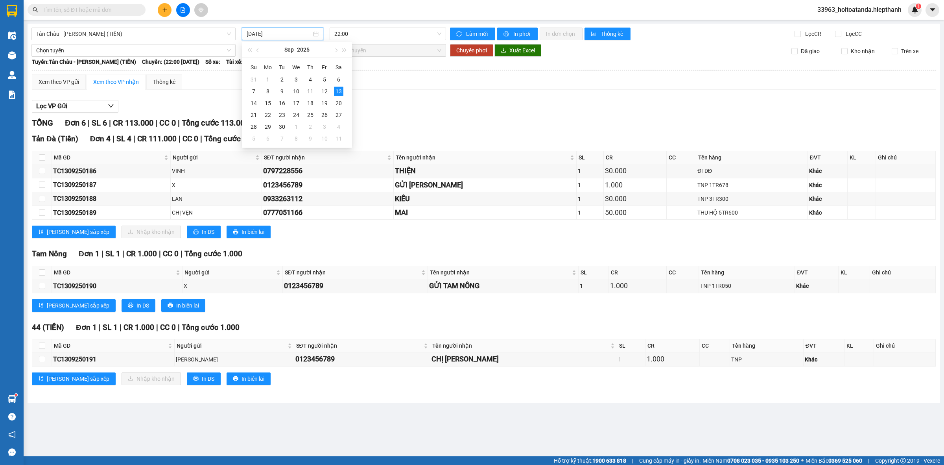
click at [417, 114] on div "Lọc VP Gửi TỔNG Đơn 6 | SL 6 | CR 113.000 | CC 0 | Tổng cước 113.000 Tản Đà …" at bounding box center [484, 245] width 904 height 299
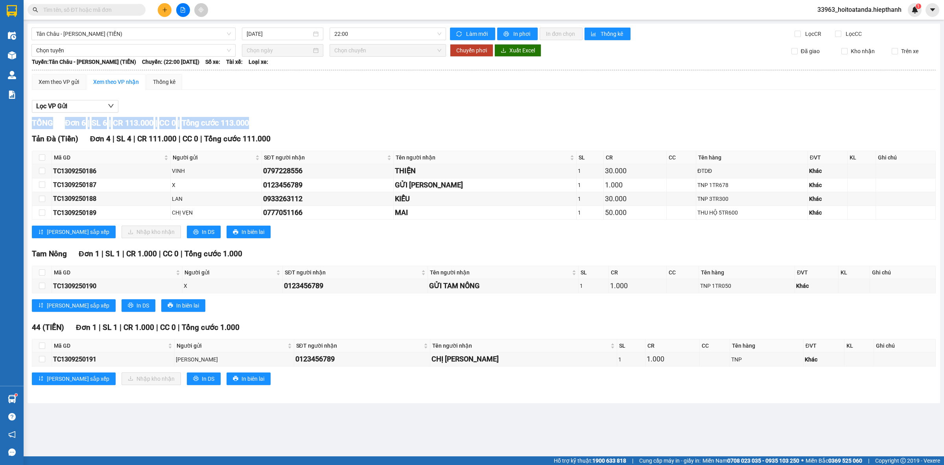
click at [410, 129] on div "TỔNG Đơn 6 | SL 6 | CR 113.000 | CC 0 | Tổng cước 113.000" at bounding box center [484, 123] width 904 height 12
click at [192, 31] on span "Tân Châu - [PERSON_NAME] (TIỀN)" at bounding box center [133, 34] width 195 height 12
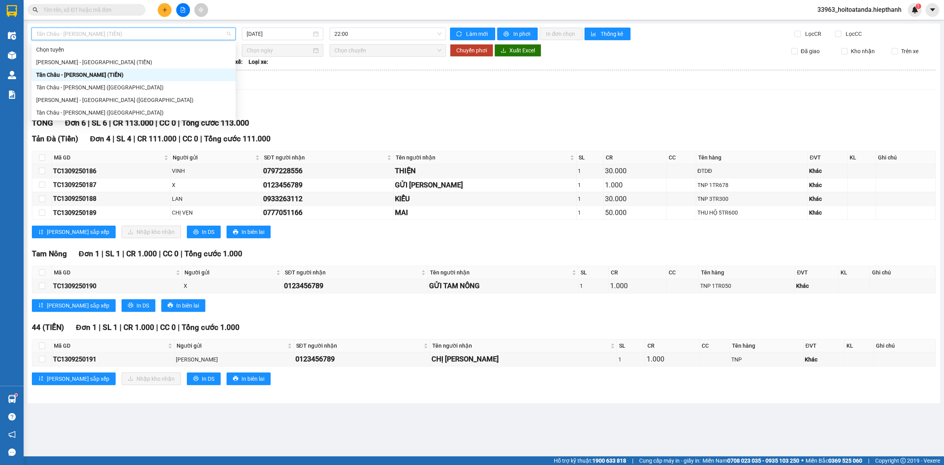
click at [374, 126] on div "TỔNG Đơn 6 | SL 6 | CR 113.000 | CC 0 | Tổng cước 113.000" at bounding box center [484, 123] width 904 height 12
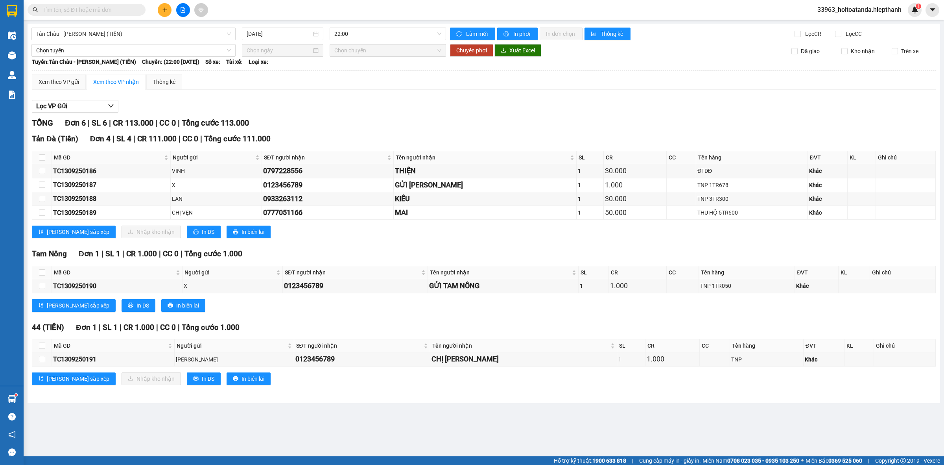
click at [358, 129] on div "TỔNG Đơn 6 | SL 6 | CR 113.000 | CC 0 | Tổng cước 113.000" at bounding box center [484, 123] width 904 height 12
click at [160, 37] on span "Tân Châu - [PERSON_NAME] (TIỀN)" at bounding box center [133, 34] width 195 height 12
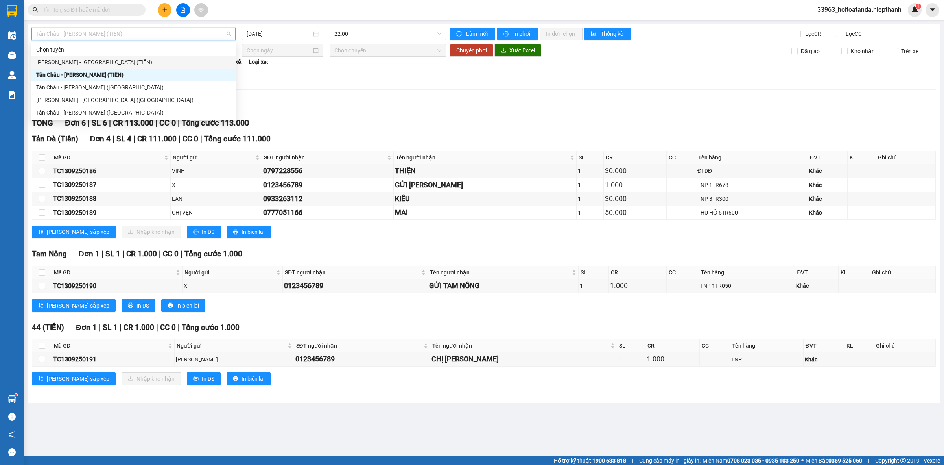
click at [343, 119] on div "TỔNG Đơn 6 | SL 6 | CR 113.000 | CC 0 | Tổng cước 113.000" at bounding box center [484, 123] width 904 height 12
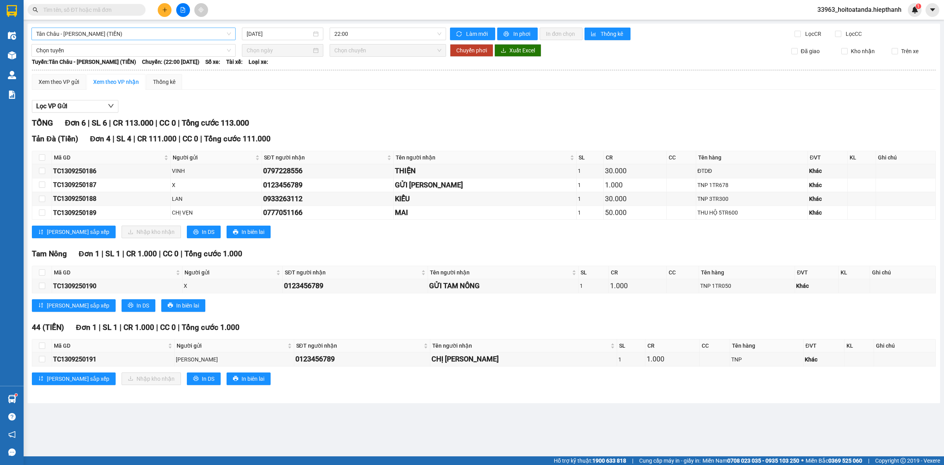
click at [114, 35] on span "Tân Châu - [PERSON_NAME] (TIỀN)" at bounding box center [133, 34] width 195 height 12
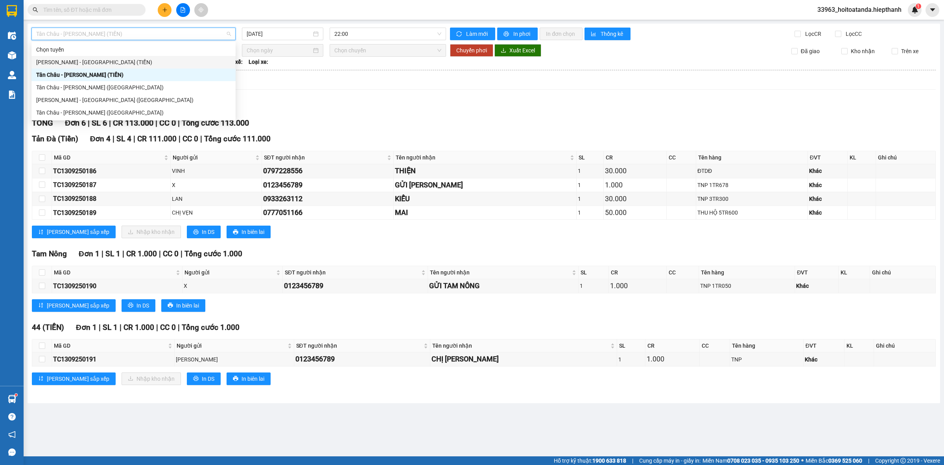
click at [98, 61] on div "[PERSON_NAME] - [GEOGRAPHIC_DATA] (TIỀN)" at bounding box center [133, 62] width 195 height 9
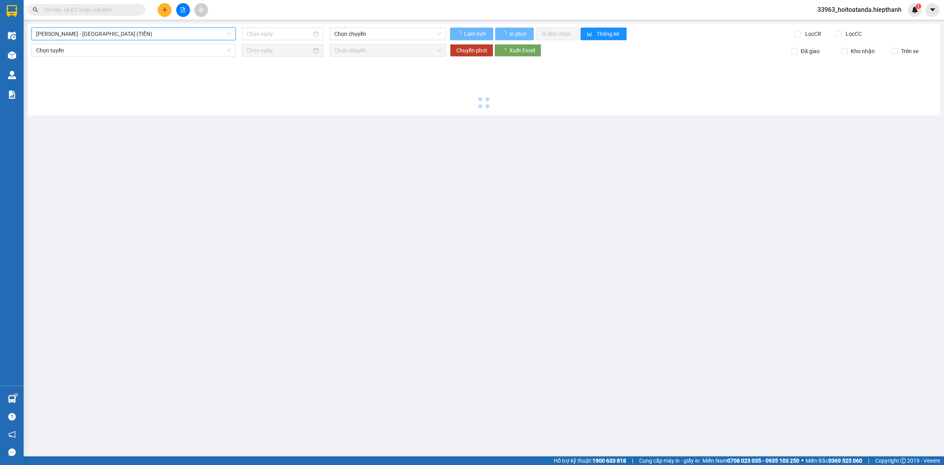
type input "[DATE]"
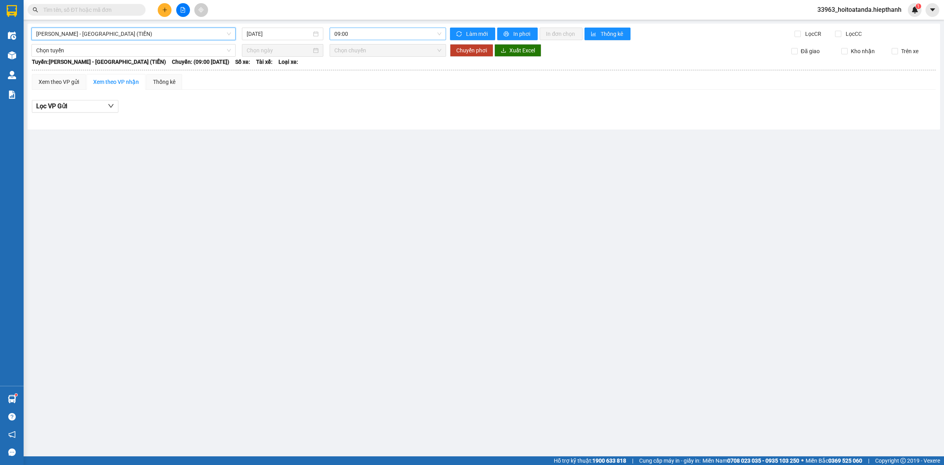
drag, startPoint x: 365, startPoint y: 26, endPoint x: 361, endPoint y: 37, distance: 11.7
click at [363, 34] on div "Hồ Chí Minh - Tân Châu (TIỀN) Hồ Chí Minh - Tân Châu (TIỀN) 13/09/2025 09:00 Là…" at bounding box center [484, 77] width 913 height 106
click at [361, 37] on span "09:00" at bounding box center [387, 34] width 107 height 12
click at [371, 85] on div "21:00" at bounding box center [364, 87] width 61 height 9
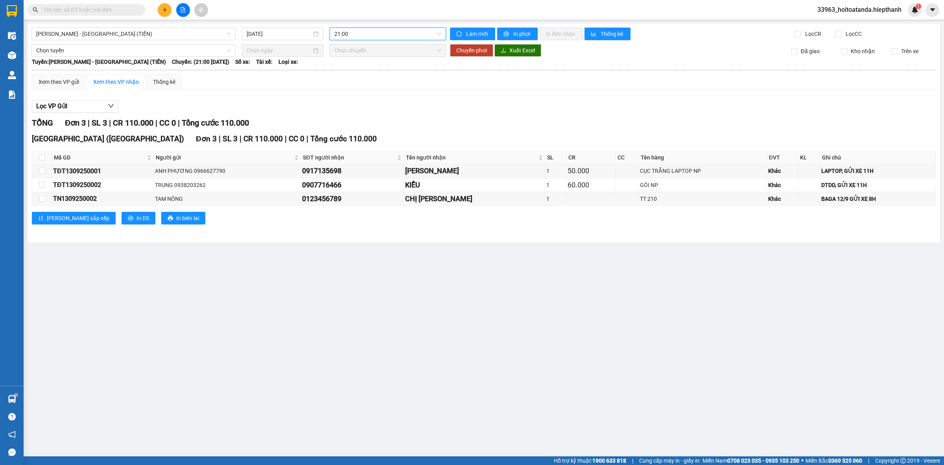
click at [372, 40] on div "21:00" at bounding box center [388, 34] width 116 height 13
click at [557, 137] on div "Tân Châu (Tiền) Đơn 3 | SL 3 | CR 110.000 | CC 0 | Tổng cước 110.000" at bounding box center [484, 139] width 904 height 12
click at [426, 136] on div "Tân Châu (Tiền) Đơn 3 | SL 3 | CR 110.000 | CC 0 | Tổng cước 110.000" at bounding box center [484, 139] width 904 height 12
click at [269, 35] on input "[DATE]" at bounding box center [279, 34] width 65 height 9
click at [453, 108] on div "Lọc VP Gửi" at bounding box center [484, 106] width 904 height 13
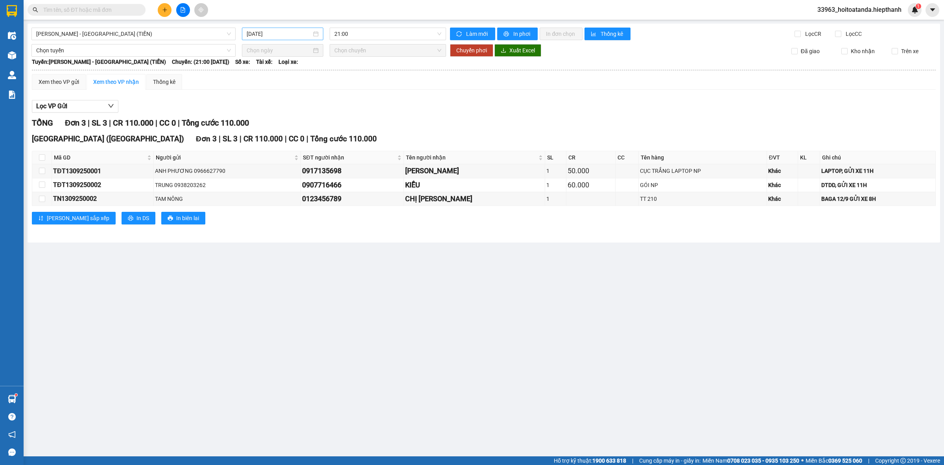
click at [280, 28] on div "[DATE]" at bounding box center [282, 34] width 81 height 13
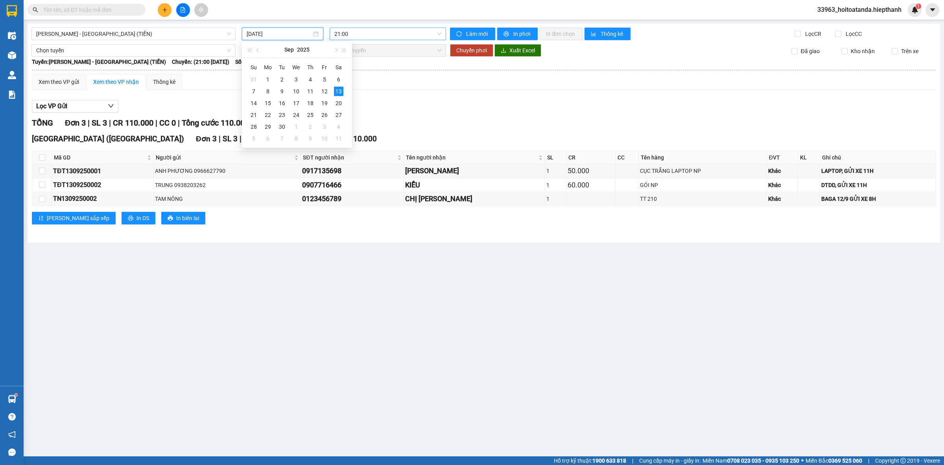
click at [386, 33] on span "21:00" at bounding box center [387, 34] width 107 height 12
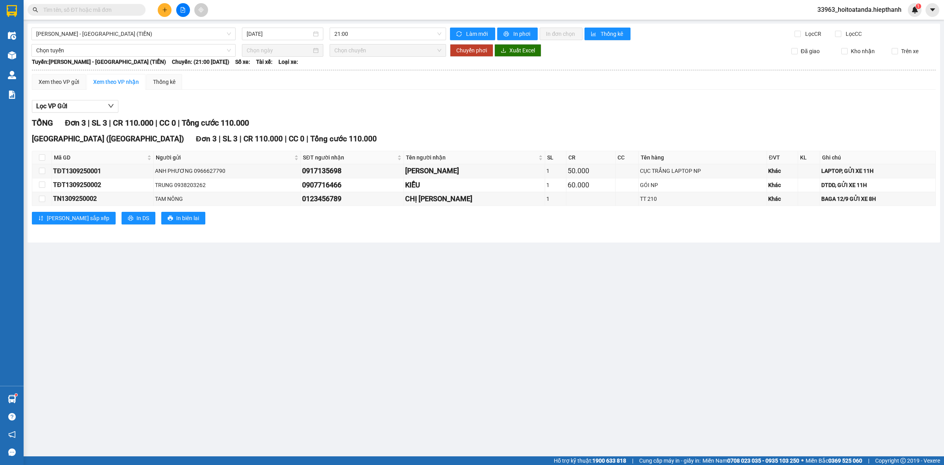
click at [533, 134] on div "Tân Châu (Tiền) Đơn 3 | SL 3 | CR 110.000 | CC 0 | Tổng cước 110.000" at bounding box center [484, 139] width 904 height 12
click at [495, 134] on div "Tân Châu (Tiền) Đơn 3 | SL 3 | CR 110.000 | CC 0 | Tổng cước 110.000" at bounding box center [484, 139] width 904 height 12
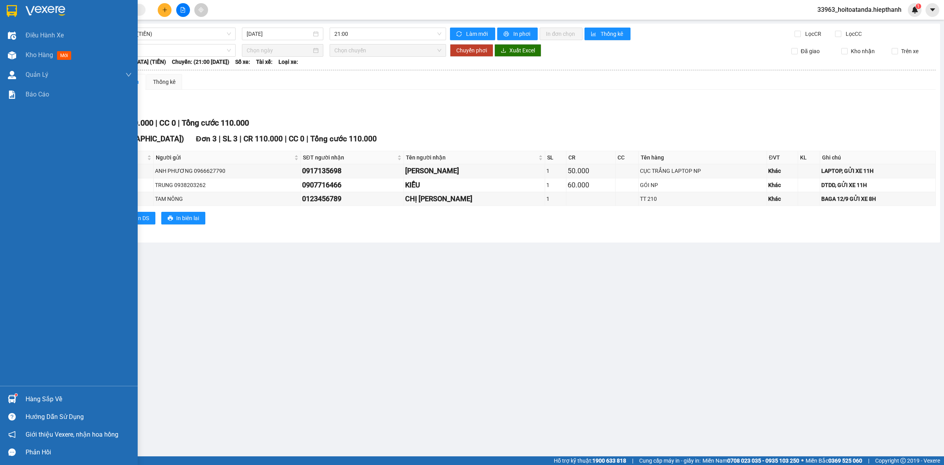
click at [58, 15] on img at bounding box center [46, 11] width 40 height 12
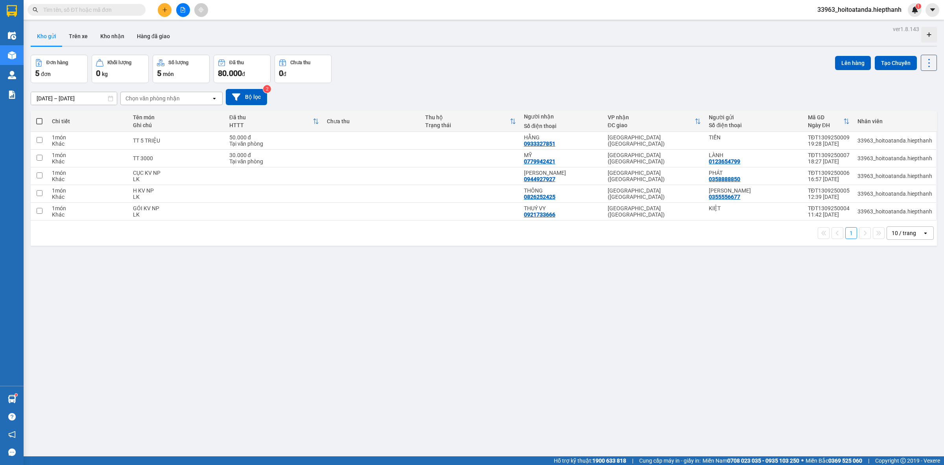
click at [39, 117] on label at bounding box center [39, 121] width 9 height 8
click at [39, 117] on input "checkbox" at bounding box center [39, 117] width 0 height 0
checkbox input "true"
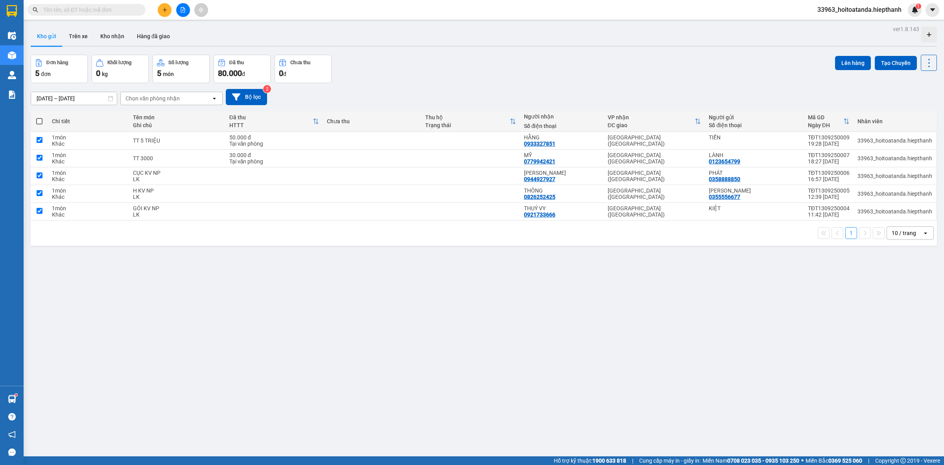
checkbox input "true"
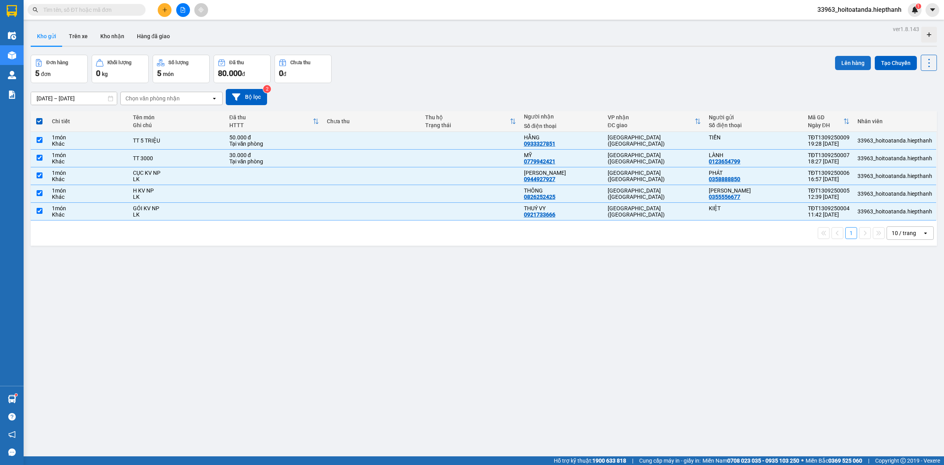
click at [840, 61] on button "Lên hàng" at bounding box center [853, 63] width 36 height 14
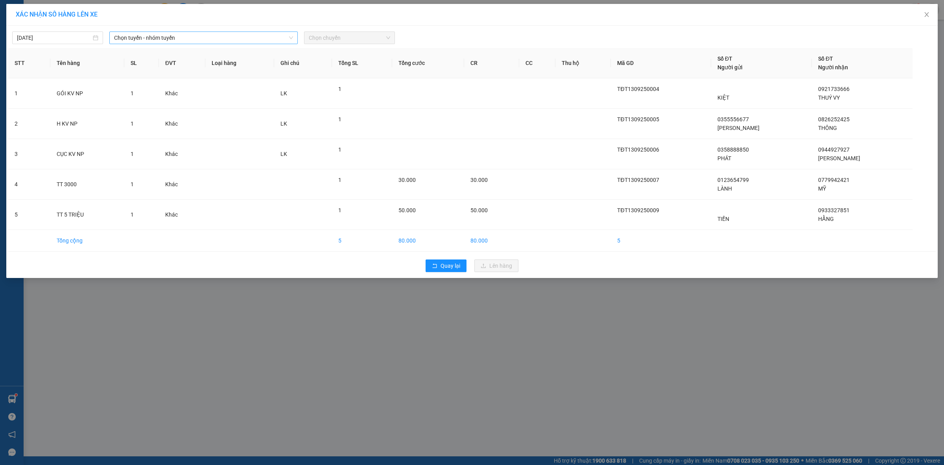
click at [186, 36] on span "Chọn tuyến - nhóm tuyến" at bounding box center [203, 38] width 179 height 12
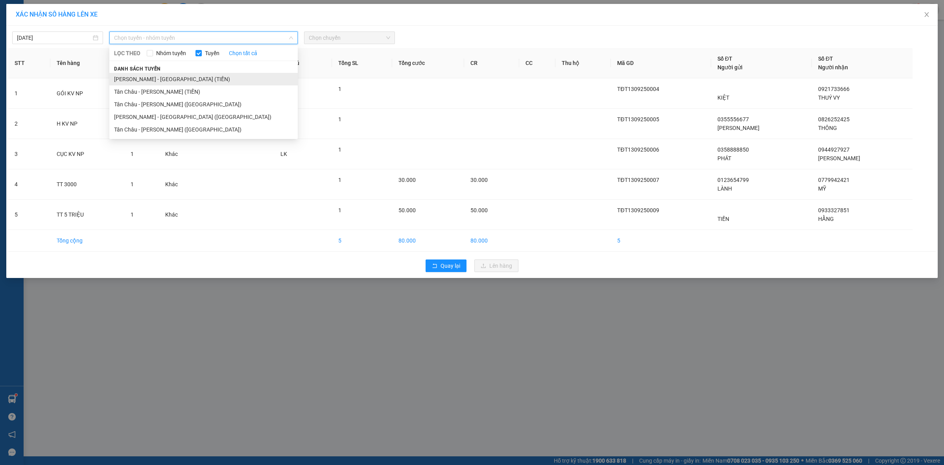
drag, startPoint x: 176, startPoint y: 79, endPoint x: 341, endPoint y: 58, distance: 166.2
click at [177, 79] on li "[PERSON_NAME] - [GEOGRAPHIC_DATA] (TIỀN)" at bounding box center [203, 79] width 188 height 13
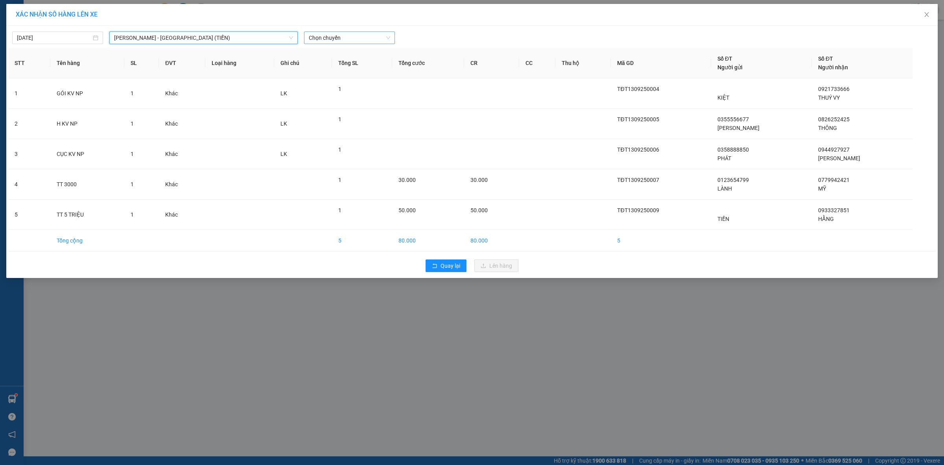
click at [338, 39] on span "Chọn chuyến" at bounding box center [349, 38] width 81 height 12
click at [319, 87] on div "21:00" at bounding box center [339, 91] width 61 height 9
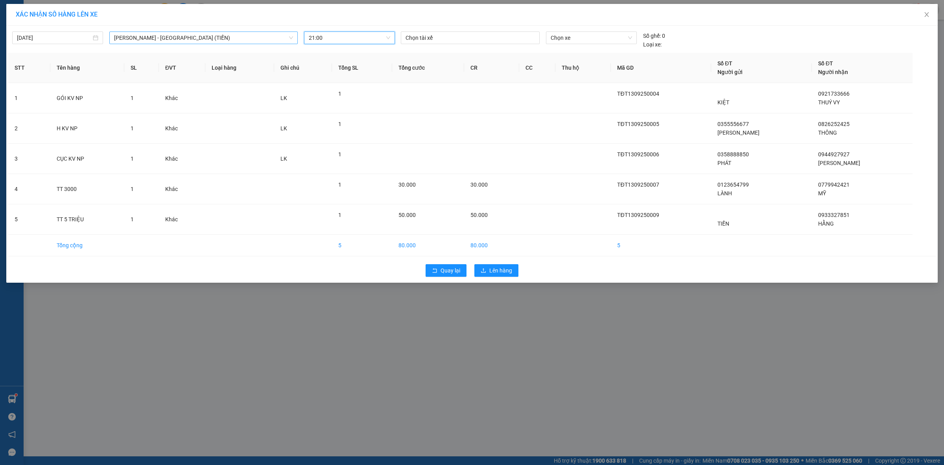
click at [185, 37] on span "[PERSON_NAME] - [GEOGRAPHIC_DATA] (TIỀN)" at bounding box center [203, 38] width 179 height 12
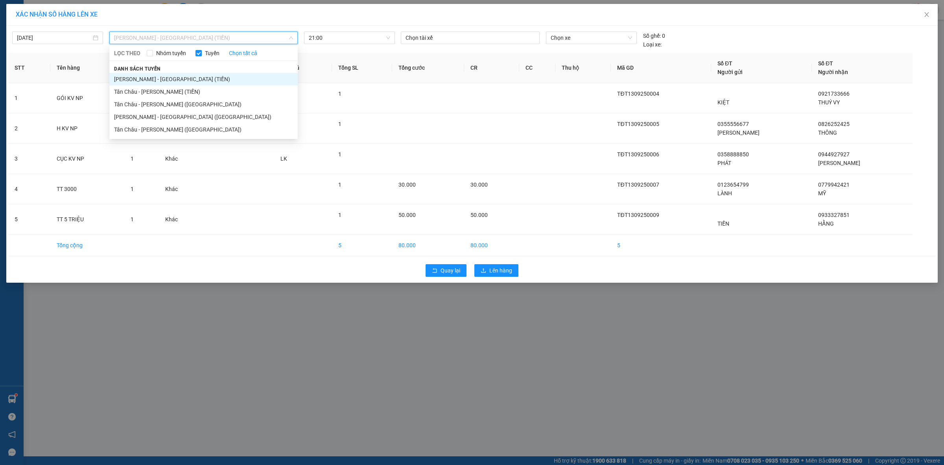
click at [221, 14] on div "XÁC NHẬN SỐ HÀNG LÊN XE" at bounding box center [472, 14] width 913 height 9
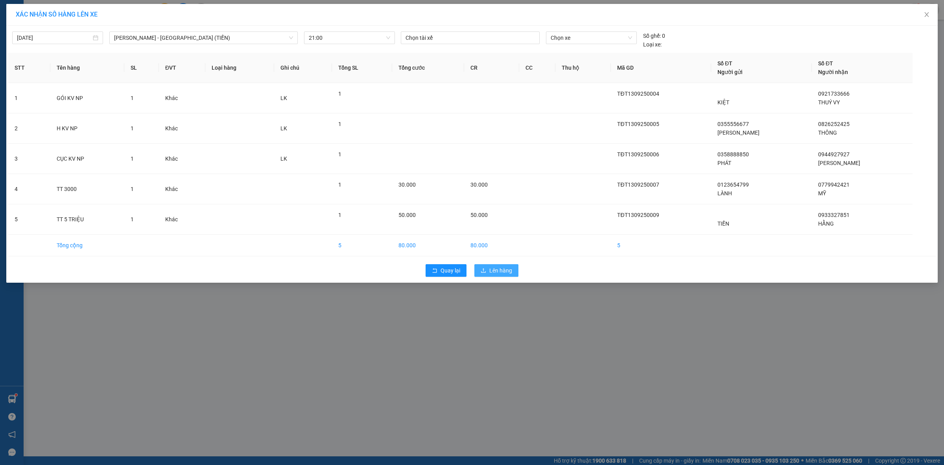
click at [502, 271] on span "Lên hàng" at bounding box center [500, 270] width 23 height 9
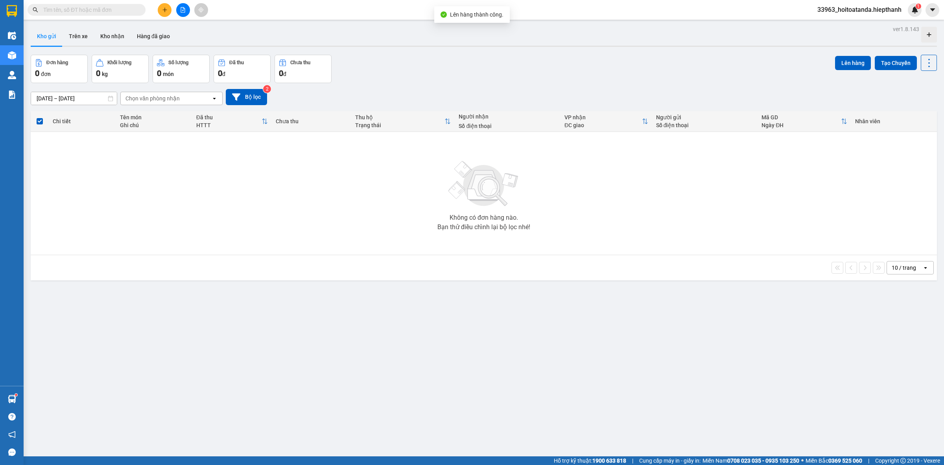
click at [408, 93] on div "[DATE] – [DATE] Press the down arrow key to interact with the calendar and sele…" at bounding box center [484, 97] width 906 height 16
click at [181, 10] on icon "file-add" at bounding box center [183, 10] width 6 height 6
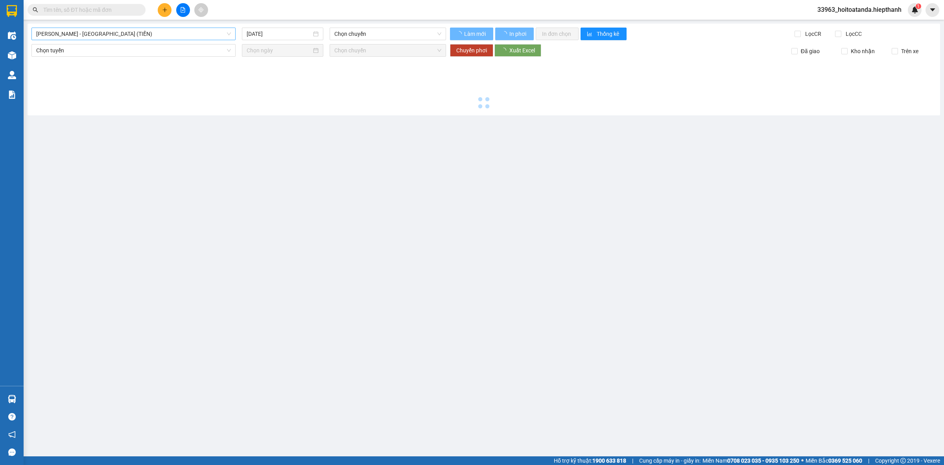
click at [80, 32] on span "[PERSON_NAME] - [GEOGRAPHIC_DATA] (TIỀN)" at bounding box center [133, 34] width 195 height 12
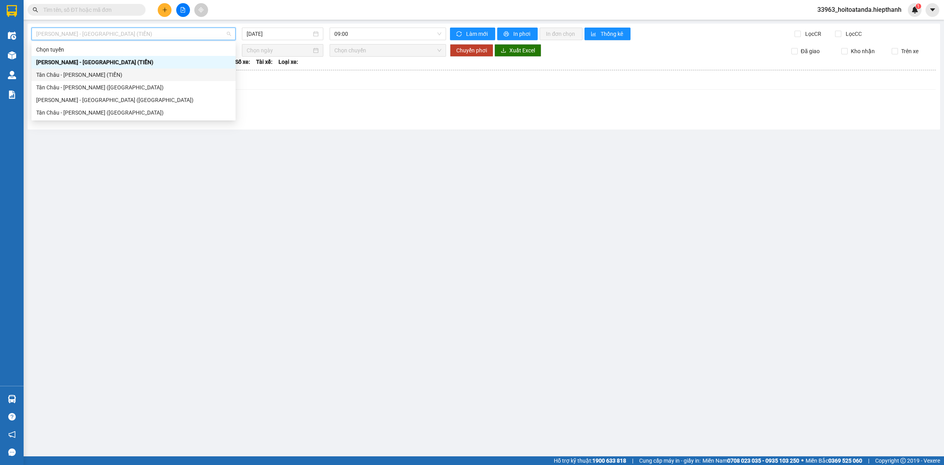
drag, startPoint x: 92, startPoint y: 98, endPoint x: 122, endPoint y: 59, distance: 49.6
click at [122, 59] on div "Chọn tuyến [GEOGRAPHIC_DATA] - [GEOGRAPHIC_DATA] (TIỀN) [GEOGRAPHIC_DATA] - [GE…" at bounding box center [133, 81] width 204 height 76
click at [122, 59] on div "[PERSON_NAME] - [GEOGRAPHIC_DATA] (TIỀN)" at bounding box center [133, 62] width 195 height 9
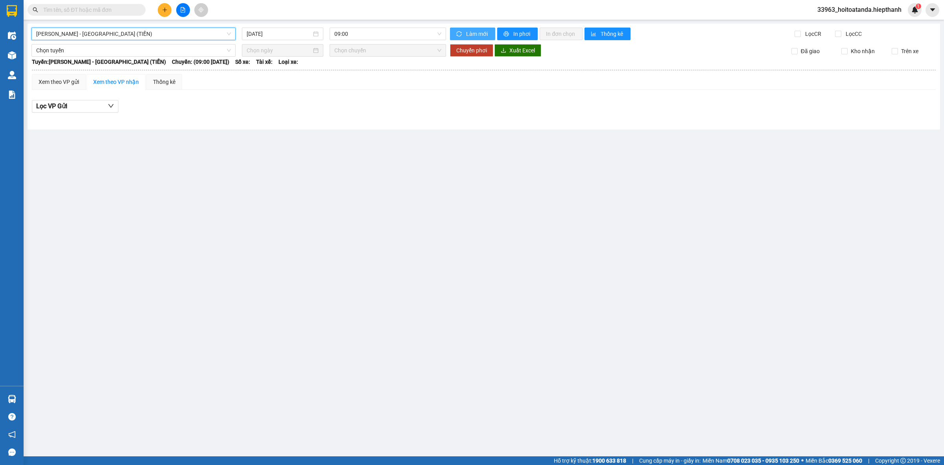
click at [460, 33] on icon "sync" at bounding box center [459, 34] width 6 height 6
click at [408, 32] on span "09:00" at bounding box center [387, 34] width 107 height 12
click at [353, 84] on div "21:00" at bounding box center [364, 87] width 61 height 9
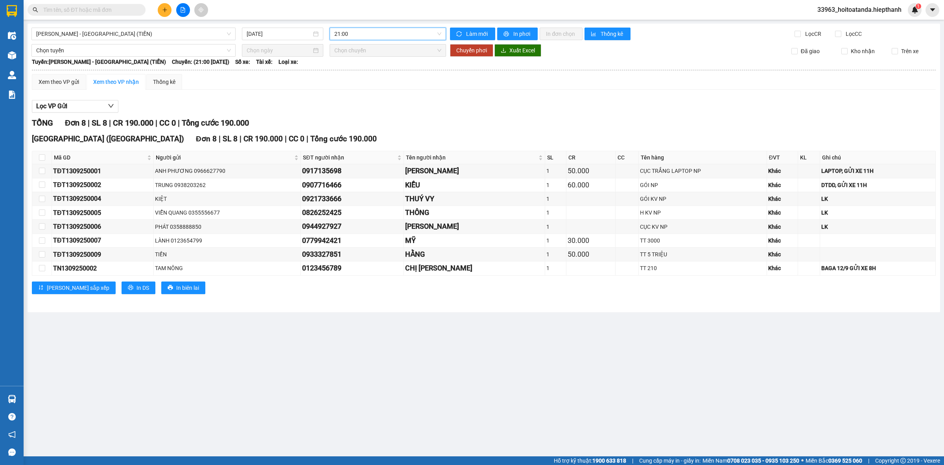
click at [463, 105] on div "Lọc VP Gửi" at bounding box center [484, 106] width 904 height 13
click at [179, 11] on button at bounding box center [183, 10] width 14 height 14
click at [142, 31] on span "[PERSON_NAME] - [GEOGRAPHIC_DATA] (TIỀN)" at bounding box center [133, 34] width 195 height 12
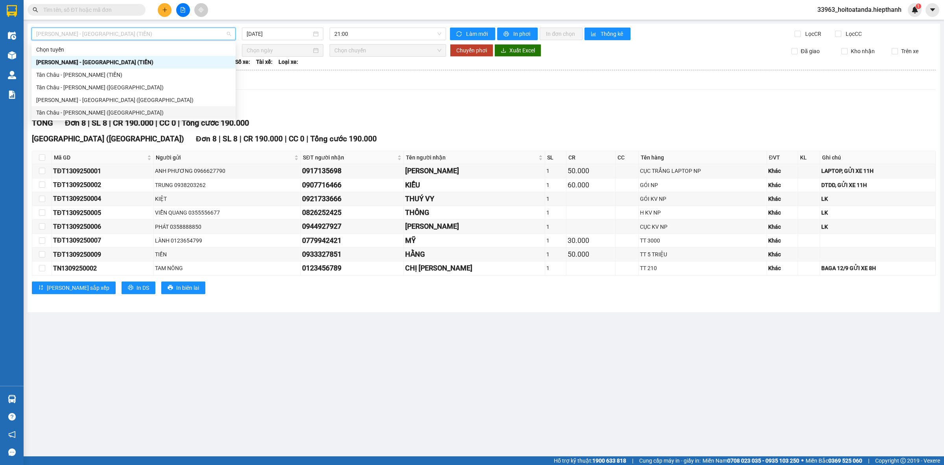
click at [134, 91] on div "Tân Châu - [PERSON_NAME] ([GEOGRAPHIC_DATA])" at bounding box center [133, 87] width 195 height 9
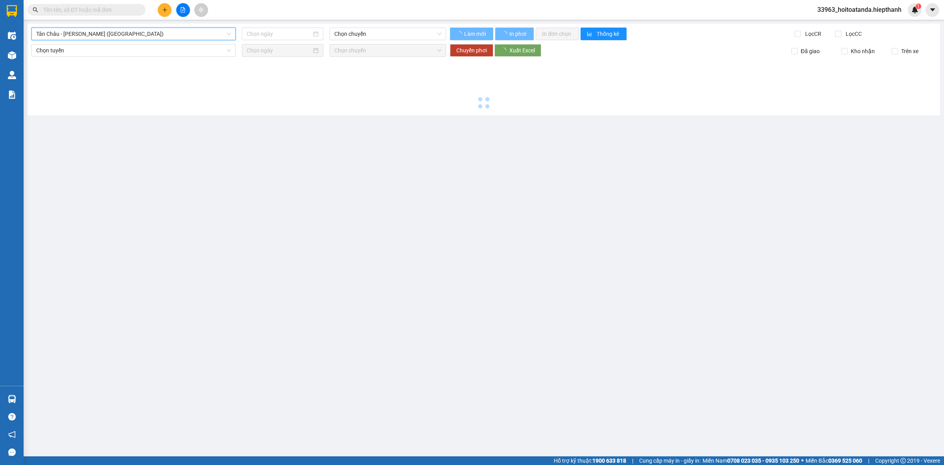
click at [138, 42] on div "[GEOGRAPHIC_DATA] - [GEOGRAPHIC_DATA] (Giường) [GEOGRAPHIC_DATA] - [GEOGRAPHIC_…" at bounding box center [484, 70] width 913 height 92
click at [144, 30] on span "Tân Châu - [PERSON_NAME] ([GEOGRAPHIC_DATA])" at bounding box center [133, 34] width 195 height 12
type input "[DATE]"
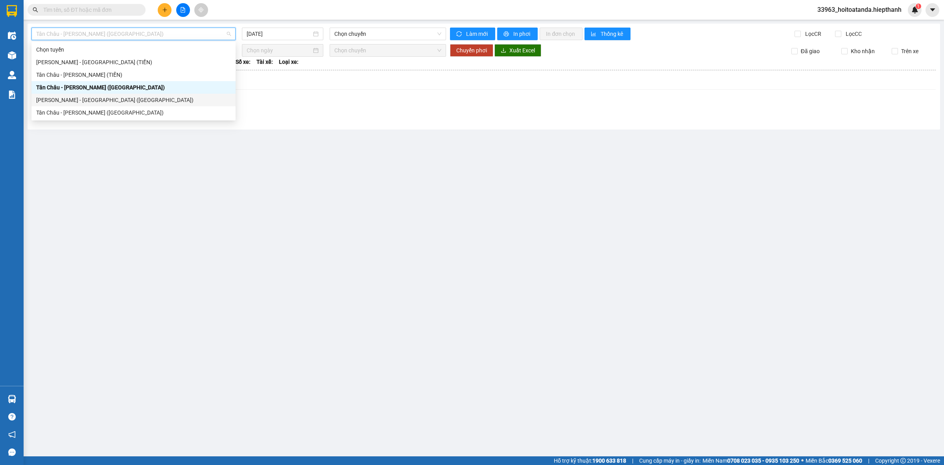
click at [113, 102] on div "[PERSON_NAME] - [GEOGRAPHIC_DATA] ([GEOGRAPHIC_DATA])" at bounding box center [133, 100] width 195 height 9
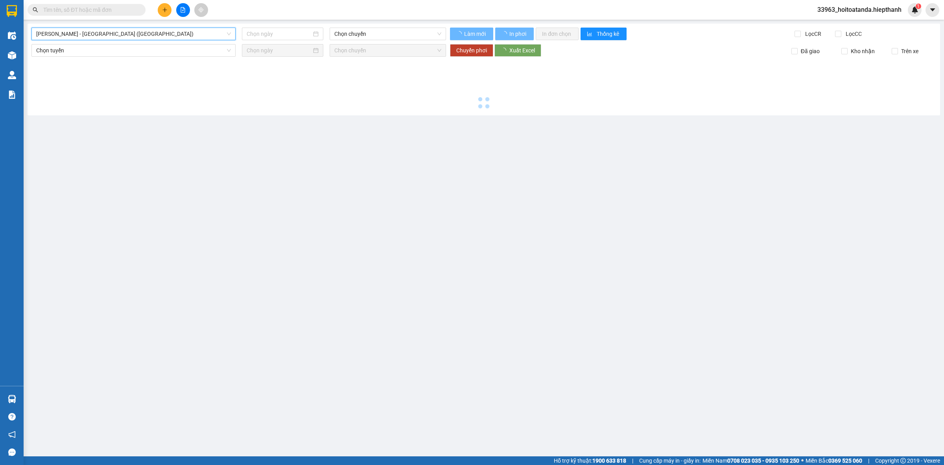
type input "[DATE]"
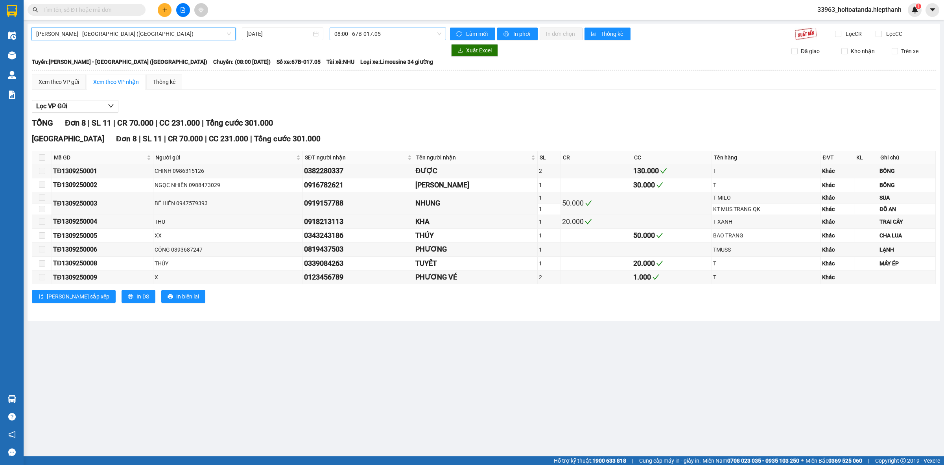
click at [354, 34] on span "08:00 - 67B-017.05" at bounding box center [387, 34] width 107 height 12
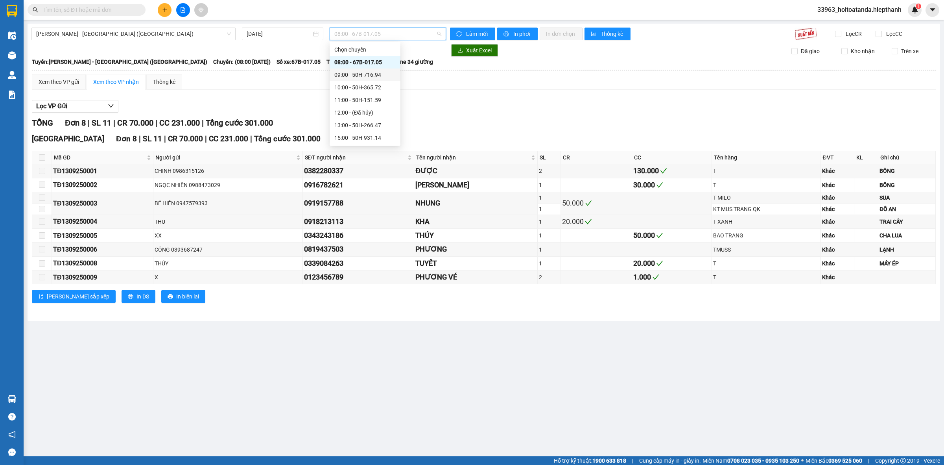
click at [354, 78] on div "09:00 - 50H-716.94" at bounding box center [364, 74] width 61 height 9
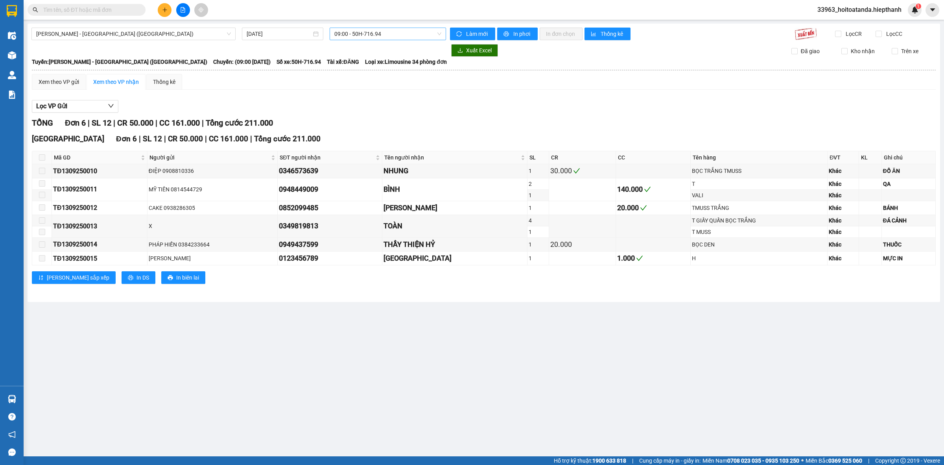
drag, startPoint x: 402, startPoint y: 22, endPoint x: 395, endPoint y: 37, distance: 16.4
click at [402, 26] on main "[PERSON_NAME] - [GEOGRAPHIC_DATA] (Giường) [DATE] 09:00 - 50H-716.94 Làm mới In…" at bounding box center [472, 228] width 944 height 456
click at [395, 37] on span "09:00 - 50H-716.94" at bounding box center [387, 34] width 107 height 12
click at [358, 94] on div "11:00 - 50H-151.59" at bounding box center [365, 100] width 71 height 13
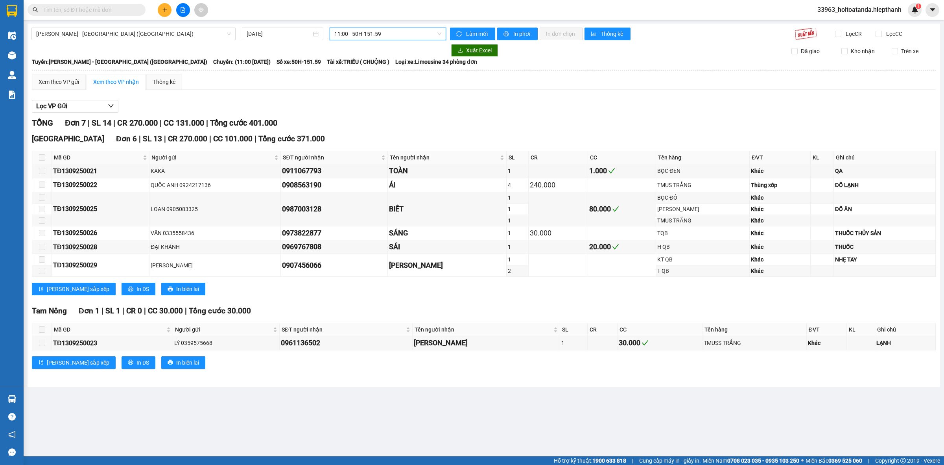
click at [386, 39] on span "11:00 - 50H-151.59" at bounding box center [387, 34] width 107 height 12
click at [372, 82] on div "10:00 - 50H-365.72" at bounding box center [365, 87] width 71 height 13
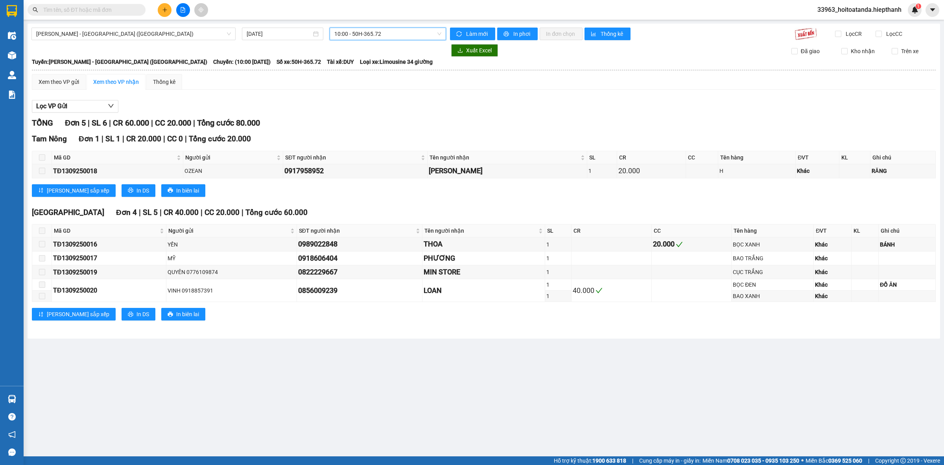
click at [374, 29] on span "10:00 - 50H-365.72" at bounding box center [387, 34] width 107 height 12
click at [359, 100] on div "11:00 - 50H-151.59" at bounding box center [364, 100] width 61 height 9
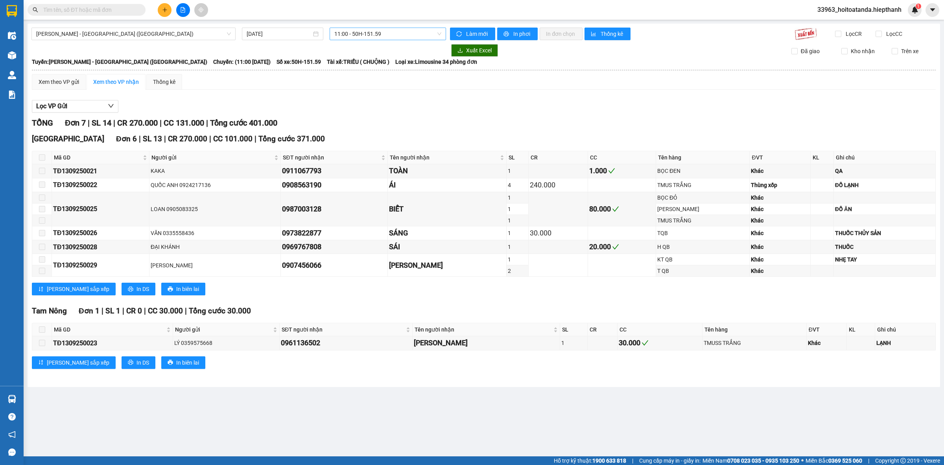
drag, startPoint x: 377, startPoint y: 25, endPoint x: 378, endPoint y: 30, distance: 5.0
click at [377, 25] on div "[GEOGRAPHIC_DATA] - [GEOGRAPHIC_DATA] (Giường) [DATE] 11:00 - 50H-151.59 Làm mớ…" at bounding box center [484, 205] width 913 height 363
click at [378, 30] on span "11:00 - 50H-151.59" at bounding box center [387, 34] width 107 height 12
click at [365, 121] on div "13:00 - 50H-266.47" at bounding box center [364, 125] width 61 height 9
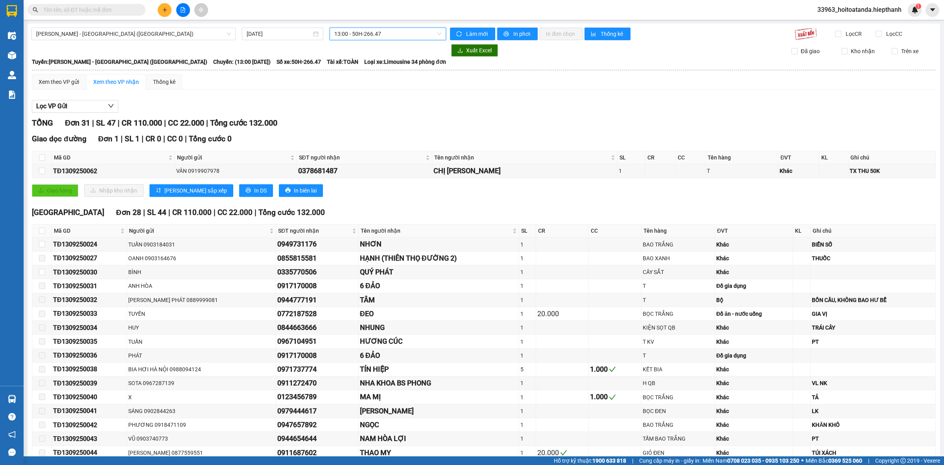
click at [397, 34] on span "13:00 - 50H-266.47" at bounding box center [387, 34] width 107 height 12
click at [360, 142] on div "15:00 - 50H-931.14" at bounding box center [362, 137] width 61 height 9
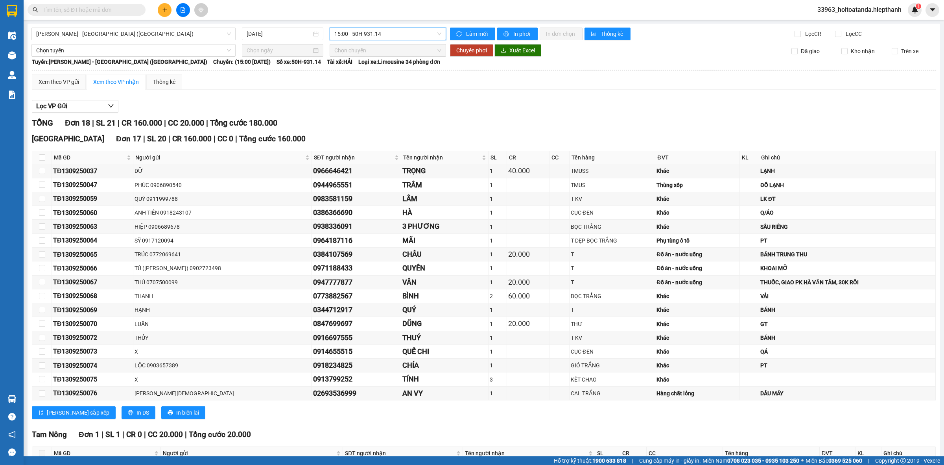
click at [344, 39] on span "15:00 - 50H-931.14" at bounding box center [387, 34] width 107 height 12
click at [366, 100] on div "17:00 - 67B-019.38" at bounding box center [362, 100] width 61 height 9
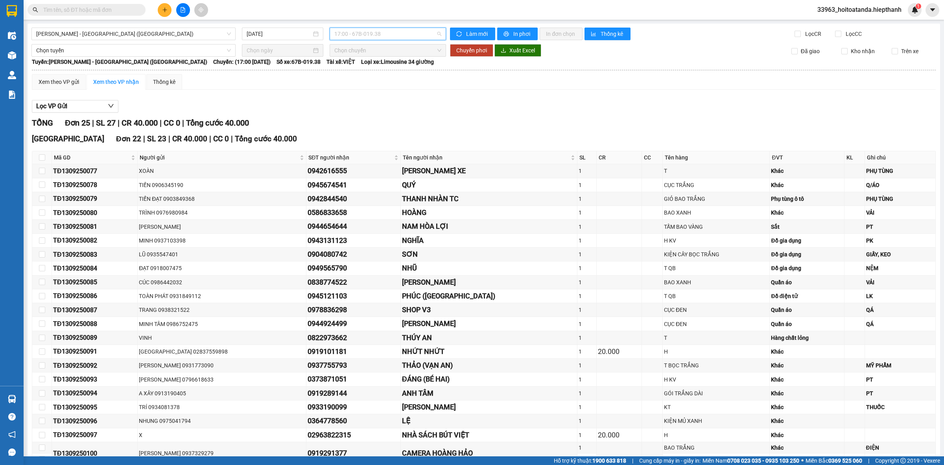
click at [380, 36] on span "17:00 - 67B-019.38" at bounding box center [387, 34] width 107 height 12
click at [353, 115] on div "19:00 - 67H-040.47" at bounding box center [362, 113] width 61 height 9
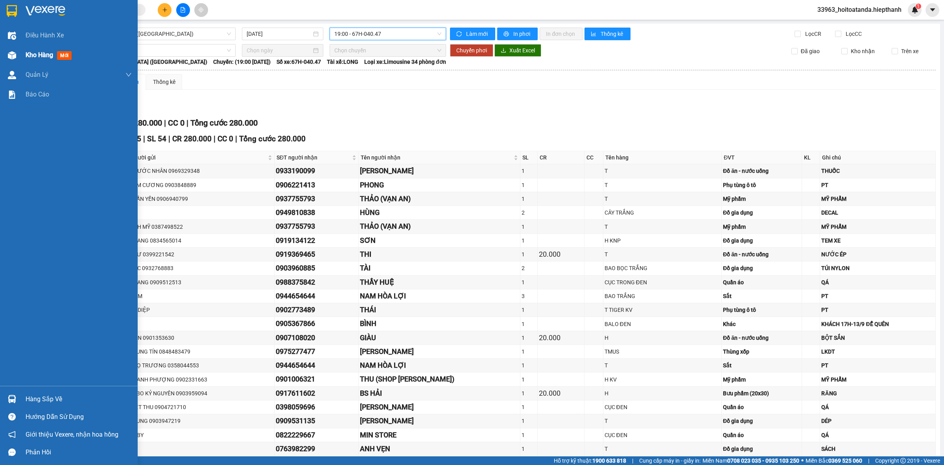
click at [16, 48] on div at bounding box center [12, 55] width 14 height 14
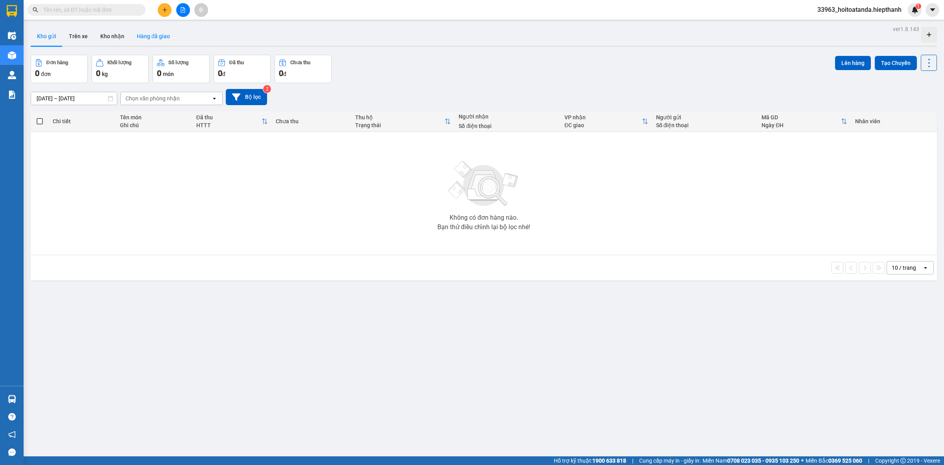
click at [145, 33] on button "Hàng đã giao" at bounding box center [154, 36] width 46 height 19
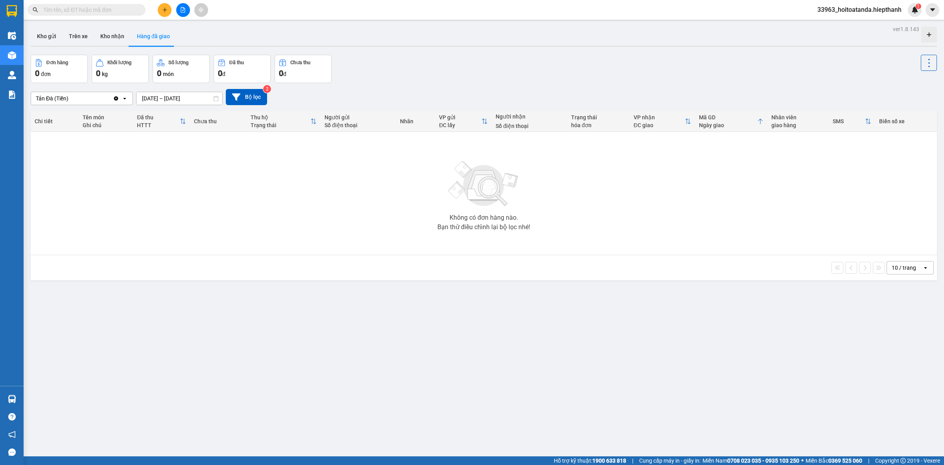
click at [174, 93] on input "[DATE] – [DATE]" at bounding box center [180, 98] width 86 height 13
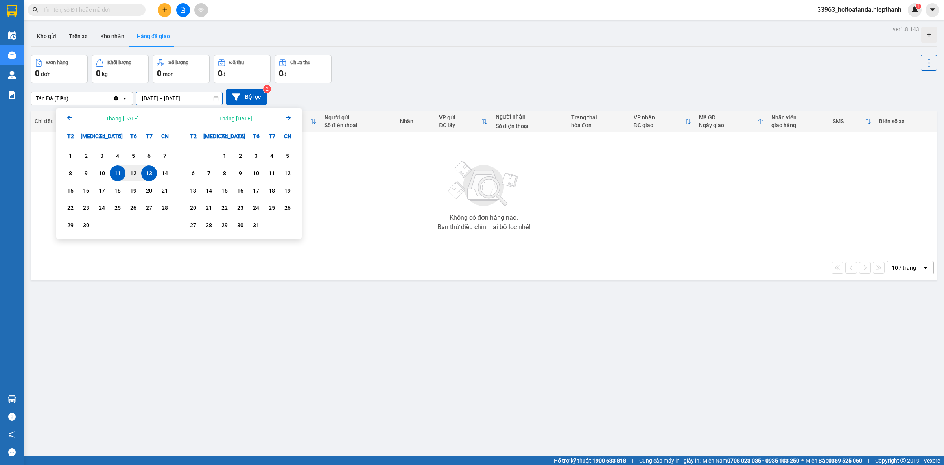
click at [149, 165] on div "13" at bounding box center [149, 173] width 16 height 16
type input "[DATE] – [DATE]"
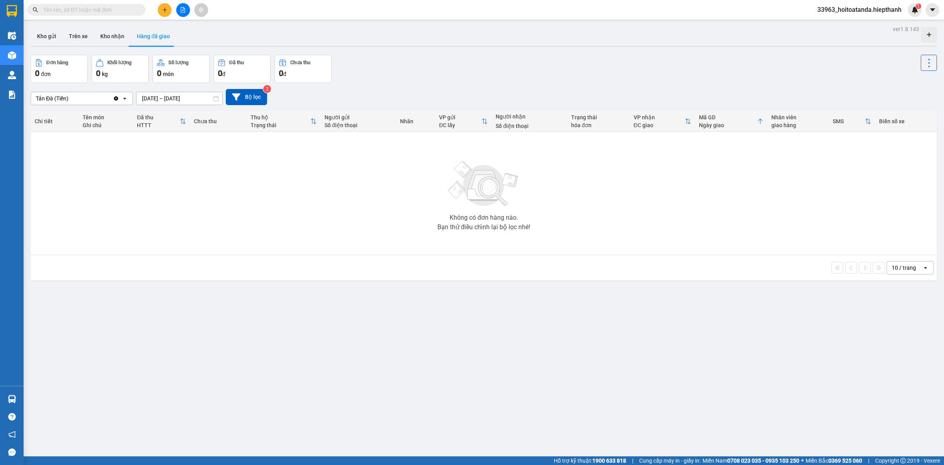
click at [893, 268] on div "10 / trang" at bounding box center [904, 268] width 24 height 8
click at [887, 353] on span "100 / trang" at bounding box center [900, 356] width 28 height 8
click at [643, 408] on div "ver 1.8.143 Kho gửi Trên xe Kho nhận Hàng đã giao Đơn hàng 0 đơn Khối lượng 0 k…" at bounding box center [484, 256] width 913 height 465
click at [911, 268] on div "100 / trang" at bounding box center [906, 268] width 28 height 8
click at [895, 344] on span "80 / trang" at bounding box center [898, 342] width 25 height 8
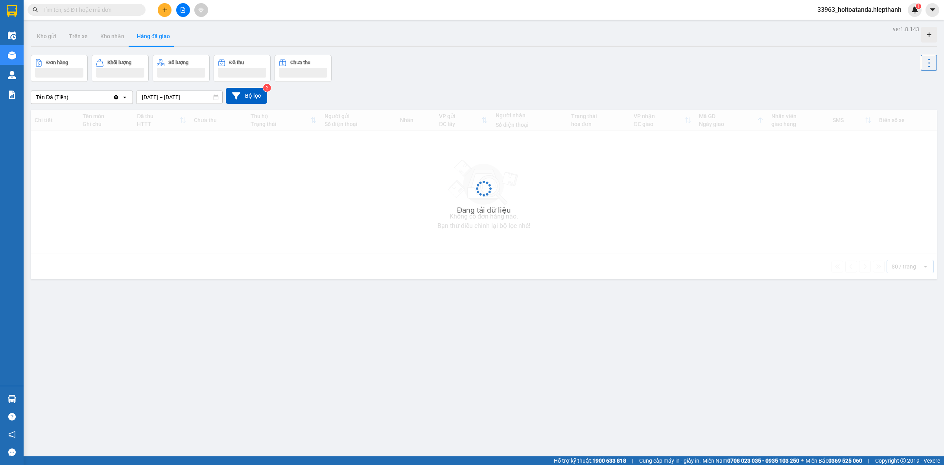
click at [895, 262] on div "Đang tải dữ liệu" at bounding box center [484, 194] width 906 height 169
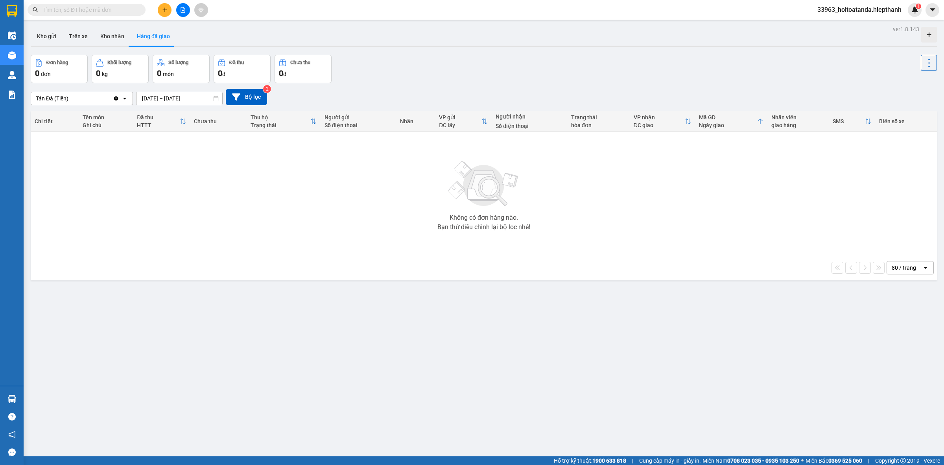
click at [896, 268] on div "80 / trang" at bounding box center [904, 268] width 24 height 8
click at [892, 349] on div "100 / trang" at bounding box center [902, 356] width 47 height 14
click at [50, 28] on button "Kho gửi" at bounding box center [47, 36] width 32 height 19
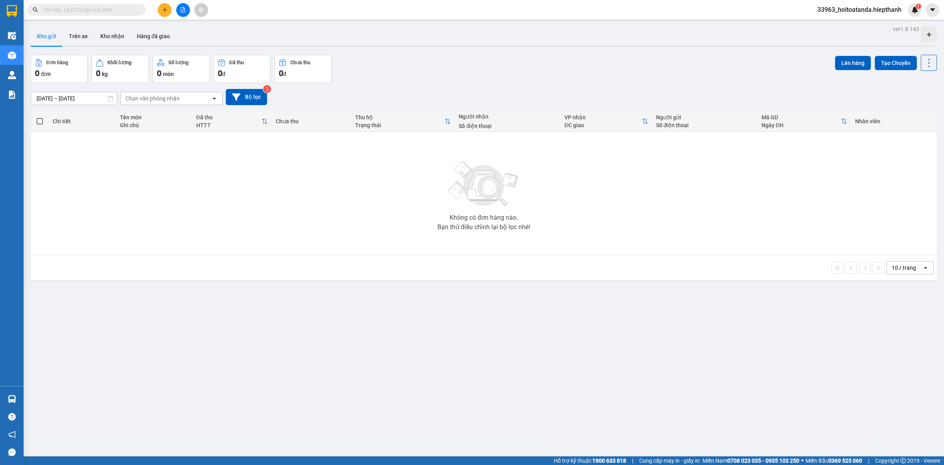
click at [168, 9] on button at bounding box center [165, 10] width 14 height 14
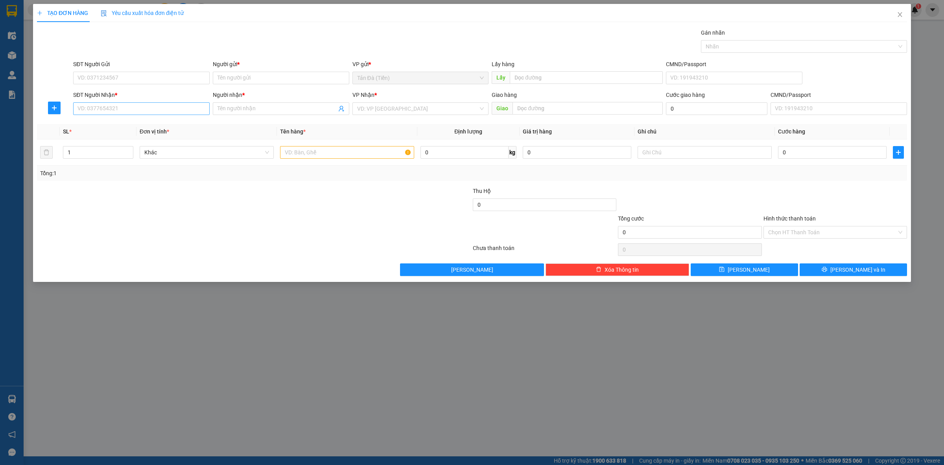
click at [142, 116] on div "Transit Pickup Surcharge Ids Transit Deliver Surcharge Ids Transit Deliver Surc…" at bounding box center [472, 151] width 870 height 247
click at [156, 108] on input "SĐT Người Nhận *" at bounding box center [141, 108] width 137 height 13
type input "0817338383"
drag, startPoint x: 140, startPoint y: 125, endPoint x: 215, endPoint y: 177, distance: 91.5
click at [140, 125] on div "0817338383 - HỒ" at bounding box center [141, 124] width 127 height 9
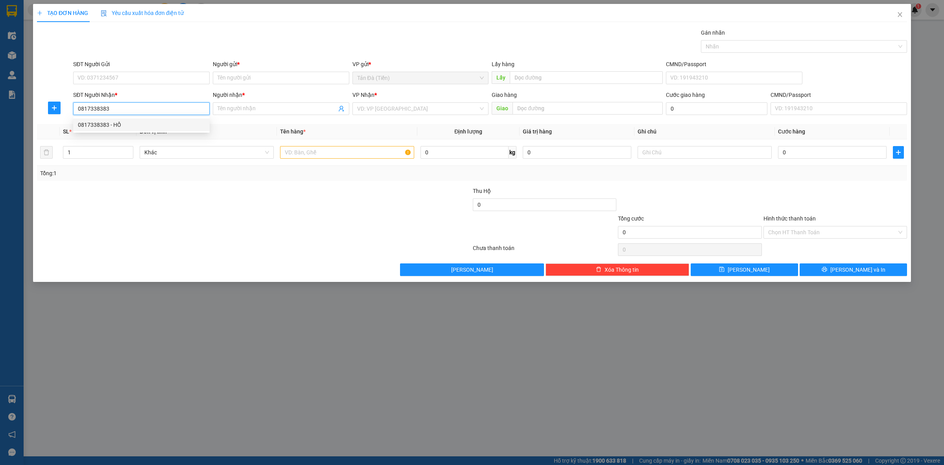
type input "HỒ"
type input "0817338383"
click at [241, 215] on div at bounding box center [181, 228] width 291 height 28
drag, startPoint x: 156, startPoint y: 66, endPoint x: 153, endPoint y: 79, distance: 14.0
click at [156, 67] on div "SĐT Người Gửi" at bounding box center [141, 64] width 137 height 9
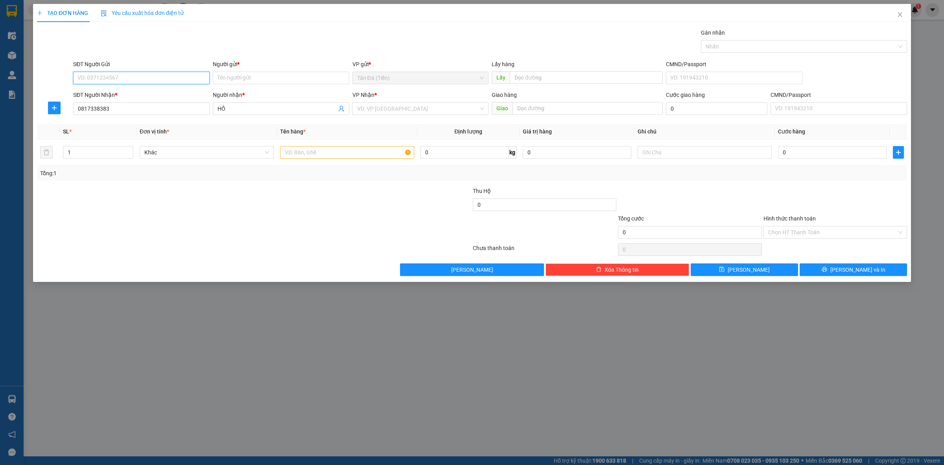
click at [156, 72] on input "SĐT Người Gửi" at bounding box center [141, 78] width 137 height 13
click at [153, 79] on input "SĐT Người Gửi" at bounding box center [141, 78] width 137 height 13
click at [240, 209] on div at bounding box center [181, 200] width 291 height 28
click at [279, 83] on input "Người gửi *" at bounding box center [281, 78] width 137 height 13
click at [384, 110] on input "search" at bounding box center [418, 109] width 122 height 12
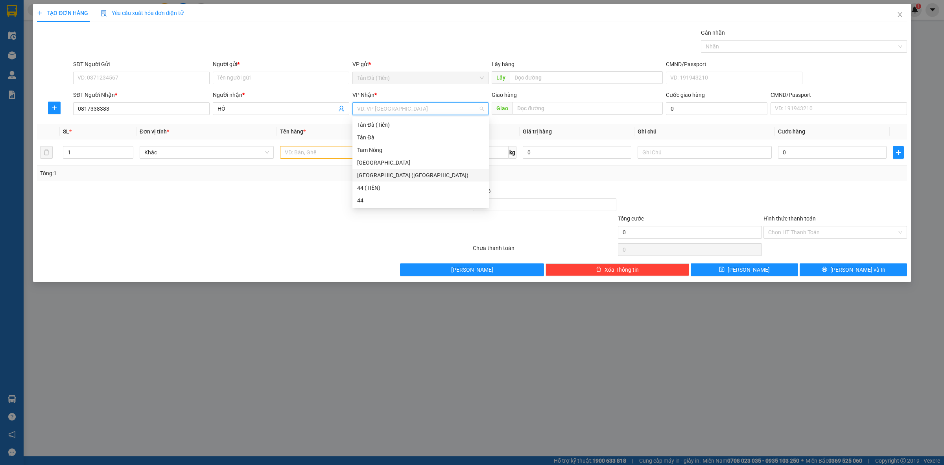
drag, startPoint x: 388, startPoint y: 172, endPoint x: 292, endPoint y: 187, distance: 97.2
click at [388, 172] on div "[GEOGRAPHIC_DATA] ([GEOGRAPHIC_DATA])" at bounding box center [420, 175] width 127 height 9
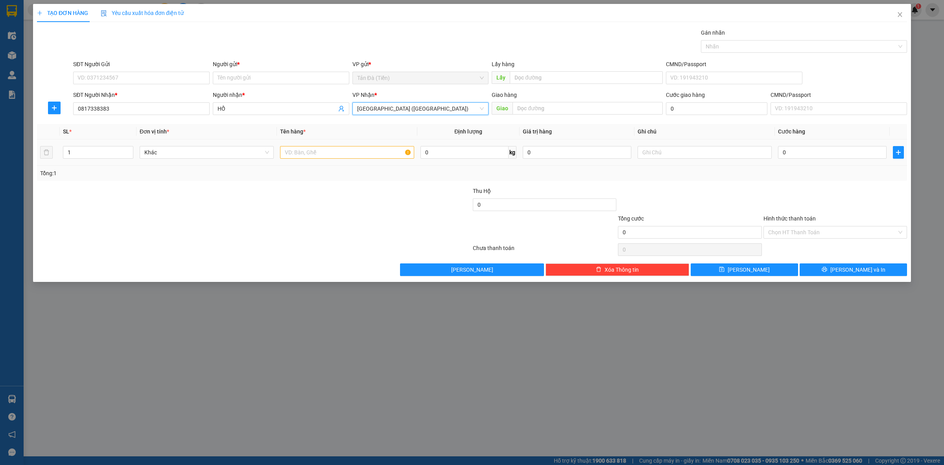
drag, startPoint x: 292, startPoint y: 187, endPoint x: 321, endPoint y: 155, distance: 43.5
click at [293, 185] on div "Transit Pickup Surcharge Ids Transit Deliver Surcharge Ids Transit Deliver Surc…" at bounding box center [472, 151] width 870 height 247
click at [321, 155] on input "text" at bounding box center [347, 152] width 134 height 13
type input "BỌC XANH"
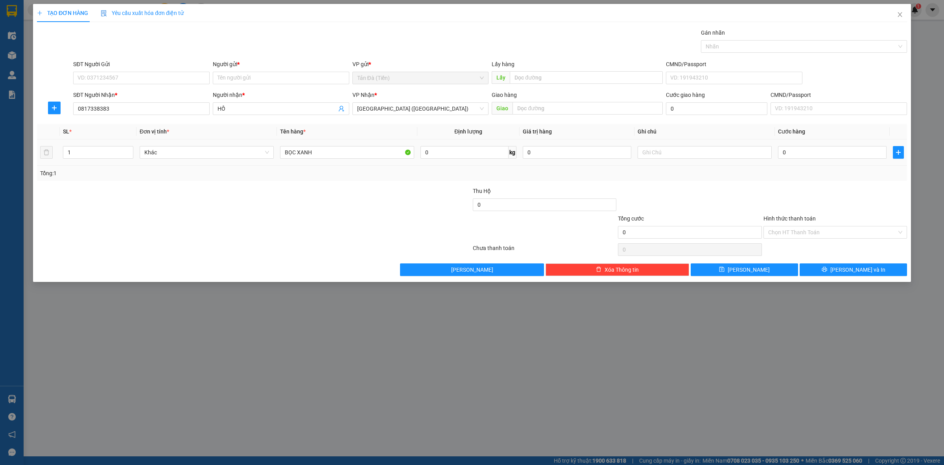
drag, startPoint x: 225, startPoint y: 193, endPoint x: 185, endPoint y: 175, distance: 43.3
click at [213, 187] on div at bounding box center [181, 200] width 291 height 28
click at [172, 156] on span "Khác" at bounding box center [206, 152] width 125 height 12
click at [706, 172] on div "Tổng: 1" at bounding box center [472, 173] width 864 height 9
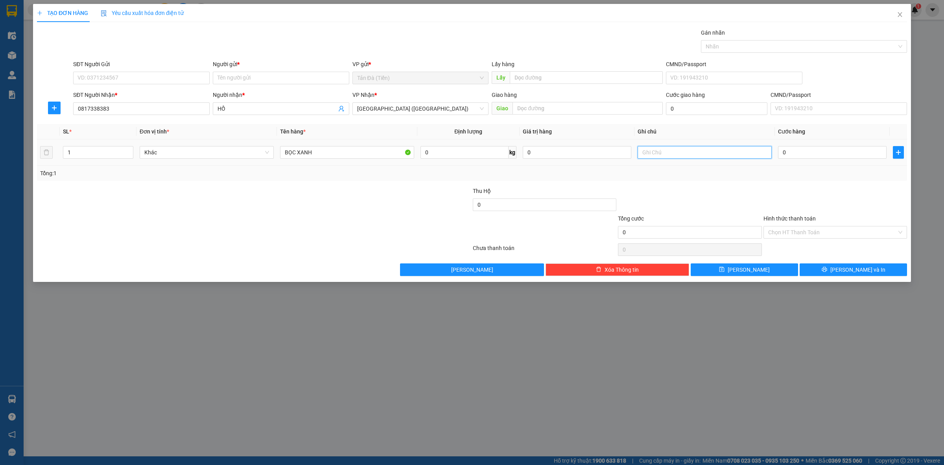
click at [691, 151] on input "text" at bounding box center [705, 152] width 134 height 13
type input "D"
type input "Đ"
type input "D"
type input "Đ"
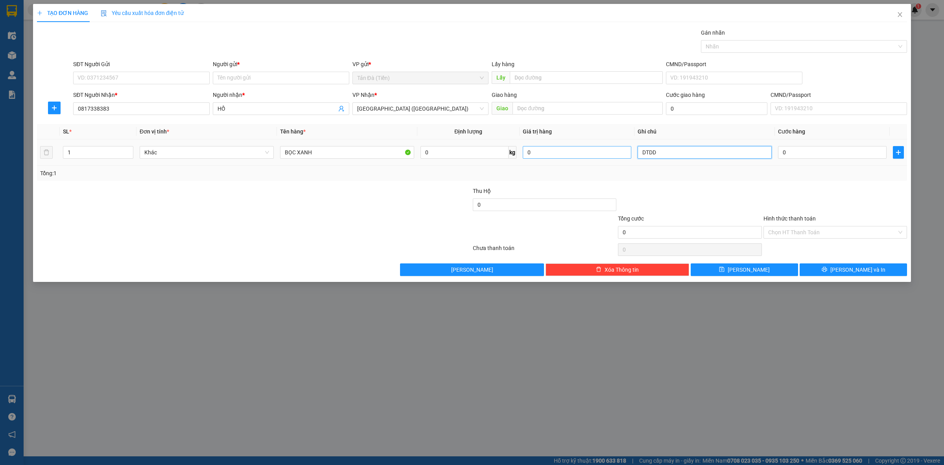
type input "DTDD"
click at [556, 155] on input "0" at bounding box center [577, 152] width 109 height 13
click at [729, 185] on div "Transit Pickup Surcharge Ids Transit Deliver Surcharge Ids Transit Deliver Surc…" at bounding box center [472, 151] width 870 height 247
type input "3.000.000"
click at [797, 156] on input "0" at bounding box center [832, 152] width 109 height 13
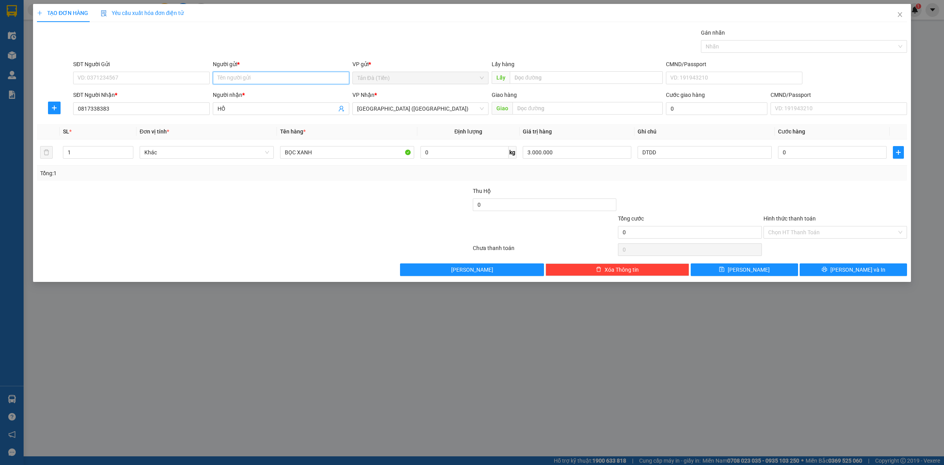
click at [258, 82] on input "Người gửi *" at bounding box center [281, 78] width 137 height 13
type input "CHÚ CHÍN"
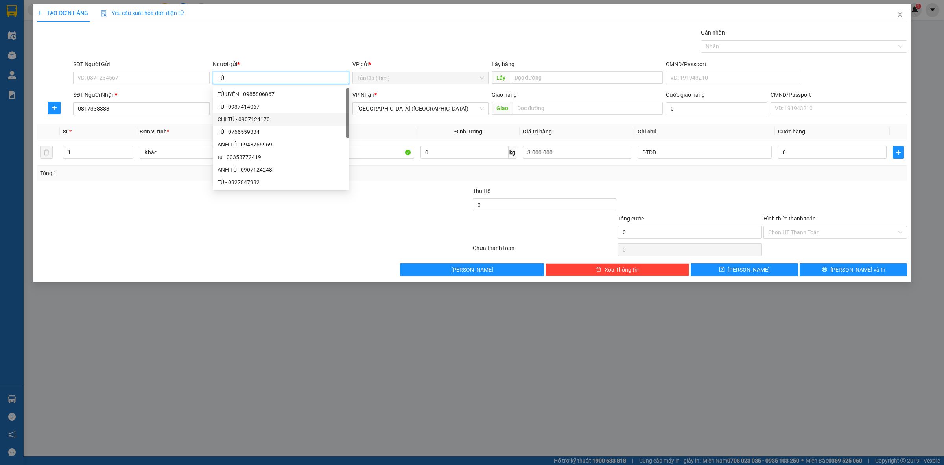
type input "TÚ"
click at [786, 196] on div at bounding box center [835, 200] width 145 height 28
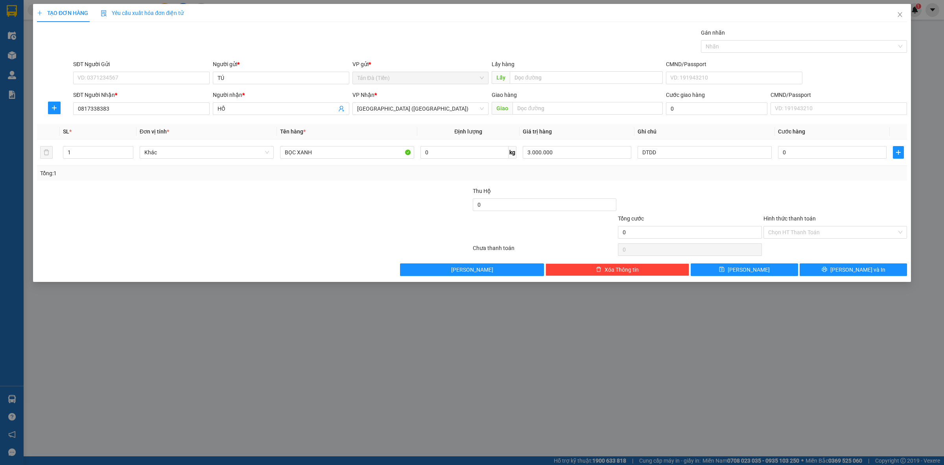
click at [736, 188] on div at bounding box center [689, 200] width 145 height 28
click at [827, 273] on span "printer" at bounding box center [825, 269] width 6 height 6
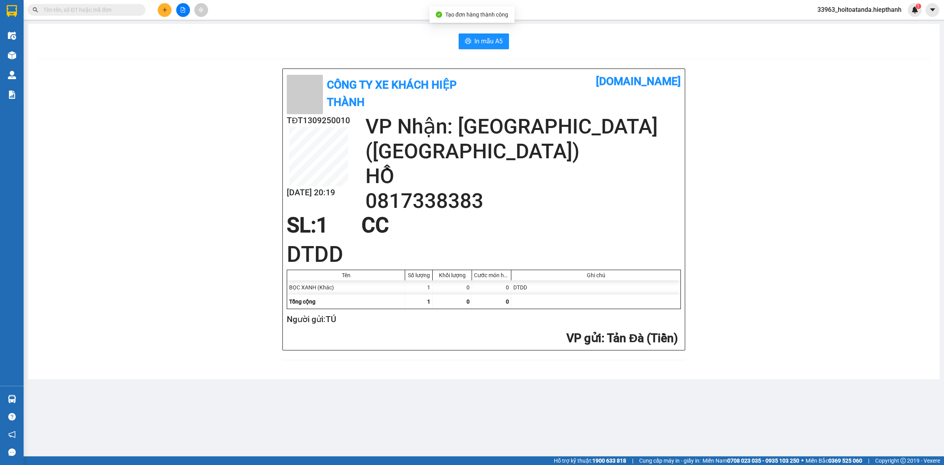
click at [477, 32] on div "In mẫu A5 Công Ty xe khách HIỆP THÀNH [DOMAIN_NAME] TĐT1309250010 [DATE] 20:19 …" at bounding box center [484, 201] width 912 height 355
click at [482, 40] on span "In mẫu A5" at bounding box center [488, 41] width 28 height 10
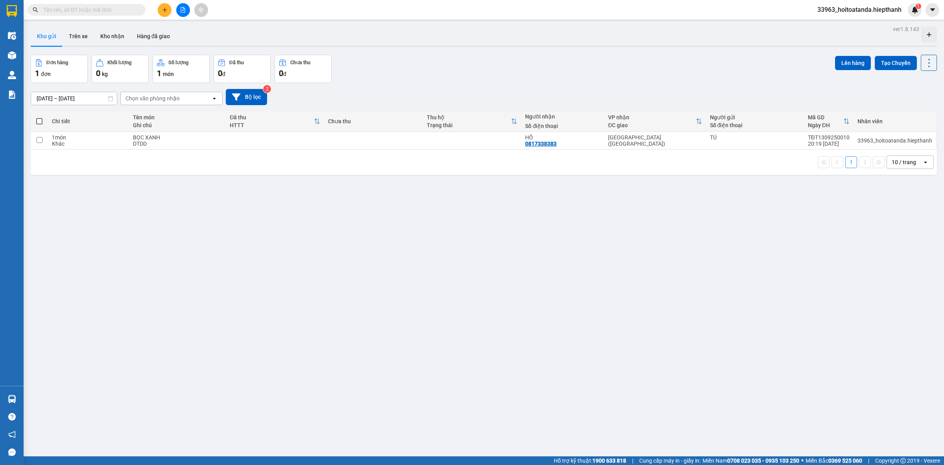
click at [456, 294] on div "ver 1.8.143 Kho gửi Trên xe Kho nhận Hàng đã giao Đơn hàng 1 đơn Khối lượng 0 k…" at bounding box center [484, 256] width 913 height 465
click at [382, 142] on td at bounding box center [373, 141] width 99 height 18
checkbox input "true"
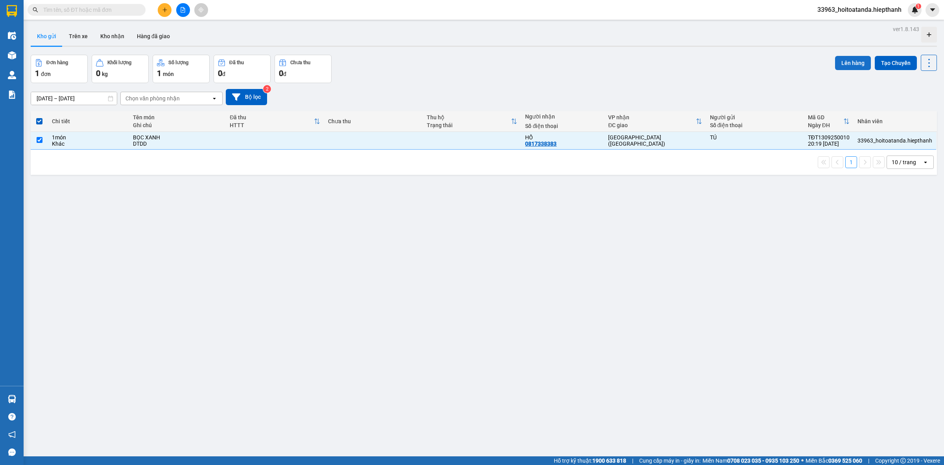
click at [836, 64] on button "Lên hàng" at bounding box center [853, 63] width 36 height 14
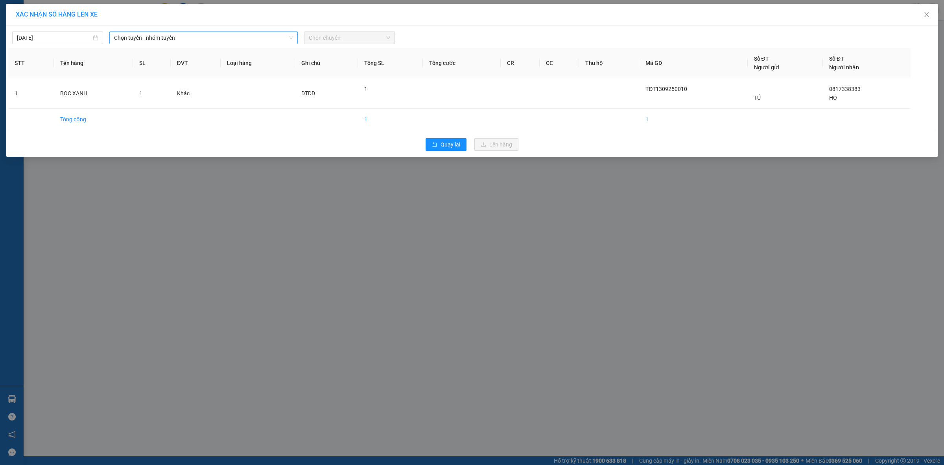
click at [158, 40] on span "Chọn tuyến - nhóm tuyến" at bounding box center [203, 38] width 179 height 12
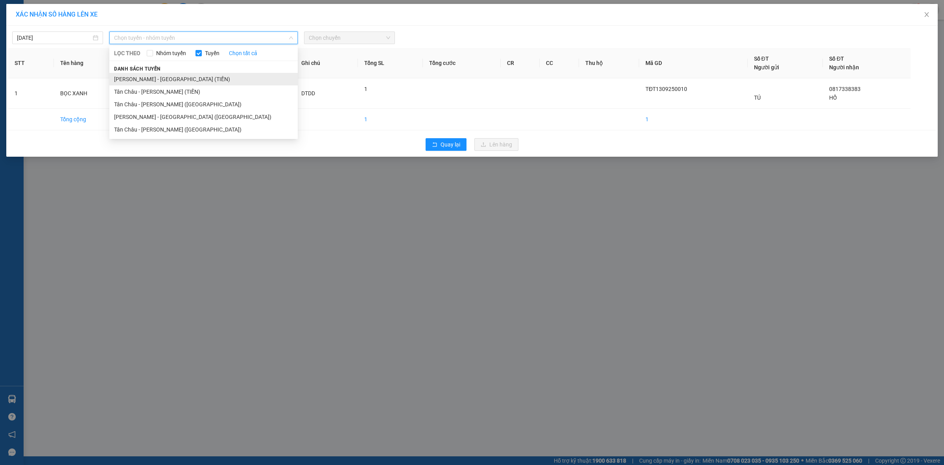
drag, startPoint x: 168, startPoint y: 78, endPoint x: 298, endPoint y: 52, distance: 132.8
click at [168, 78] on li "[PERSON_NAME] - [GEOGRAPHIC_DATA] (TIỀN)" at bounding box center [203, 79] width 188 height 13
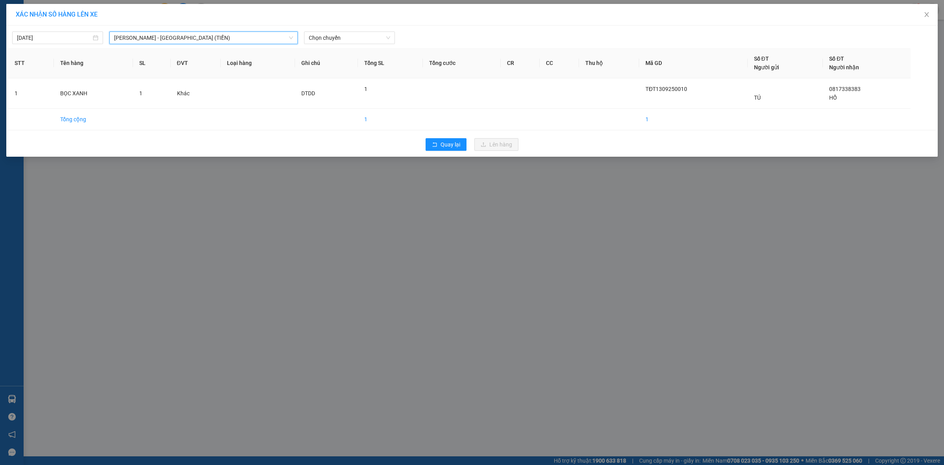
click at [358, 30] on div "[DATE] [GEOGRAPHIC_DATA] - [GEOGRAPHIC_DATA] (TIỀN) [GEOGRAPHIC_DATA] - [GEOGRA…" at bounding box center [472, 36] width 928 height 17
click at [357, 33] on span "Chọn chuyến" at bounding box center [349, 38] width 81 height 12
click at [343, 94] on div "21:00" at bounding box center [339, 91] width 61 height 9
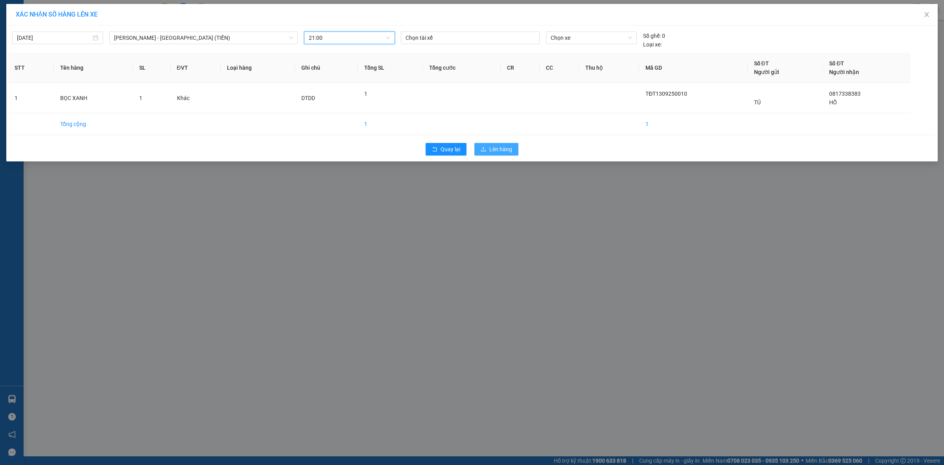
click at [495, 151] on span "Lên hàng" at bounding box center [500, 149] width 23 height 9
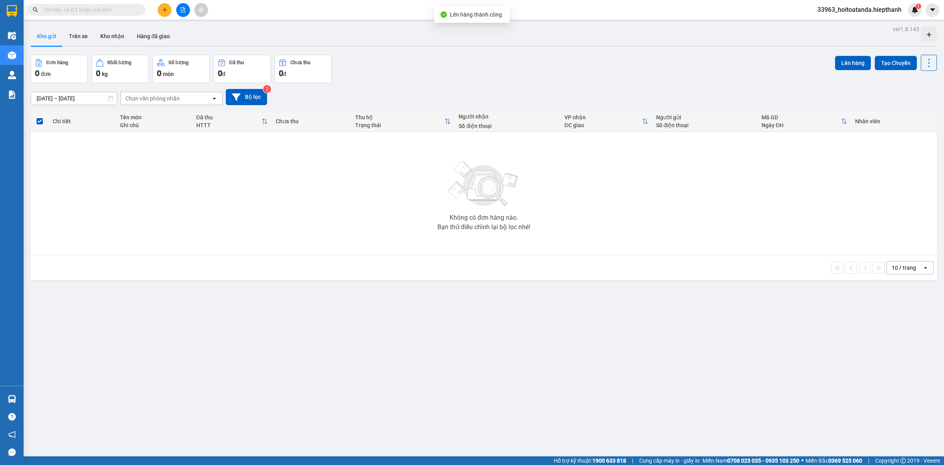
click at [373, 323] on div "ver 1.8.143 Kho gửi Trên xe Kho nhận Hàng đã giao Đơn hàng 0 đơn Khối lượng 0 k…" at bounding box center [484, 256] width 913 height 465
click at [282, 41] on div "Kho gửi Trên xe Kho nhận Hàng đã giao" at bounding box center [484, 37] width 906 height 21
click at [182, 12] on icon "file-add" at bounding box center [183, 10] width 4 height 6
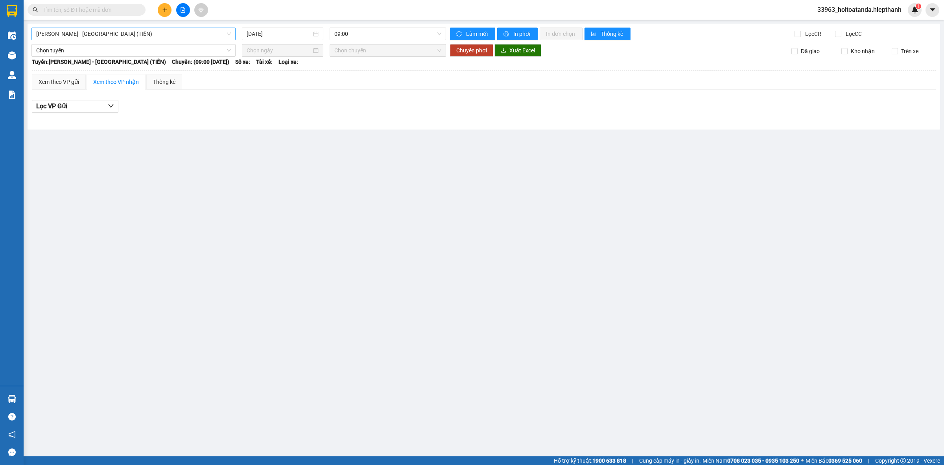
click at [139, 33] on span "[PERSON_NAME] - [GEOGRAPHIC_DATA] (TIỀN)" at bounding box center [133, 34] width 195 height 12
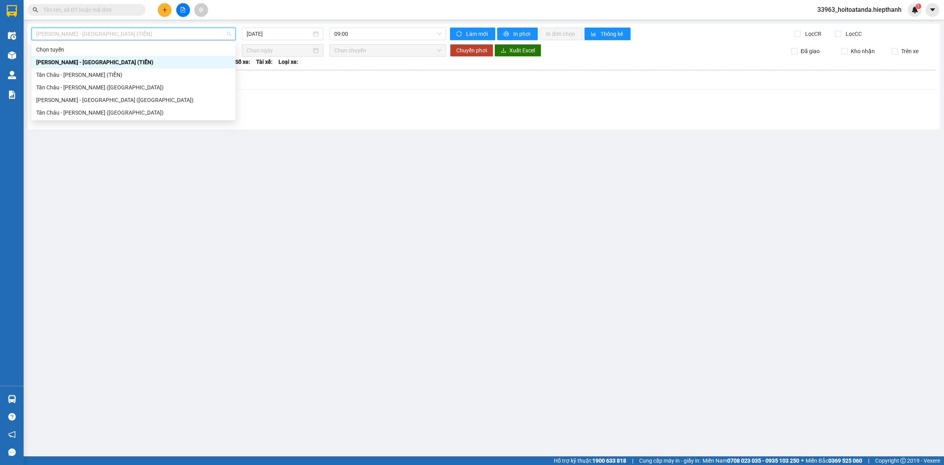
drag, startPoint x: 128, startPoint y: 60, endPoint x: 238, endPoint y: 46, distance: 111.0
click at [129, 60] on div "[PERSON_NAME] - [GEOGRAPHIC_DATA] (TIỀN)" at bounding box center [133, 62] width 195 height 9
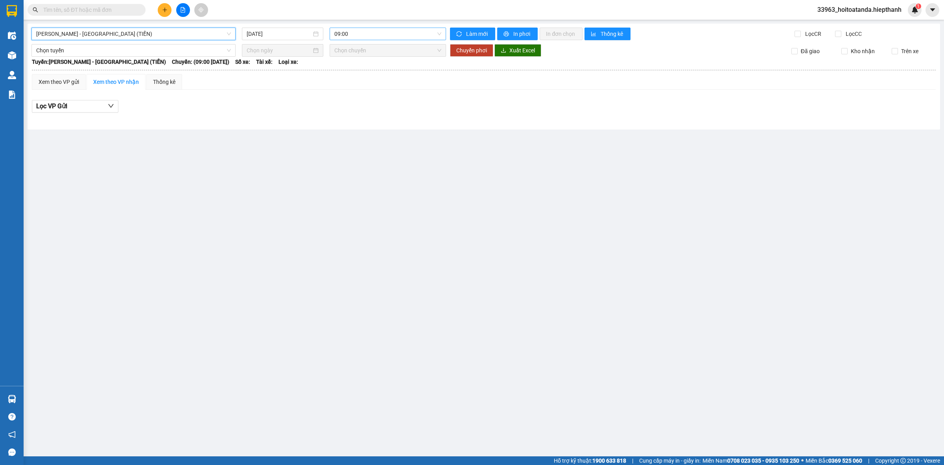
click at [371, 33] on span "09:00" at bounding box center [387, 34] width 107 height 12
click at [360, 85] on div "21:00" at bounding box center [364, 87] width 61 height 9
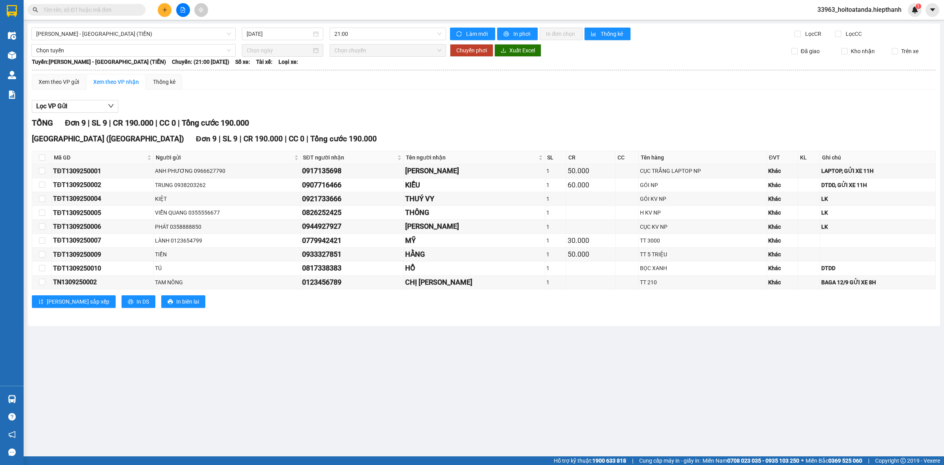
click at [459, 111] on div "Lọc VP Gửi" at bounding box center [484, 106] width 904 height 13
click at [92, 14] on input "text" at bounding box center [89, 10] width 93 height 9
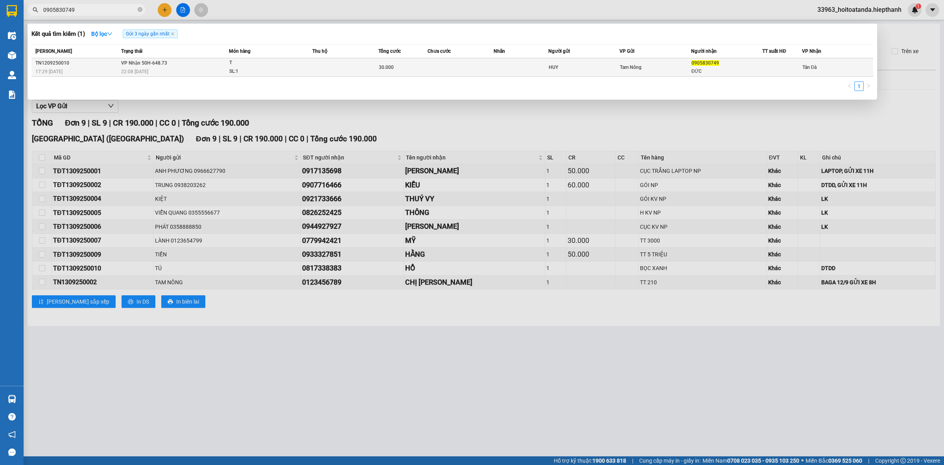
type input "0905830749"
click at [349, 71] on td at bounding box center [345, 67] width 66 height 18
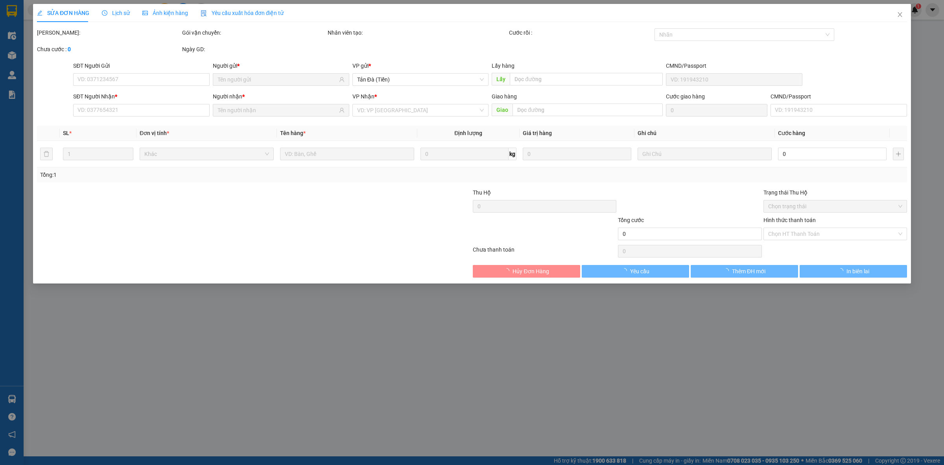
type input "HUY"
type input "0905830749"
type input "ĐỨC"
type input "30.000"
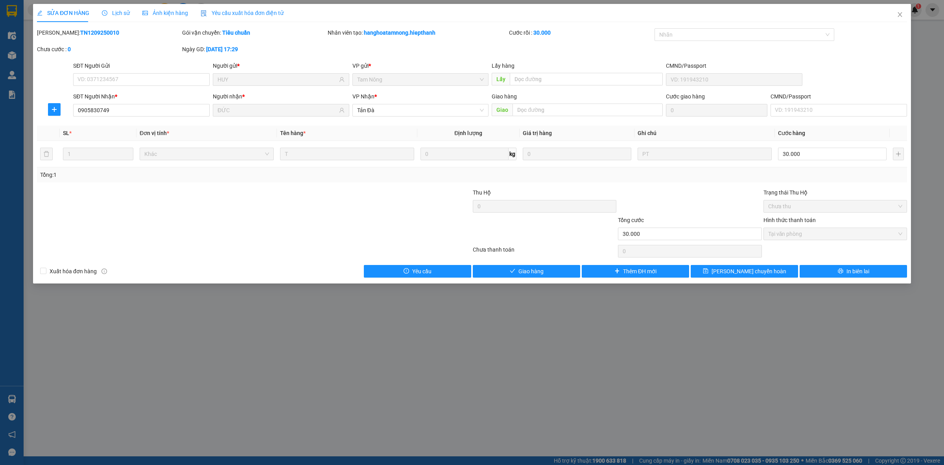
click at [403, 212] on div at bounding box center [399, 202] width 145 height 28
click at [521, 278] on div "SỬA ĐƠN HÀNG Lịch sử Ảnh kiện hàng Yêu cầu xuất hóa đơn điện tử Total Paid Fee …" at bounding box center [472, 143] width 878 height 279
drag, startPoint x: 536, startPoint y: 272, endPoint x: 943, endPoint y: 82, distance: 449.7
click at [536, 271] on span "Giao hàng" at bounding box center [531, 271] width 25 height 9
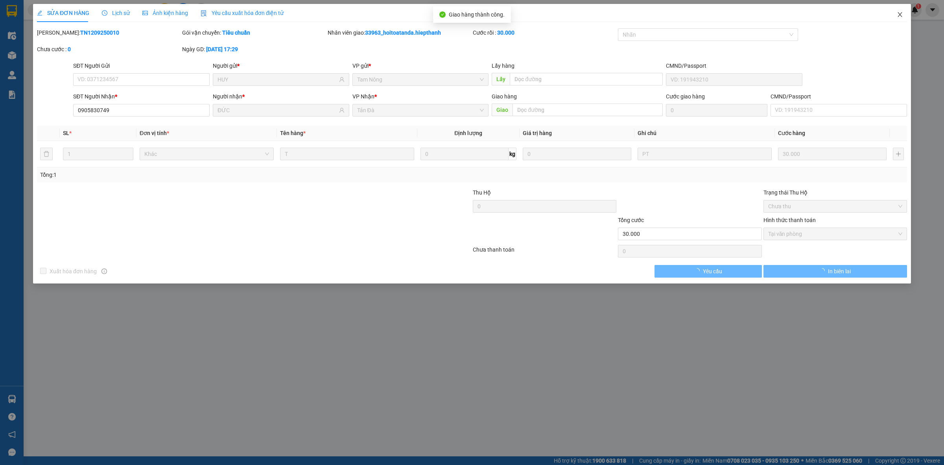
drag, startPoint x: 904, startPoint y: 16, endPoint x: 681, endPoint y: 16, distance: 222.3
click at [903, 16] on span "Close" at bounding box center [900, 15] width 22 height 22
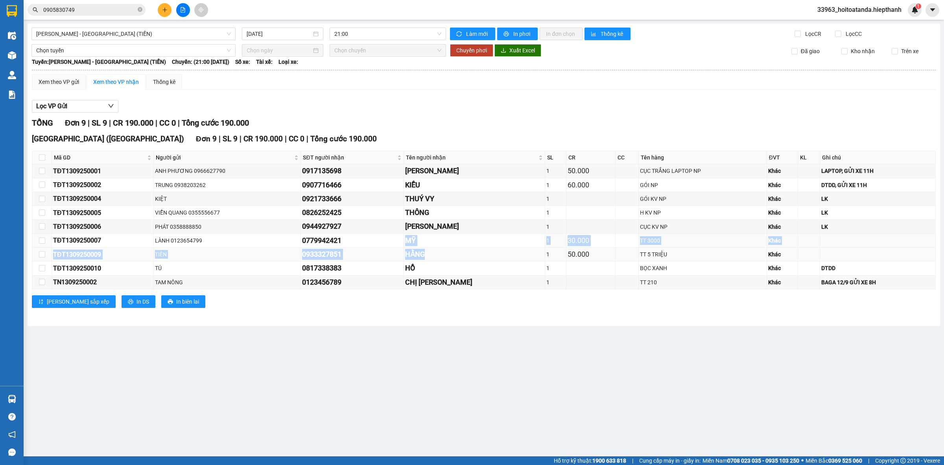
drag, startPoint x: 408, startPoint y: 240, endPoint x: 435, endPoint y: 260, distance: 33.4
click at [430, 260] on tbody "TĐT1309250001 ANH PHƯƠNG 0966627790 0917135698 [PERSON_NAME] 1 50.000 CỤC TRẮNG…" at bounding box center [484, 226] width 904 height 125
click at [456, 252] on div "HẰNG" at bounding box center [474, 254] width 138 height 11
click at [430, 229] on div "[PERSON_NAME]" at bounding box center [474, 226] width 138 height 11
click at [424, 214] on div "THÔNG" at bounding box center [474, 212] width 138 height 11
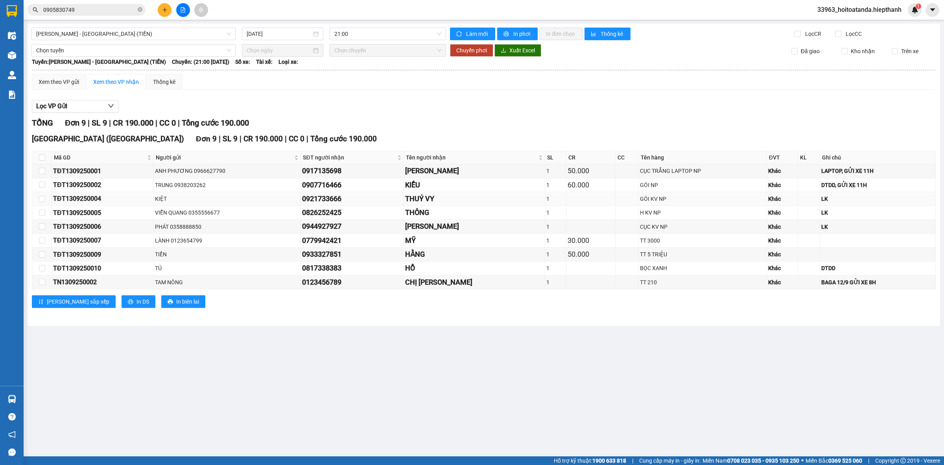
click at [426, 206] on td "THUÝ VY" at bounding box center [474, 199] width 141 height 14
drag, startPoint x: 302, startPoint y: 185, endPoint x: 371, endPoint y: 185, distance: 69.2
click at [370, 185] on div "0907716466" at bounding box center [352, 184] width 100 height 11
copy div "0907716466"
click at [92, 5] on span "0905830749" at bounding box center [87, 10] width 118 height 12
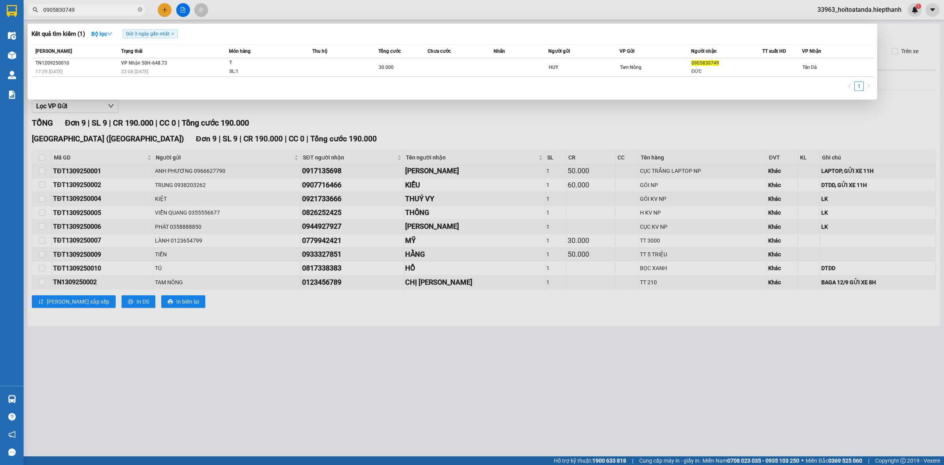
click at [92, 5] on span "0905830749" at bounding box center [87, 10] width 118 height 12
click at [93, 7] on input "0905830749" at bounding box center [89, 10] width 93 height 9
paste input "7716466"
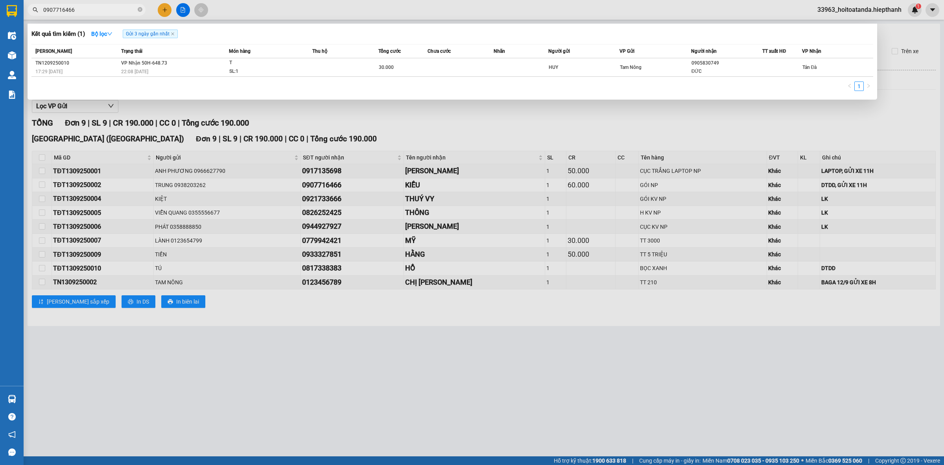
click at [93, 7] on input "0907716466" at bounding box center [89, 10] width 93 height 9
type input "0907716466"
click at [311, 229] on div at bounding box center [472, 232] width 944 height 465
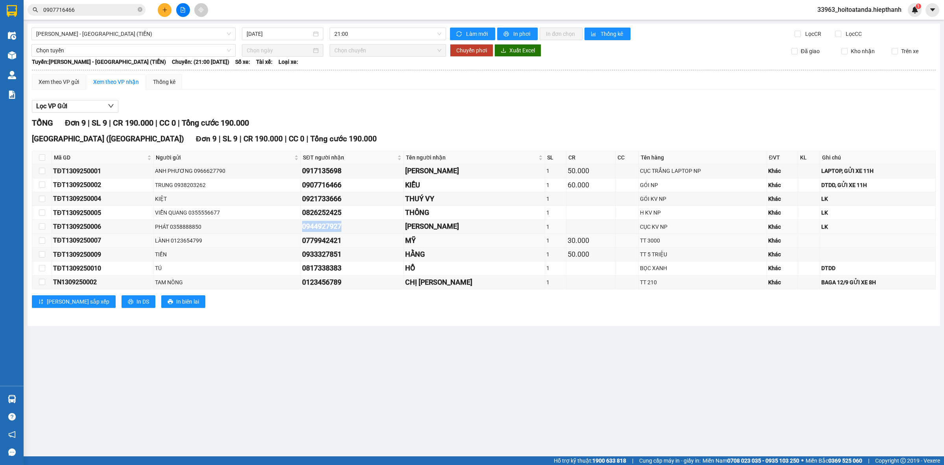
drag, startPoint x: 302, startPoint y: 227, endPoint x: 381, endPoint y: 236, distance: 79.6
click at [351, 227] on div "0944927927" at bounding box center [352, 226] width 100 height 11
click at [308, 190] on div "0907716466" at bounding box center [352, 184] width 100 height 11
drag, startPoint x: 302, startPoint y: 187, endPoint x: 359, endPoint y: 186, distance: 57.1
click at [358, 187] on div "0907716466" at bounding box center [352, 184] width 100 height 11
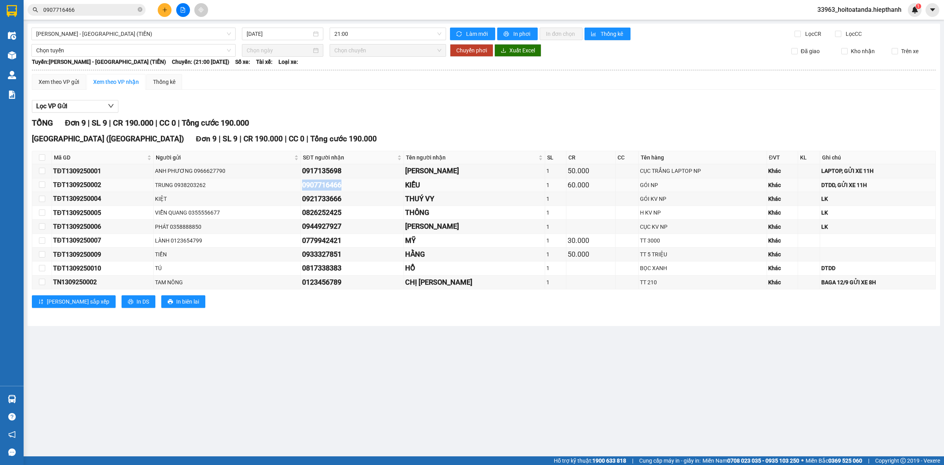
copy div "0907716466"
click at [118, 11] on input "0907716466" at bounding box center [89, 10] width 93 height 9
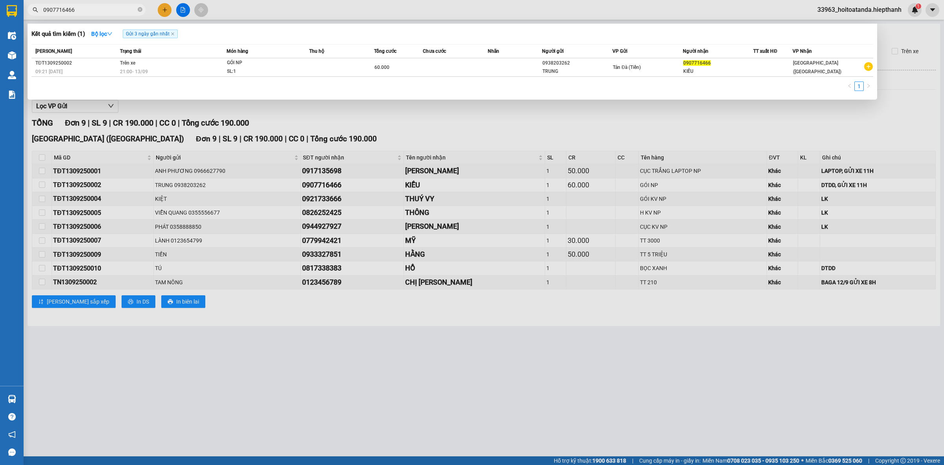
click at [118, 11] on input "0907716466" at bounding box center [89, 10] width 93 height 9
click at [382, 126] on div at bounding box center [472, 232] width 944 height 465
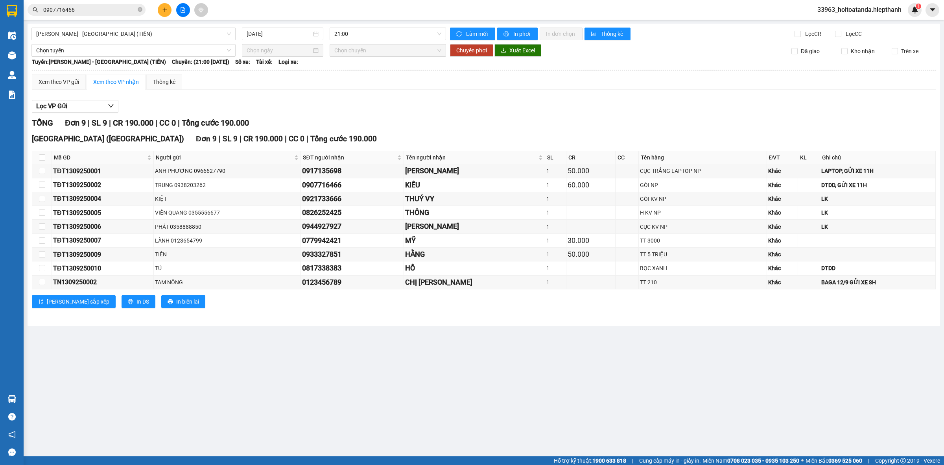
click at [382, 126] on div "TỔNG Đơn 9 | SL 9 | CR 190.000 | CC 0 | Tổng cước 190.000" at bounding box center [484, 123] width 904 height 12
drag, startPoint x: 303, startPoint y: 186, endPoint x: 393, endPoint y: 175, distance: 89.9
click at [391, 176] on tbody "TĐT1309250001 ANH PHƯƠNG 0966627790 0917135698 [PERSON_NAME] 1 50.000 CỤC TRẮNG…" at bounding box center [484, 226] width 904 height 125
click at [341, 193] on td "0921733666" at bounding box center [352, 199] width 103 height 14
drag, startPoint x: 302, startPoint y: 186, endPoint x: 363, endPoint y: 183, distance: 61.5
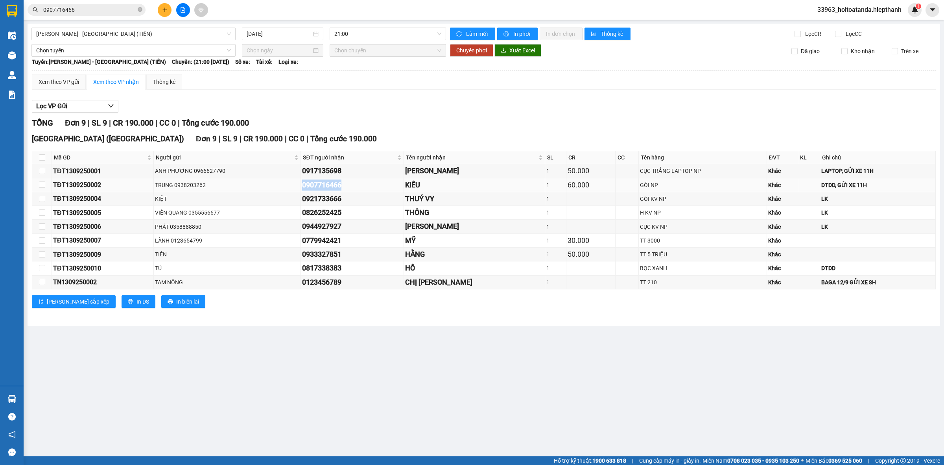
click at [360, 185] on div "0907716466" at bounding box center [352, 184] width 100 height 11
click at [121, 7] on input "0907716466" at bounding box center [89, 10] width 93 height 9
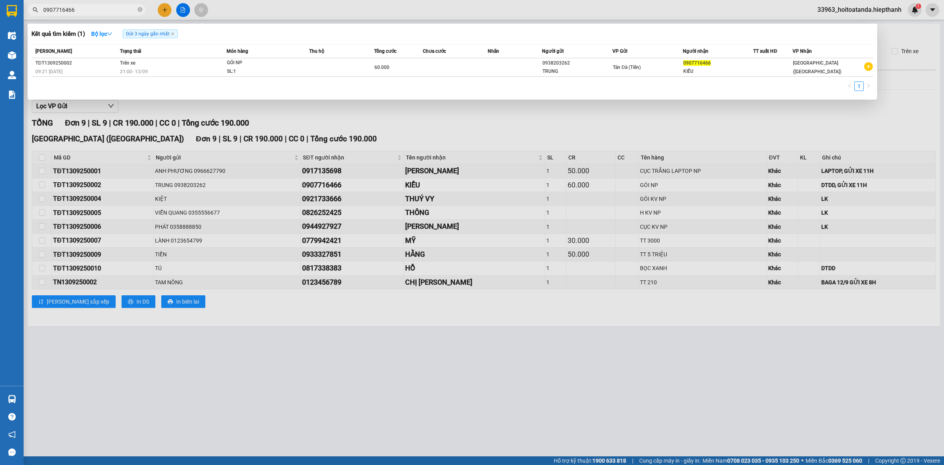
click at [121, 7] on input "0907716466" at bounding box center [89, 10] width 93 height 9
click at [174, 32] on icon "close" at bounding box center [173, 34] width 4 height 4
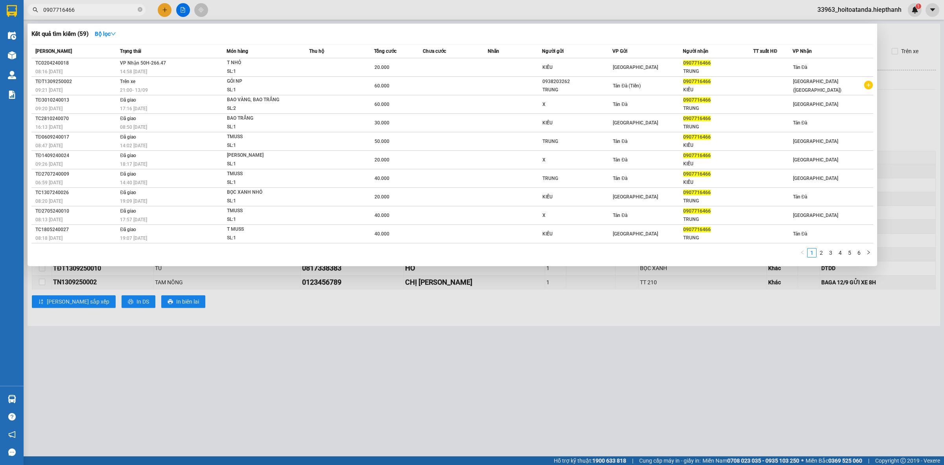
click at [483, 17] on div at bounding box center [472, 232] width 944 height 465
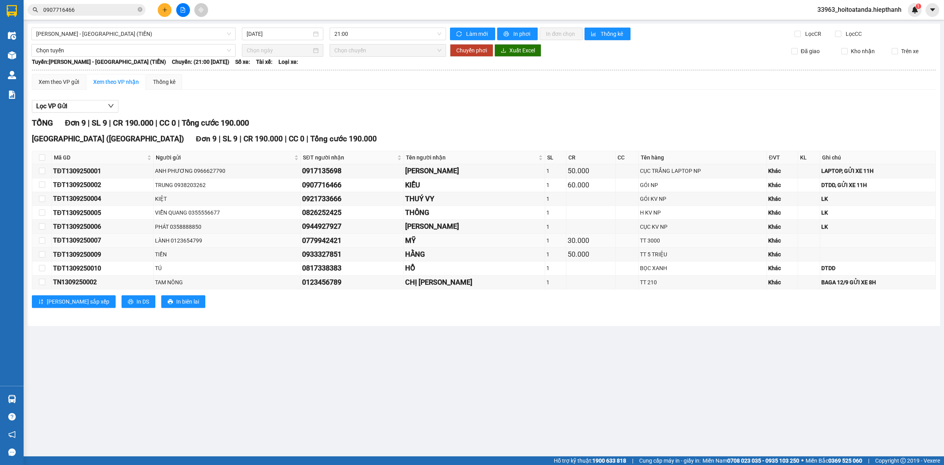
click at [445, 245] on div "MỸ" at bounding box center [474, 240] width 138 height 11
click at [370, 103] on div "Lọc VP Gửi" at bounding box center [484, 106] width 904 height 13
click at [136, 31] on span "[PERSON_NAME] - [GEOGRAPHIC_DATA] (TIỀN)" at bounding box center [133, 34] width 195 height 12
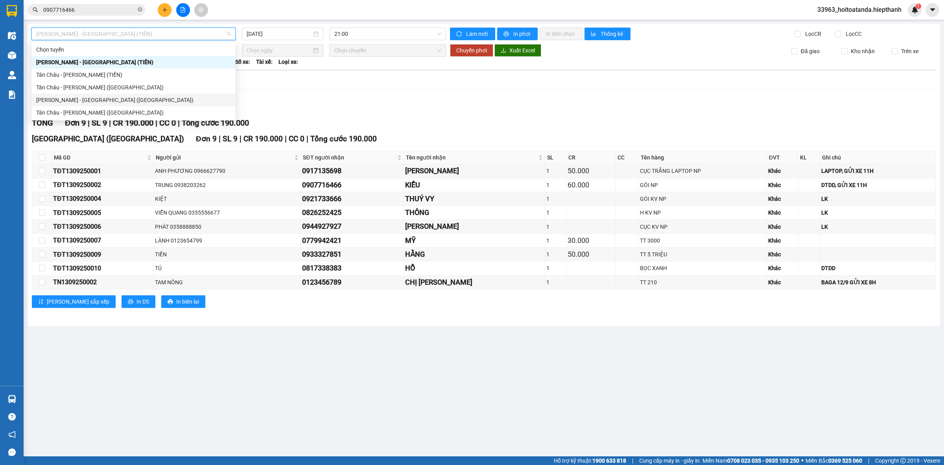
click at [115, 102] on div "[PERSON_NAME] - [GEOGRAPHIC_DATA] ([GEOGRAPHIC_DATA])" at bounding box center [133, 100] width 195 height 9
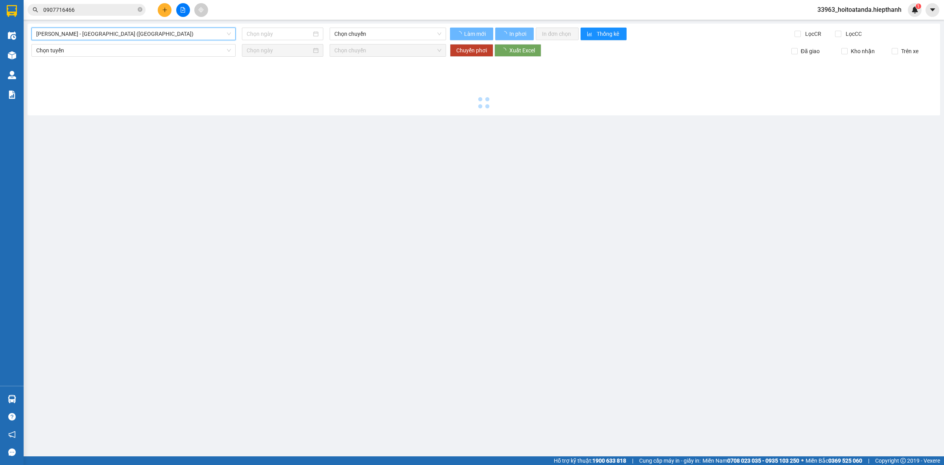
type input "[DATE]"
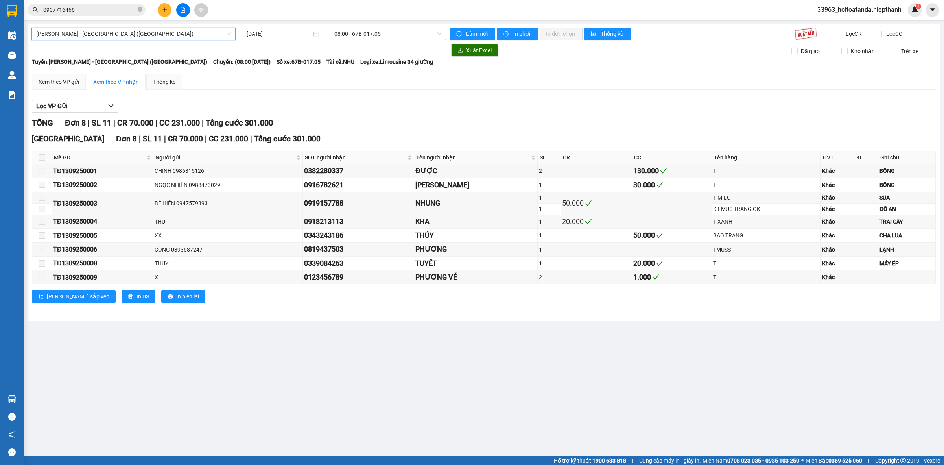
click at [354, 38] on span "08:00 - 67B-017.05" at bounding box center [387, 34] width 107 height 12
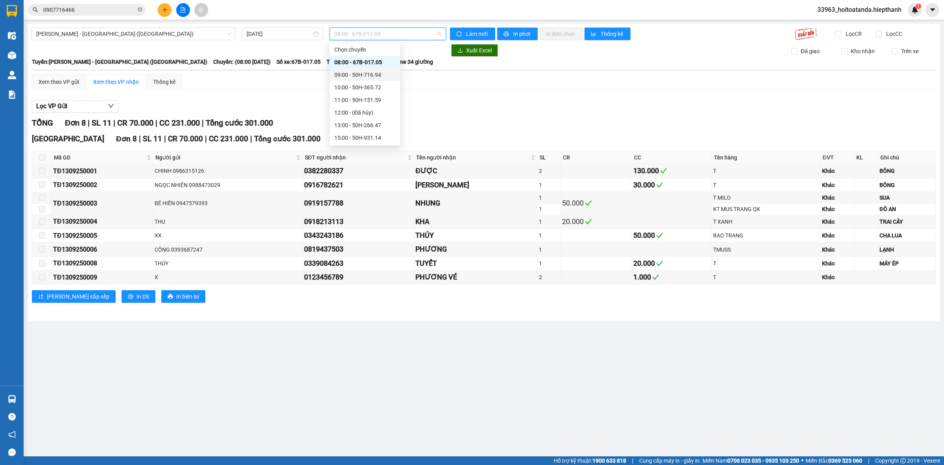
click at [355, 75] on div "09:00 - 50H-716.94" at bounding box center [364, 74] width 61 height 9
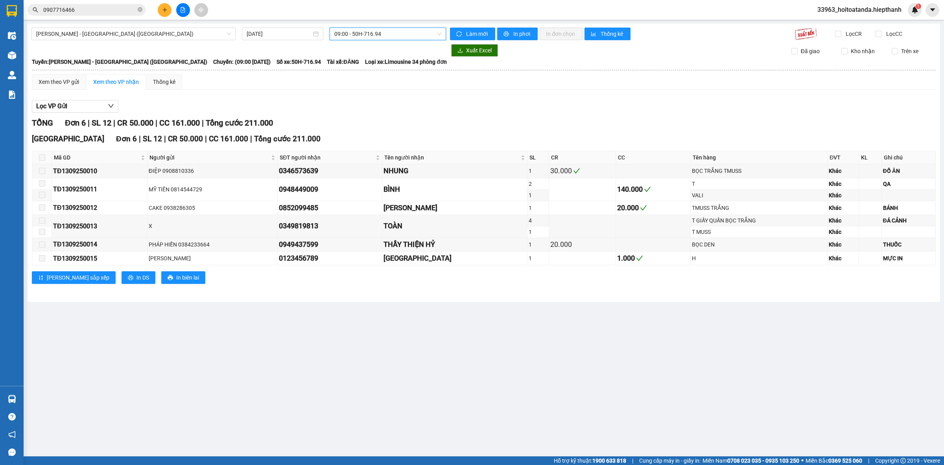
click at [379, 28] on span "09:00 - 50H-716.94" at bounding box center [387, 34] width 107 height 12
click at [355, 87] on div "10:00 - 50H-365.72" at bounding box center [364, 87] width 61 height 9
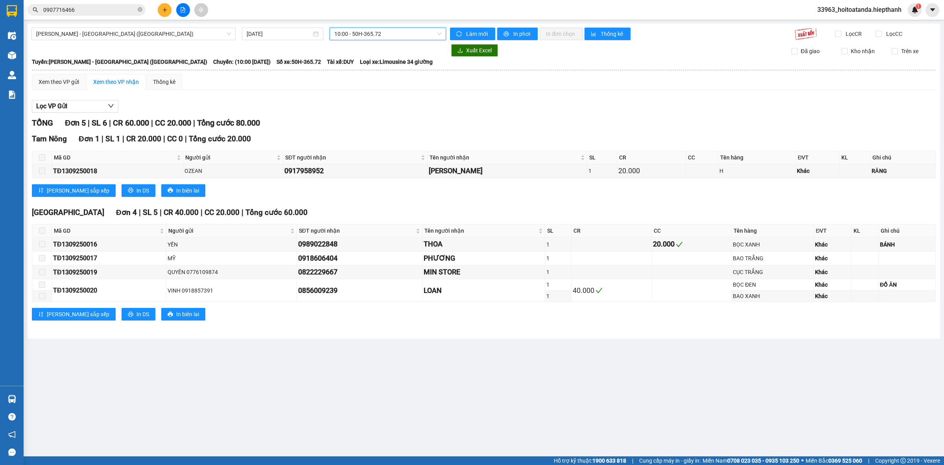
click at [367, 37] on span "10:00 - 50H-365.72" at bounding box center [387, 34] width 107 height 12
click at [363, 99] on div "11:00 - 50H-151.59" at bounding box center [364, 100] width 61 height 9
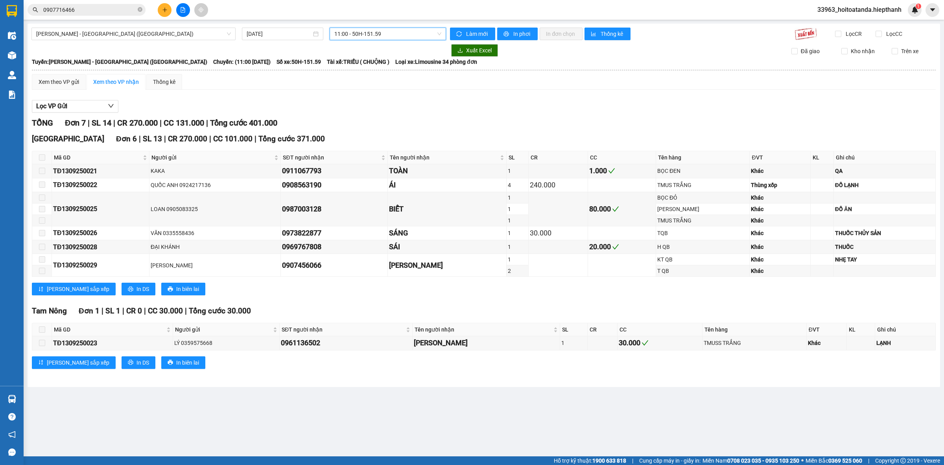
click at [362, 34] on span "11:00 - 50H-151.59" at bounding box center [387, 34] width 107 height 12
click at [357, 63] on div "08:00 - 67B-017.05" at bounding box center [364, 62] width 61 height 9
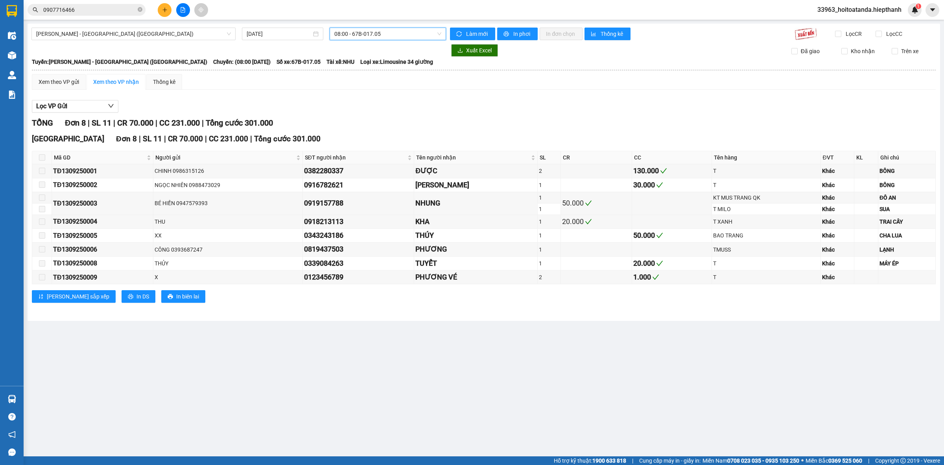
click at [366, 32] on span "08:00 - 67B-017.05" at bounding box center [387, 34] width 107 height 12
click at [357, 69] on div "09:00 - 50H-716.94" at bounding box center [365, 74] width 71 height 13
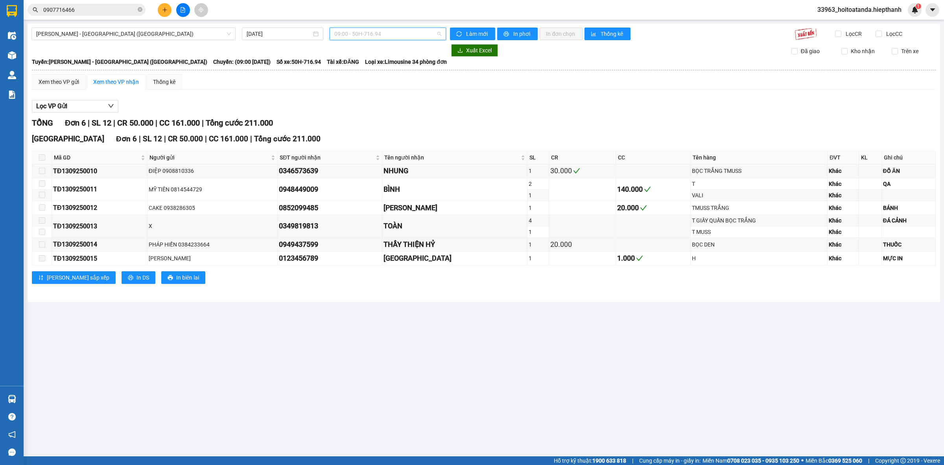
click at [371, 31] on span "09:00 - 50H-716.94" at bounding box center [387, 34] width 107 height 12
click at [356, 87] on div "10:00 - 50H-365.72" at bounding box center [364, 87] width 61 height 9
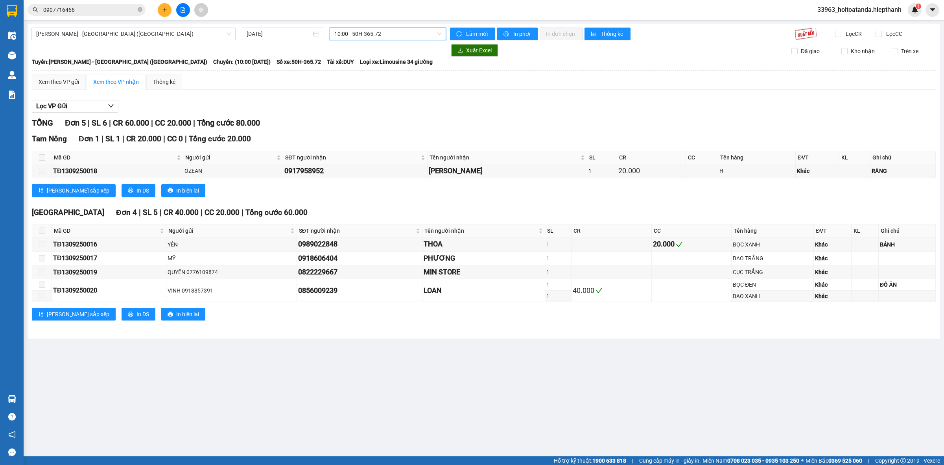
click at [366, 34] on span "10:00 - 50H-365.72" at bounding box center [387, 34] width 107 height 12
click at [356, 102] on div "11:00 - 50H-151.59" at bounding box center [364, 100] width 61 height 9
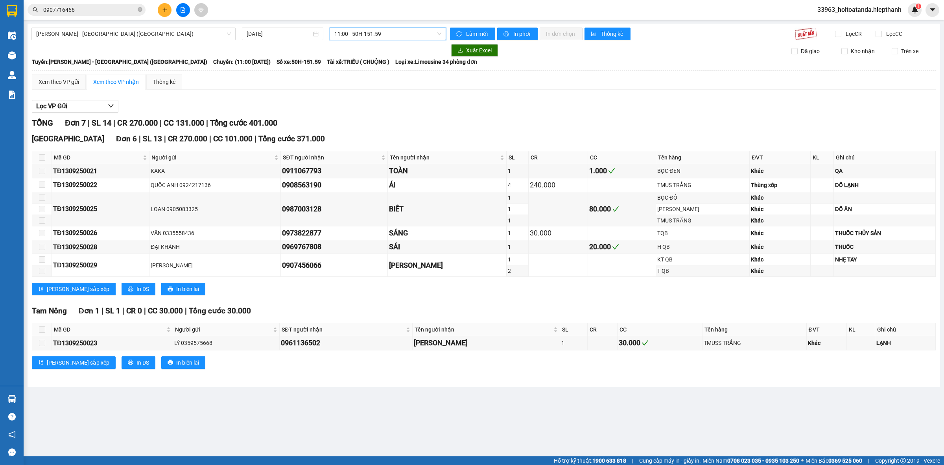
click at [370, 30] on span "11:00 - 50H-151.59" at bounding box center [387, 34] width 107 height 12
click at [359, 127] on div "13:00 - 50H-266.47" at bounding box center [364, 125] width 61 height 9
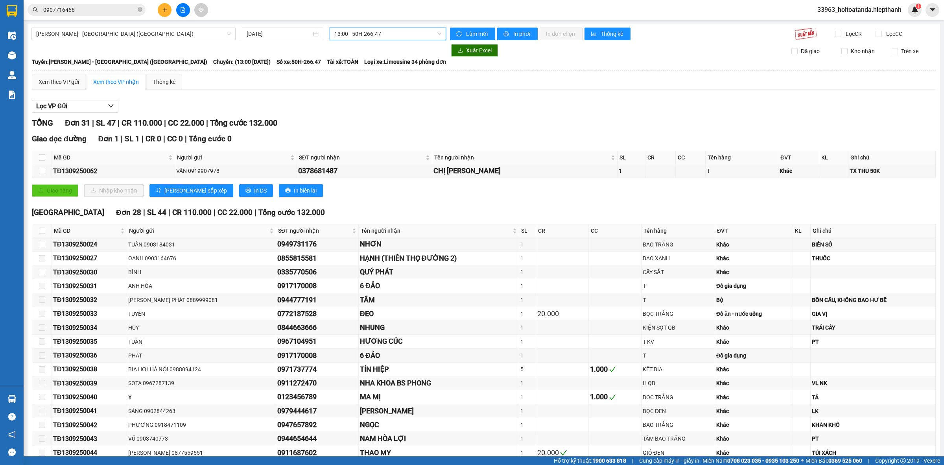
click at [87, 8] on input "0907716466" at bounding box center [89, 10] width 93 height 9
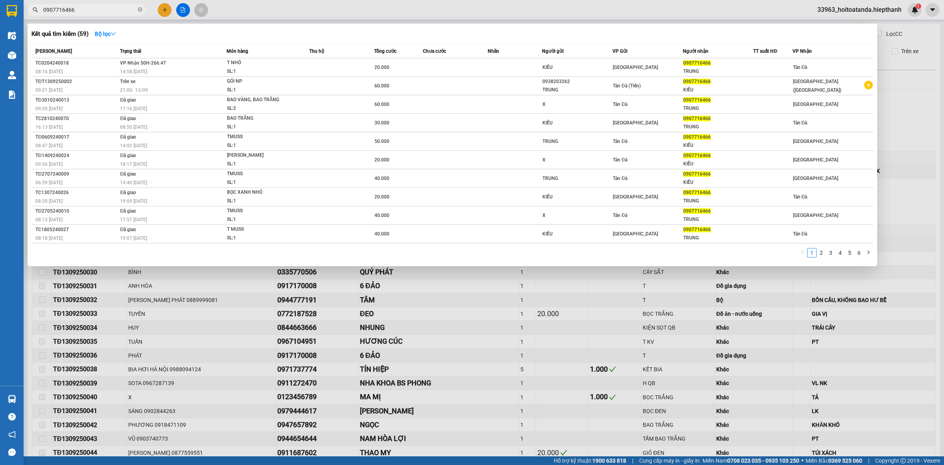
click at [87, 8] on input "0907716466" at bounding box center [89, 10] width 93 height 9
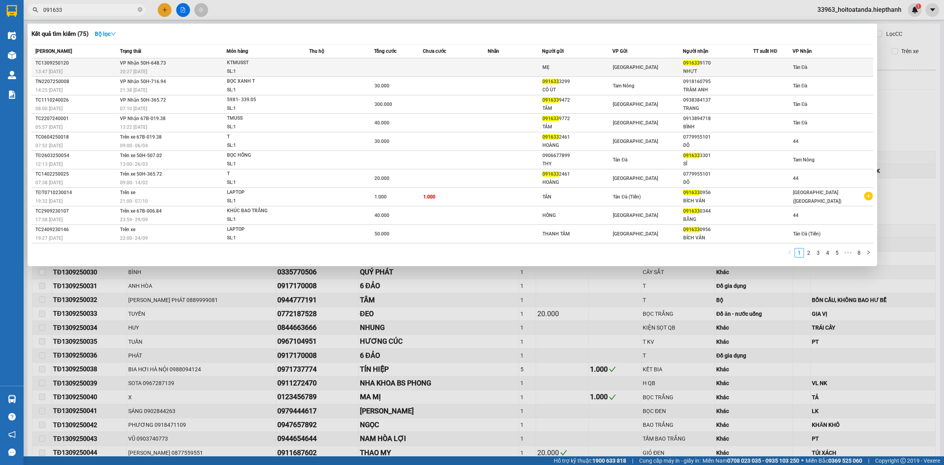
type input "091633"
click at [605, 70] on div "MẸ" at bounding box center [578, 67] width 70 height 8
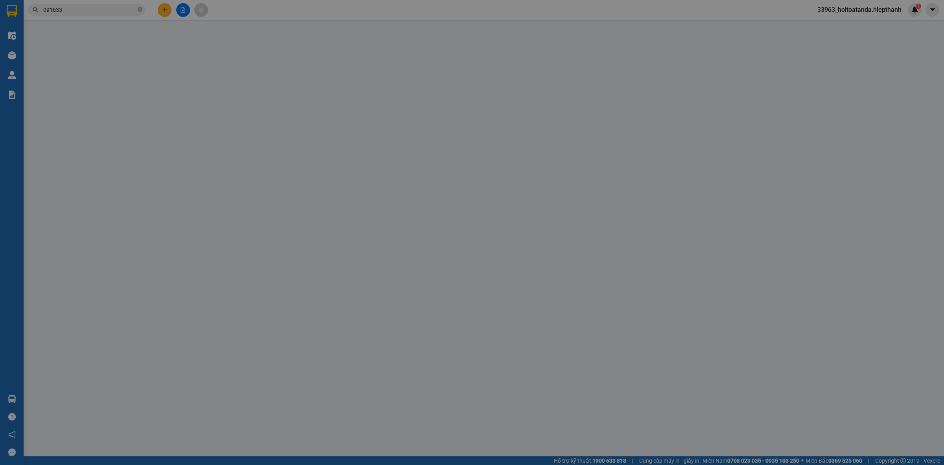
type input "MẸ"
type input "0916339170"
type input "NHỰT"
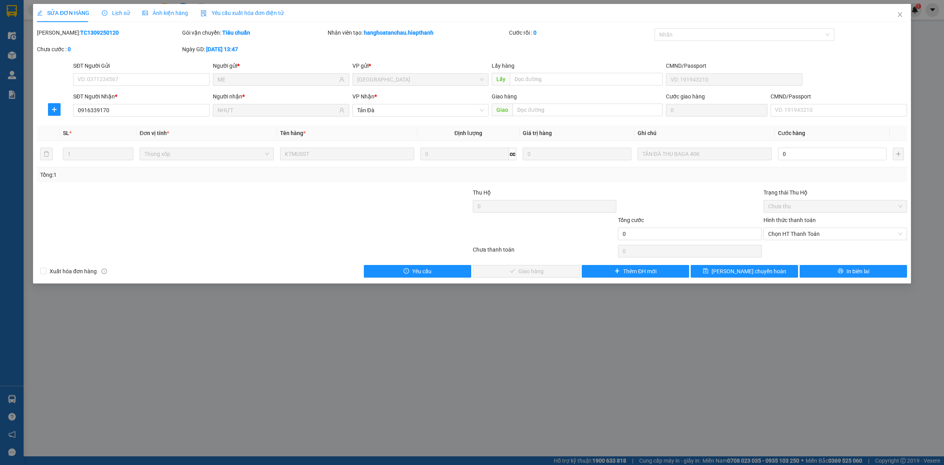
click at [305, 198] on div at bounding box center [181, 202] width 291 height 28
click at [790, 154] on input "0" at bounding box center [832, 154] width 109 height 13
type input "4"
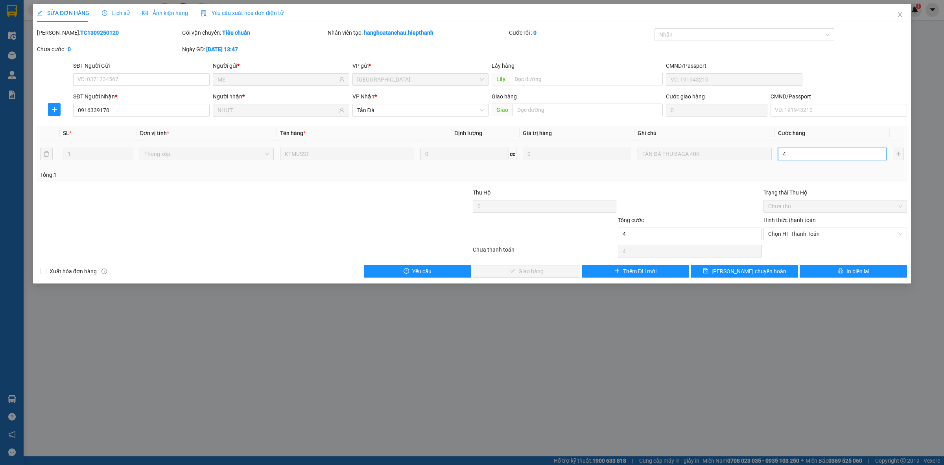
type input "40"
type input "40.000"
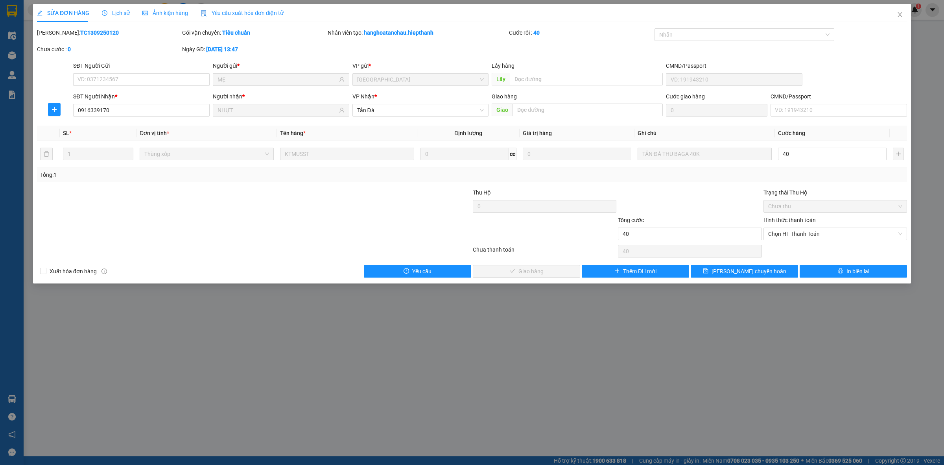
type input "40.000"
click at [777, 243] on div "Hình thức thanh toán Chọn HT Thanh Toán" at bounding box center [836, 230] width 144 height 28
click at [789, 235] on span "Chọn HT Thanh Toán" at bounding box center [835, 234] width 134 height 12
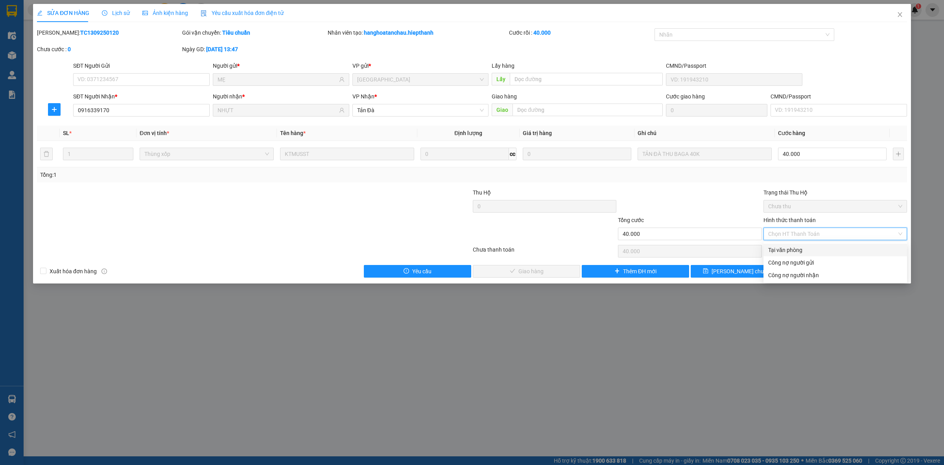
click at [779, 251] on div "Tại văn phòng" at bounding box center [835, 249] width 134 height 9
type input "0"
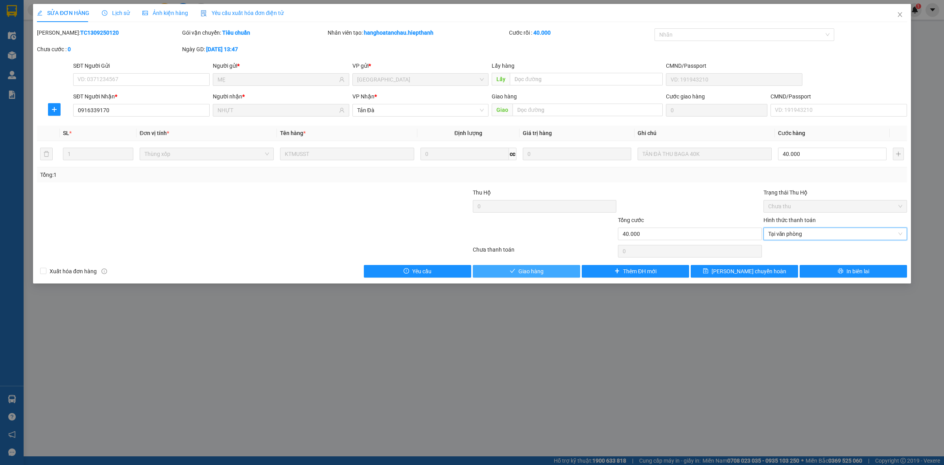
click at [522, 276] on button "Giao hàng" at bounding box center [526, 271] width 107 height 13
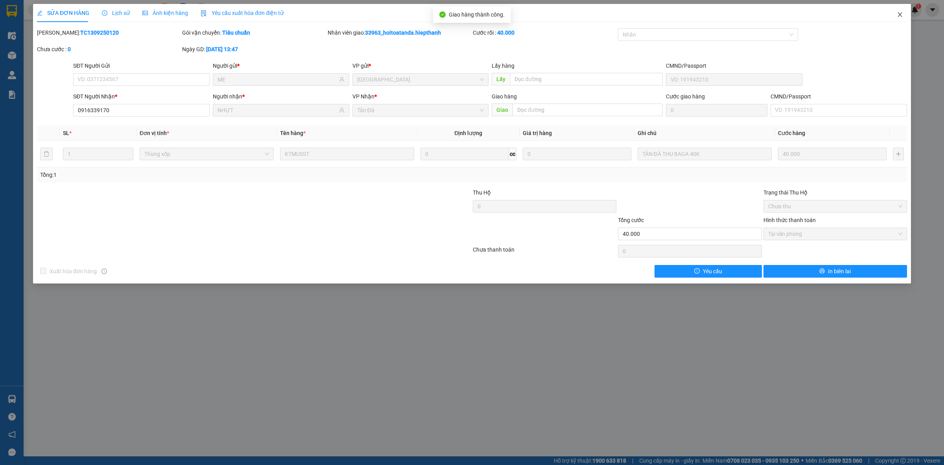
click at [898, 13] on icon "close" at bounding box center [900, 14] width 4 height 5
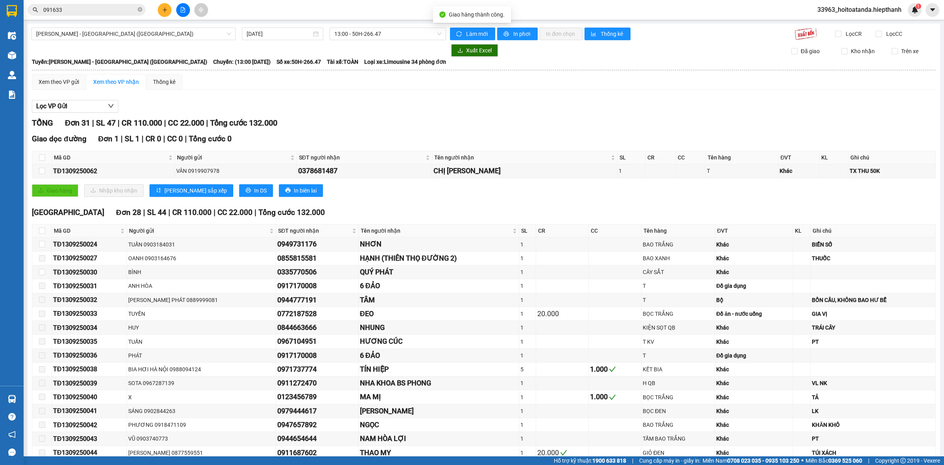
click at [445, 99] on div "Lọc VP Gửi TỔNG Đơn 31 | SL 47 | CR 110.000 | CC 22.000 | Tổng cước 132.000 Gi…" at bounding box center [484, 427] width 904 height 663
click at [113, 8] on input "091633" at bounding box center [89, 10] width 93 height 9
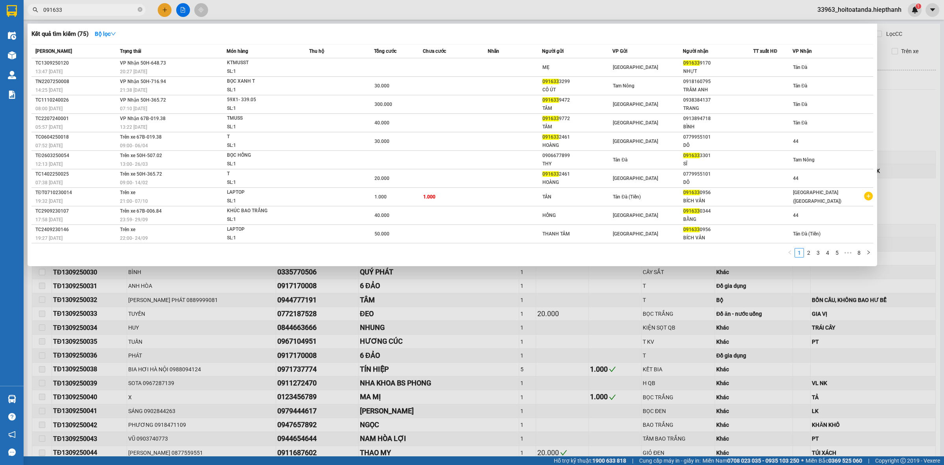
click at [445, 297] on div at bounding box center [472, 232] width 944 height 465
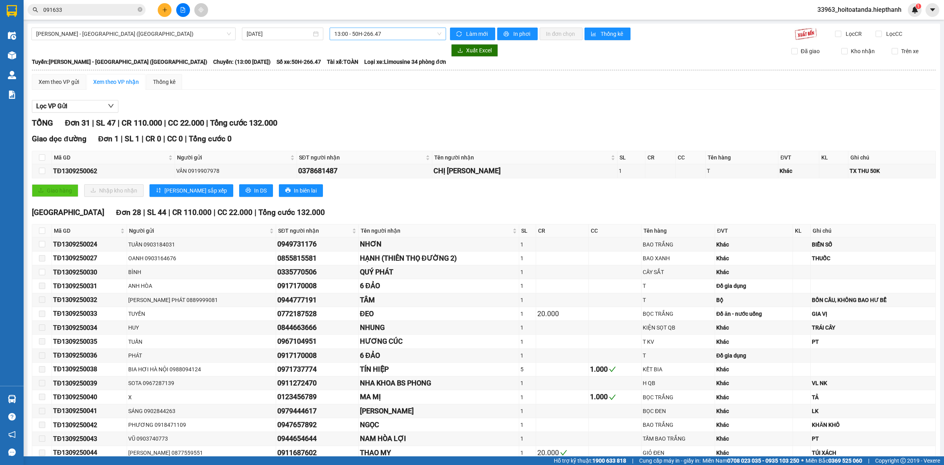
click at [376, 36] on span "13:00 - 50H-266.47" at bounding box center [387, 34] width 107 height 12
click at [342, 135] on div "15:00 - 50H-931.14" at bounding box center [362, 137] width 61 height 9
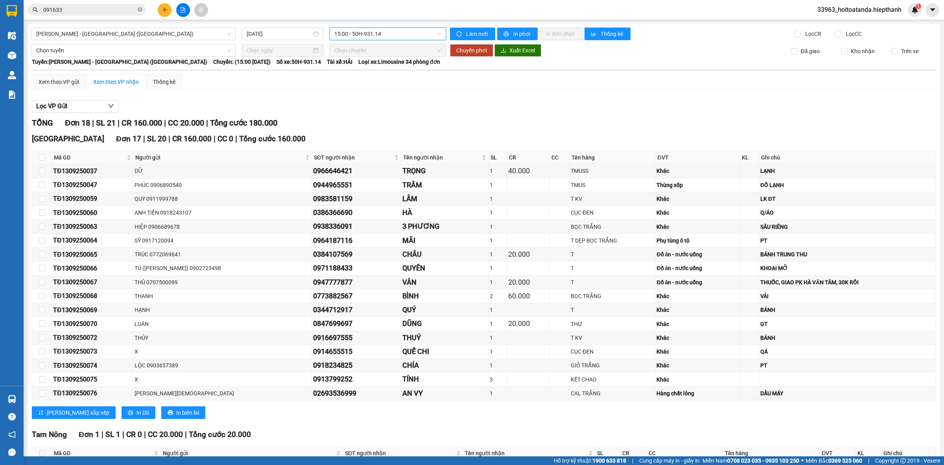
click at [360, 36] on div "15:00 - 50H-931.14" at bounding box center [388, 34] width 116 height 13
click at [365, 33] on span "15:00 - 50H-931.14" at bounding box center [387, 34] width 107 height 12
click at [371, 39] on span "15:00 - 50H-931.14" at bounding box center [387, 34] width 107 height 12
click at [360, 94] on div "17:00 - 67B-019.38" at bounding box center [362, 100] width 71 height 13
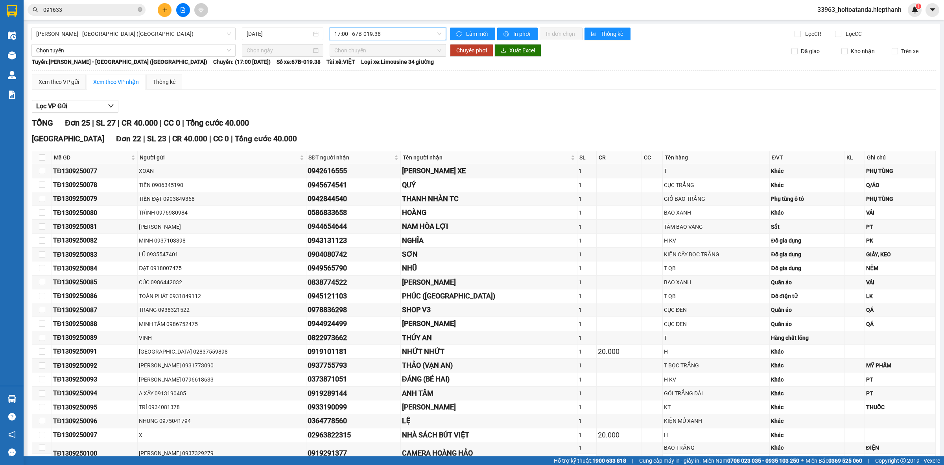
drag, startPoint x: 389, startPoint y: 37, endPoint x: 384, endPoint y: 34, distance: 6.2
click at [389, 37] on span "17:00 - 67B-019.38" at bounding box center [387, 34] width 107 height 12
click at [358, 117] on div "19:00 - 67H-040.47" at bounding box center [362, 113] width 71 height 13
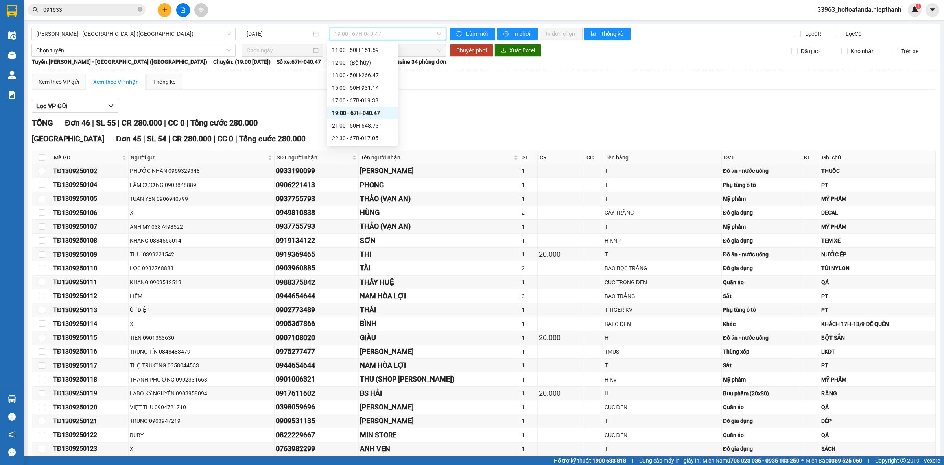
click at [367, 39] on span "19:00 - 67H-040.47" at bounding box center [387, 34] width 107 height 12
click at [360, 125] on div "21:00 - 50H-648.73" at bounding box center [362, 125] width 61 height 9
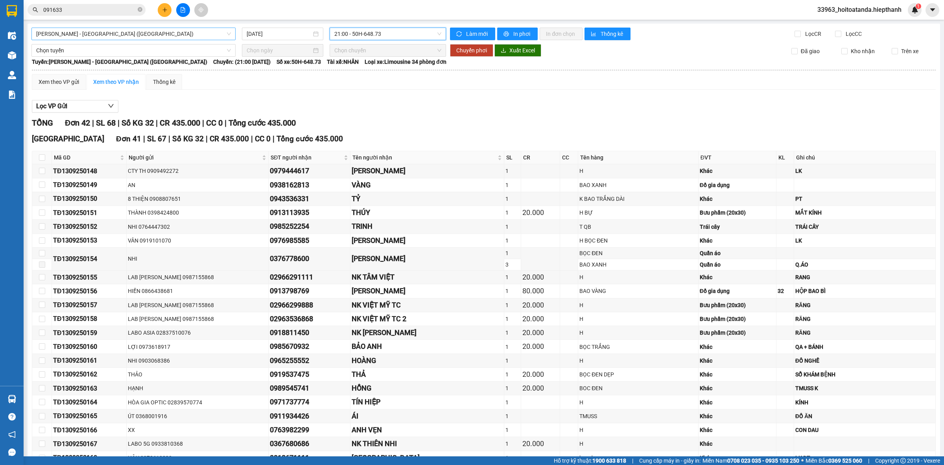
click at [194, 37] on span "[PERSON_NAME] - [GEOGRAPHIC_DATA] ([GEOGRAPHIC_DATA])" at bounding box center [133, 34] width 195 height 12
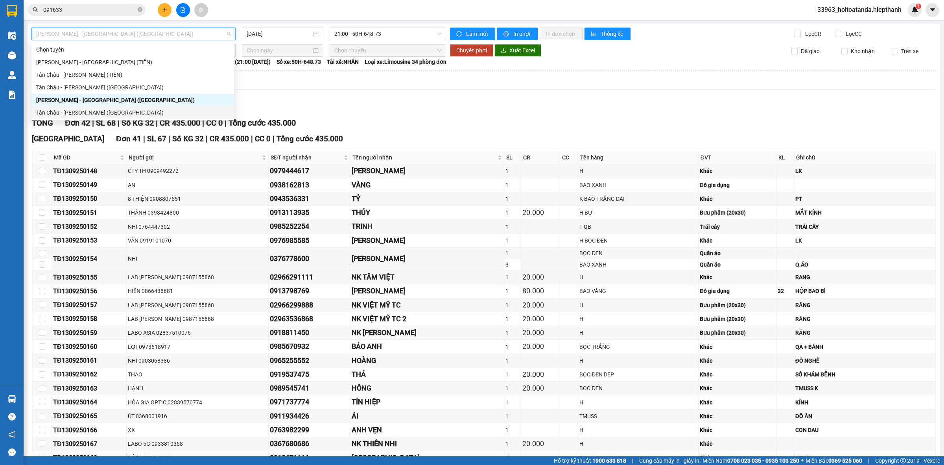
click at [126, 113] on div "Tân Châu - [PERSON_NAME] ([GEOGRAPHIC_DATA])" at bounding box center [132, 112] width 193 height 9
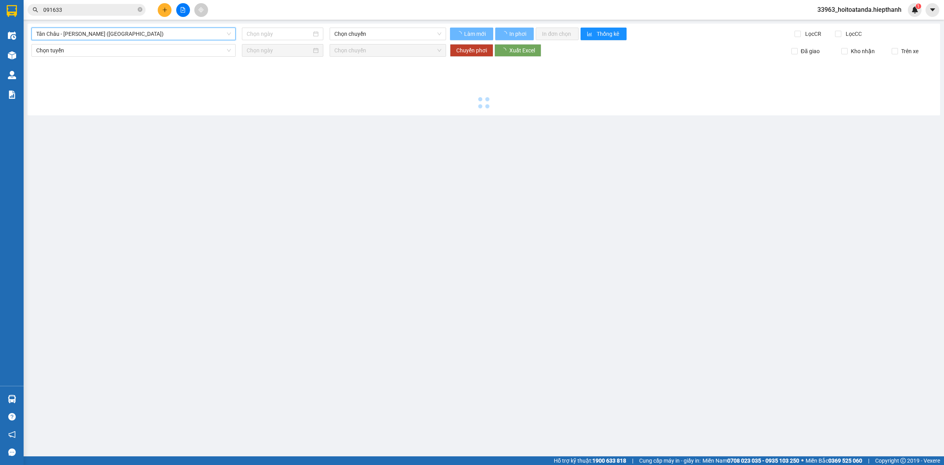
type input "[DATE]"
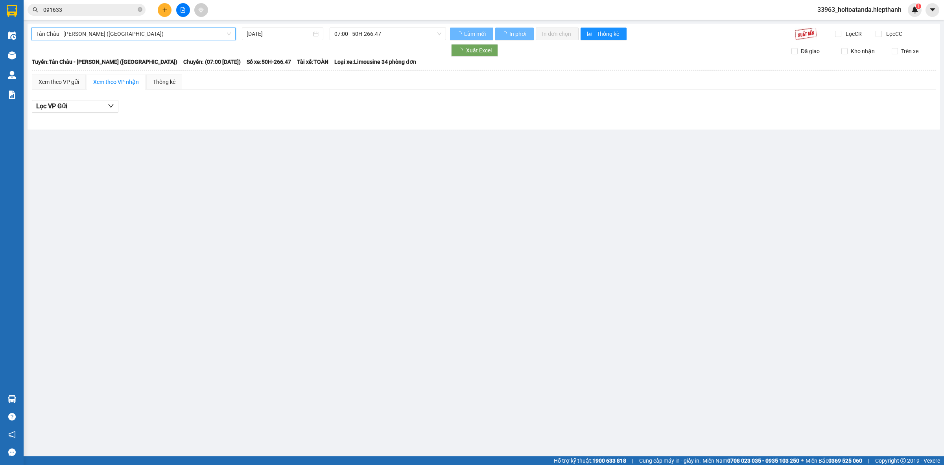
click at [397, 24] on div "[GEOGRAPHIC_DATA] - [GEOGRAPHIC_DATA] (Giường) [GEOGRAPHIC_DATA] - [GEOGRAPHIC_…" at bounding box center [484, 77] width 913 height 106
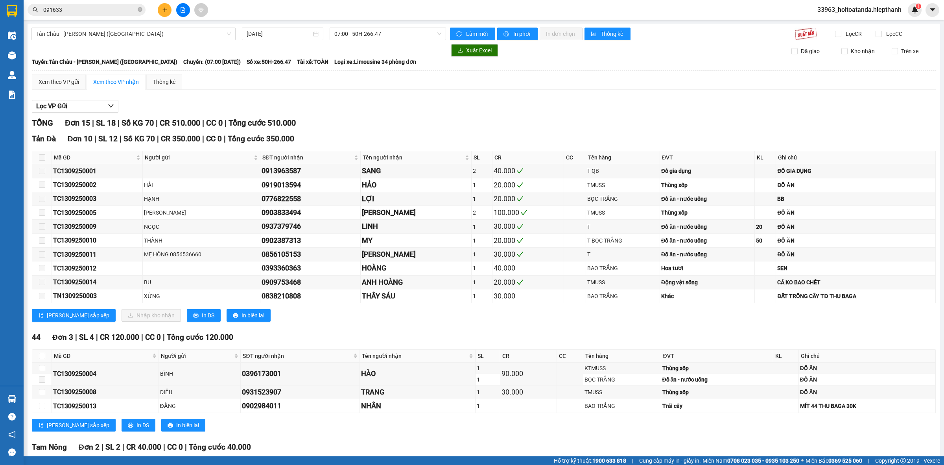
click at [371, 22] on main "[GEOGRAPHIC_DATA] - [GEOGRAPHIC_DATA] (Giường) [DATE] 07:00 - 50H-266.47 Làm mớ…" at bounding box center [472, 228] width 944 height 456
drag, startPoint x: 371, startPoint y: 24, endPoint x: 372, endPoint y: 28, distance: 4.1
click at [371, 25] on div "[GEOGRAPHIC_DATA] - [GEOGRAPHIC_DATA] (Giường) [DATE] 07:00 - 50H-266.47 Làm mớ…" at bounding box center [484, 280] width 913 height 513
click at [373, 35] on span "07:00 - 50H-266.47" at bounding box center [387, 34] width 107 height 12
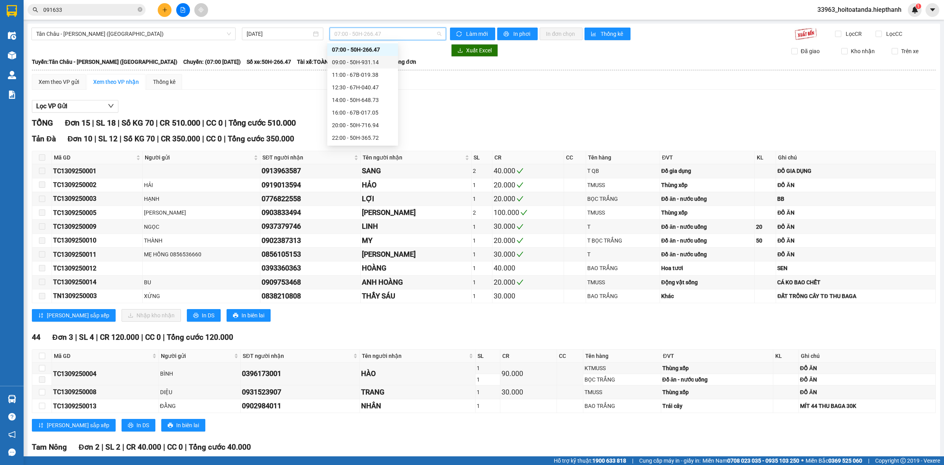
click at [366, 58] on div "09:00 - 50H-931.14" at bounding box center [362, 62] width 61 height 9
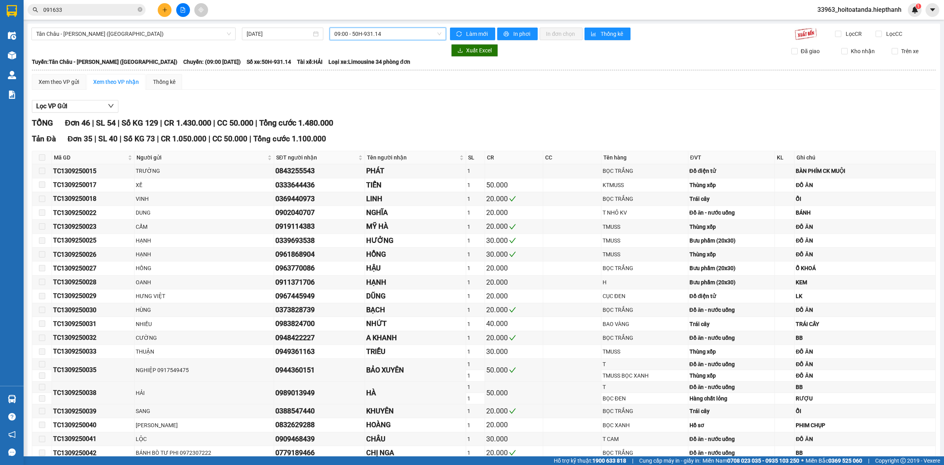
click at [376, 30] on span "09:00 - 50H-931.14" at bounding box center [387, 34] width 107 height 12
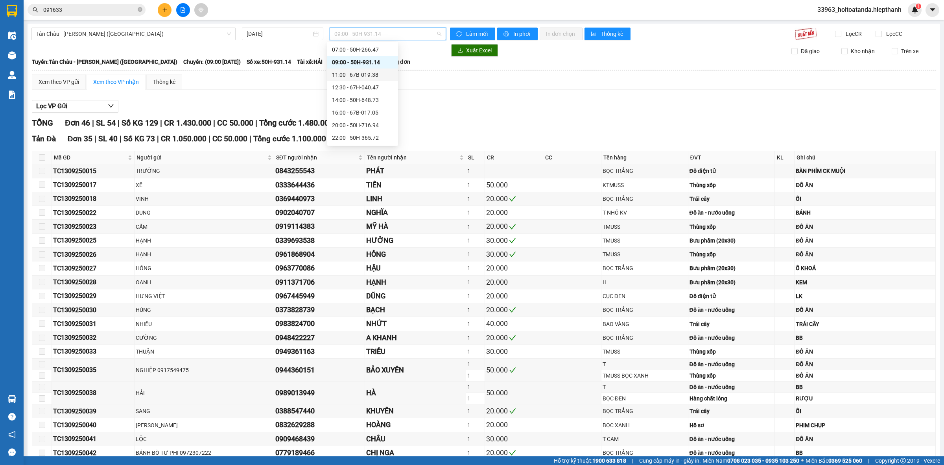
click at [367, 73] on div "11:00 - 67B-019.38" at bounding box center [362, 74] width 61 height 9
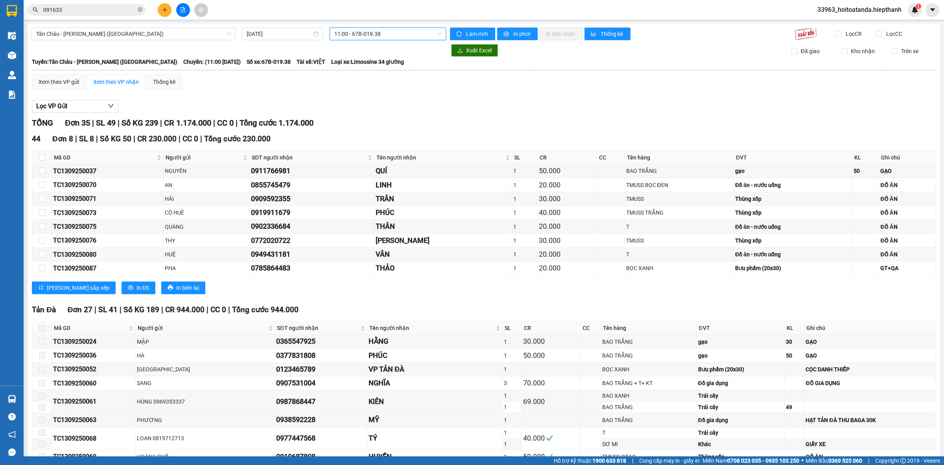
click at [375, 36] on span "11:00 - 67B-019.38" at bounding box center [387, 34] width 107 height 12
click at [360, 82] on div "12:30 - 67H-040.47" at bounding box center [362, 87] width 71 height 13
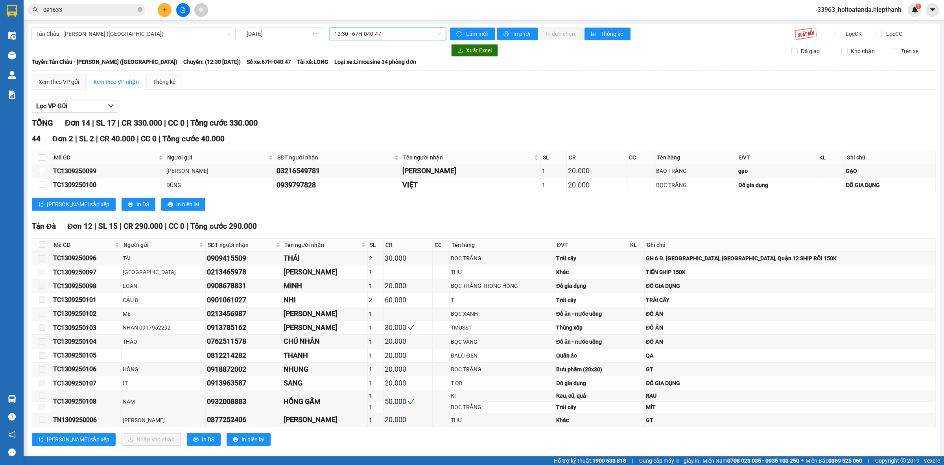
click at [375, 28] on span "12:30 - 67H-040.47" at bounding box center [387, 34] width 107 height 12
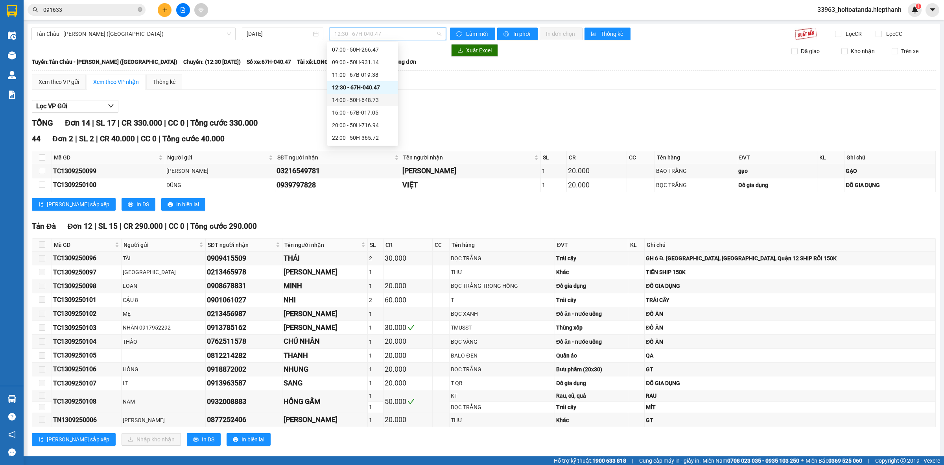
click at [365, 99] on div "14:00 - 50H-648.73" at bounding box center [362, 100] width 61 height 9
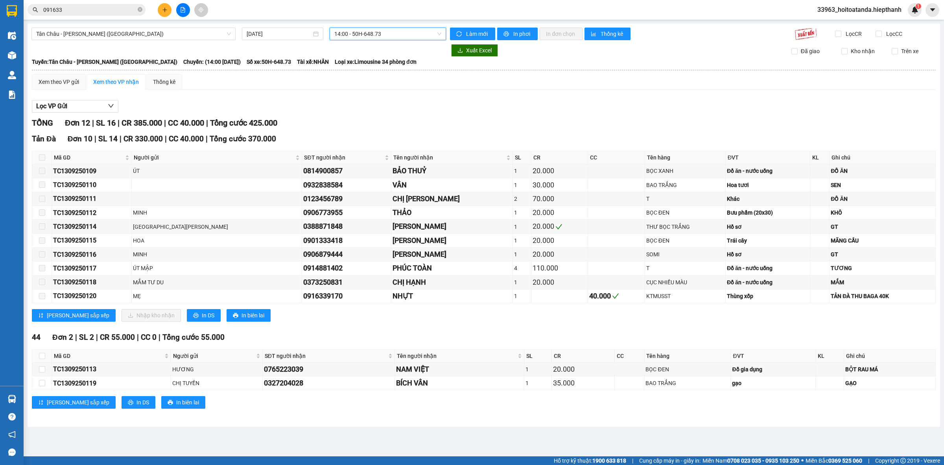
click at [388, 32] on span "14:00 - 50H-648.73" at bounding box center [387, 34] width 107 height 12
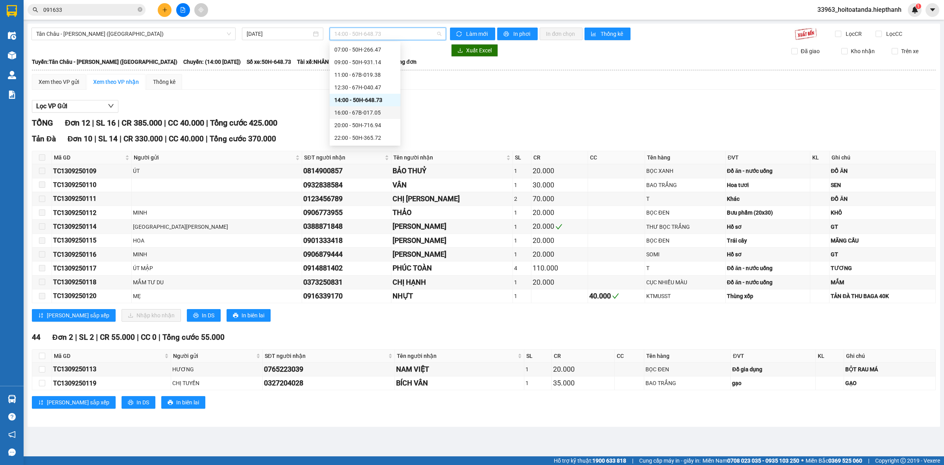
click at [356, 113] on div "16:00 - 67B-017.05" at bounding box center [364, 112] width 61 height 9
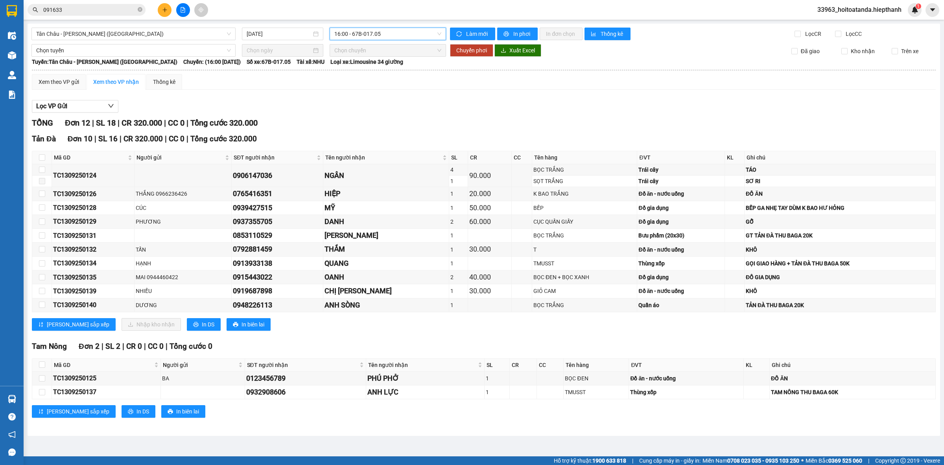
click at [107, 11] on input "091633" at bounding box center [89, 10] width 93 height 9
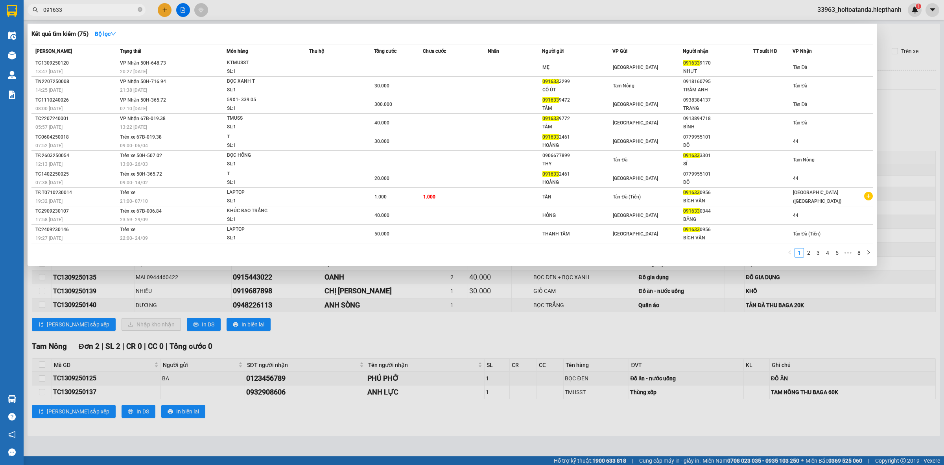
click at [303, 13] on div at bounding box center [472, 232] width 944 height 465
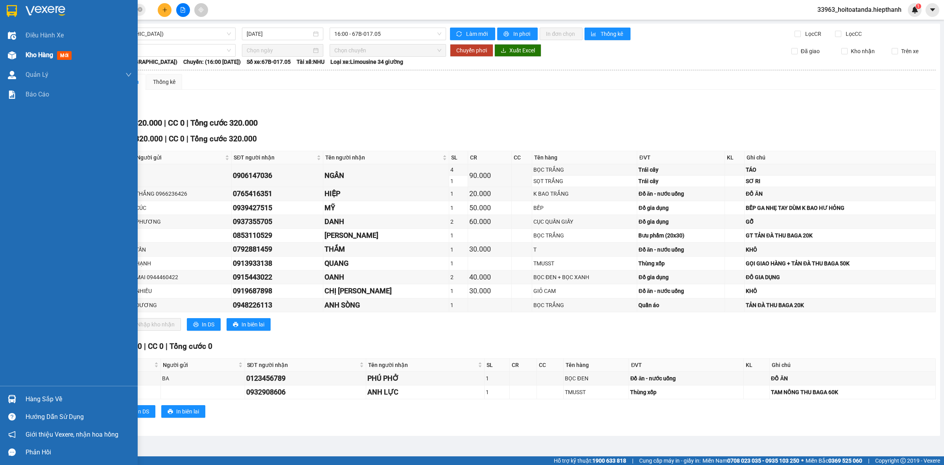
drag, startPoint x: 9, startPoint y: 50, endPoint x: 23, endPoint y: 50, distance: 13.8
click at [10, 50] on div at bounding box center [12, 55] width 14 height 14
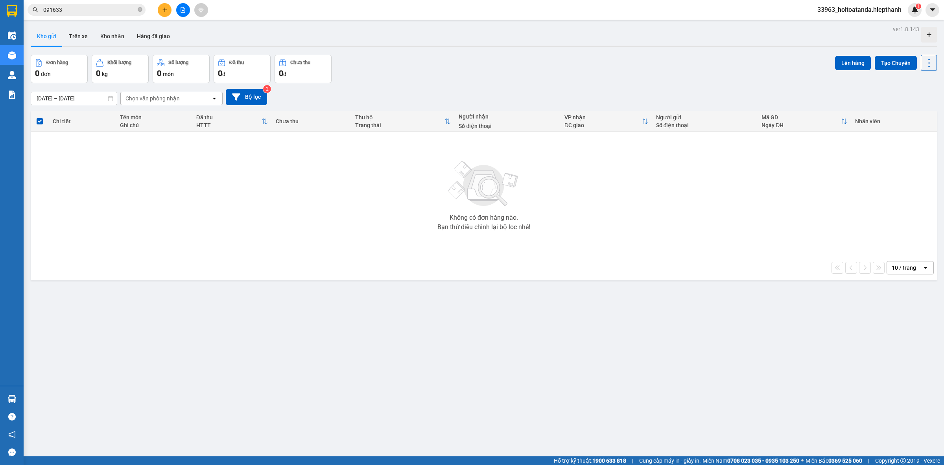
click at [178, 8] on button at bounding box center [183, 10] width 14 height 14
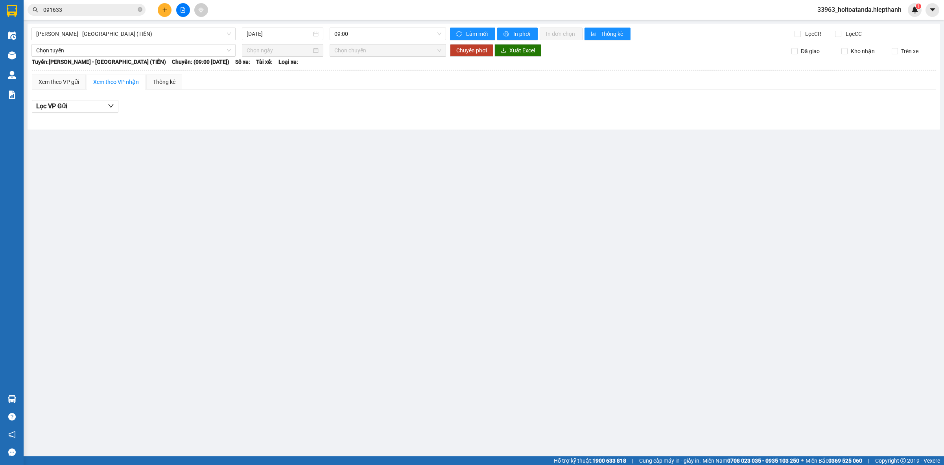
click at [431, 125] on div "[GEOGRAPHIC_DATA] - [GEOGRAPHIC_DATA] (TIỀN) [DATE] 09:00 Làm mới In phơi In đơ…" at bounding box center [484, 77] width 913 height 106
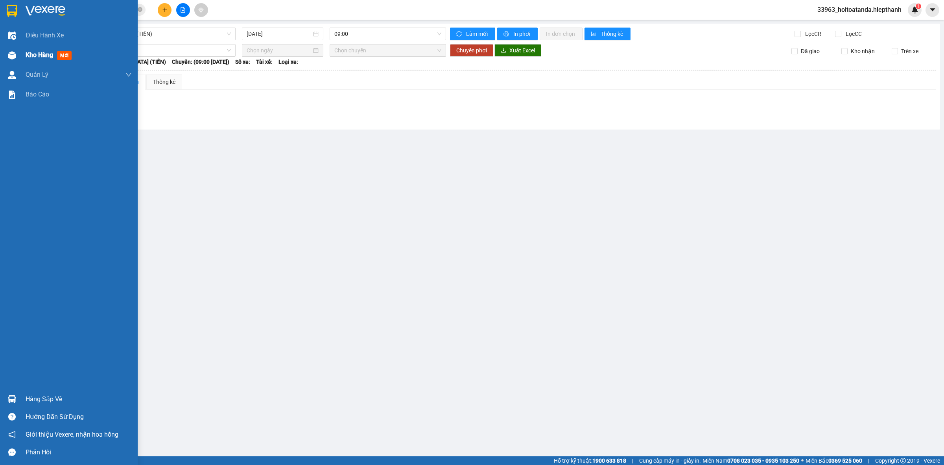
click at [24, 50] on div "Kho hàng mới" at bounding box center [69, 55] width 138 height 20
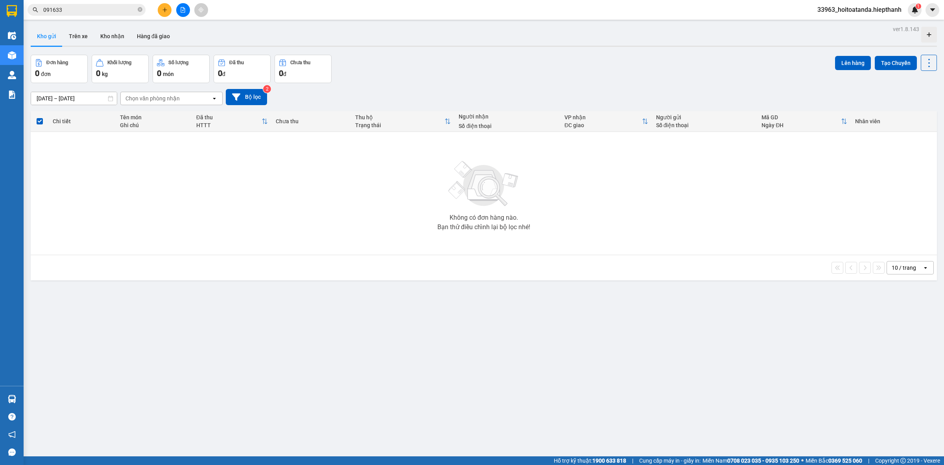
click at [402, 89] on div "[DATE] – [DATE] Press the down arrow key to interact with the calendar and sele…" at bounding box center [484, 97] width 906 height 16
click at [511, 83] on div "[DATE] – [DATE] Press the down arrow key to interact with the calendar and sele…" at bounding box center [484, 97] width 906 height 28
click at [726, 332] on div "ver 1.8.143 Kho gửi Trên xe Kho nhận Hàng đã giao Đơn hàng 0 đơn Khối lượng 0 k…" at bounding box center [484, 256] width 913 height 465
click at [895, 271] on div "10 / trang" at bounding box center [904, 267] width 35 height 13
click at [890, 360] on div "100 / trang" at bounding box center [902, 356] width 47 height 14
